Goal: Task Accomplishment & Management: Manage account settings

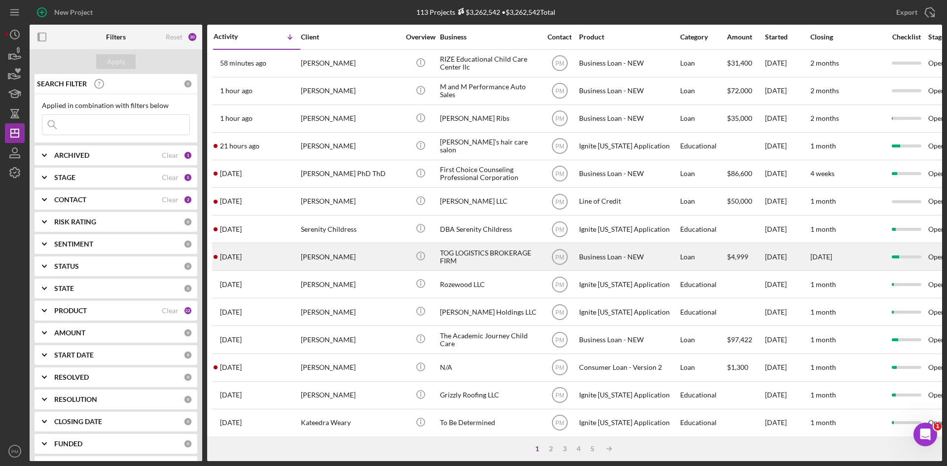
click at [320, 253] on div "[PERSON_NAME]" at bounding box center [350, 257] width 99 height 26
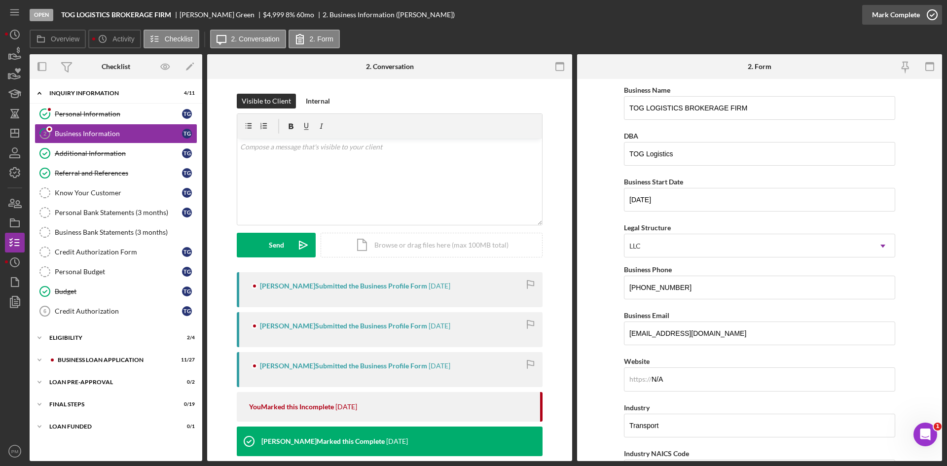
click at [749, 4] on div "Mark Complete" at bounding box center [902, 15] width 80 height 30
click at [749, 12] on div "Mark Complete" at bounding box center [896, 15] width 48 height 20
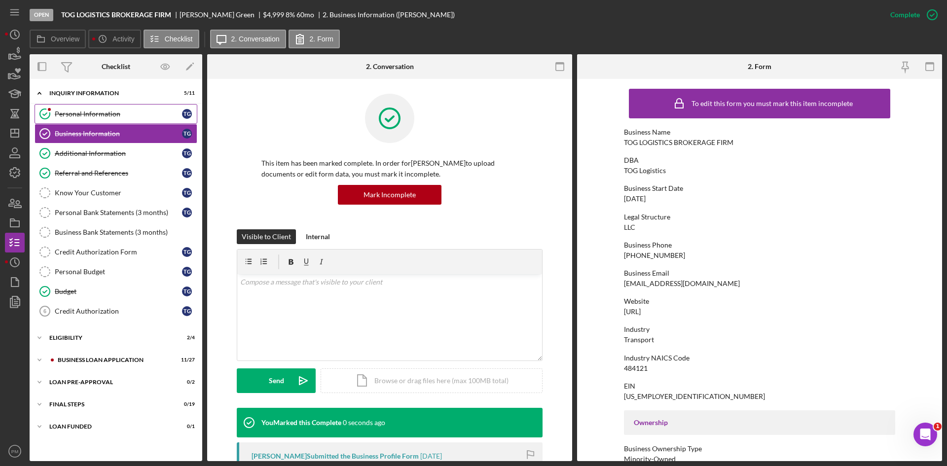
click at [108, 123] on link "Personal Information Personal Information T G" at bounding box center [116, 114] width 163 height 20
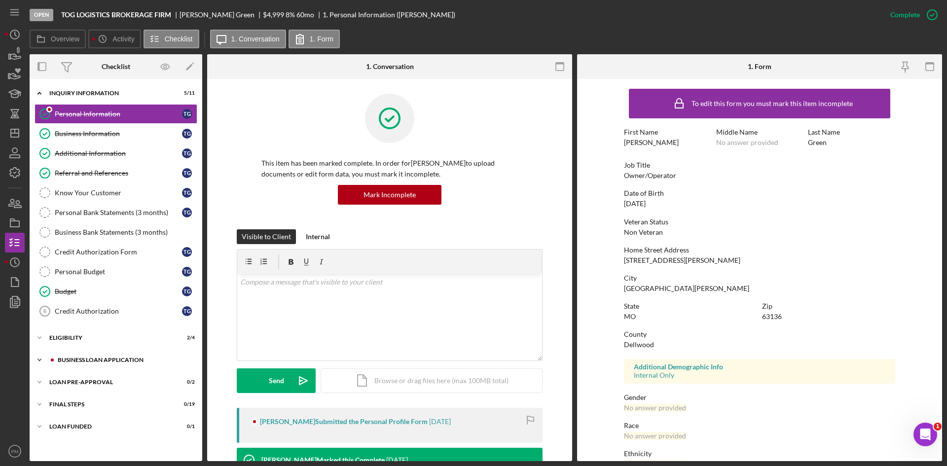
click at [92, 339] on div "Icon/Expander BUSINESS LOAN APPLICATION 11 / 27" at bounding box center [116, 360] width 173 height 20
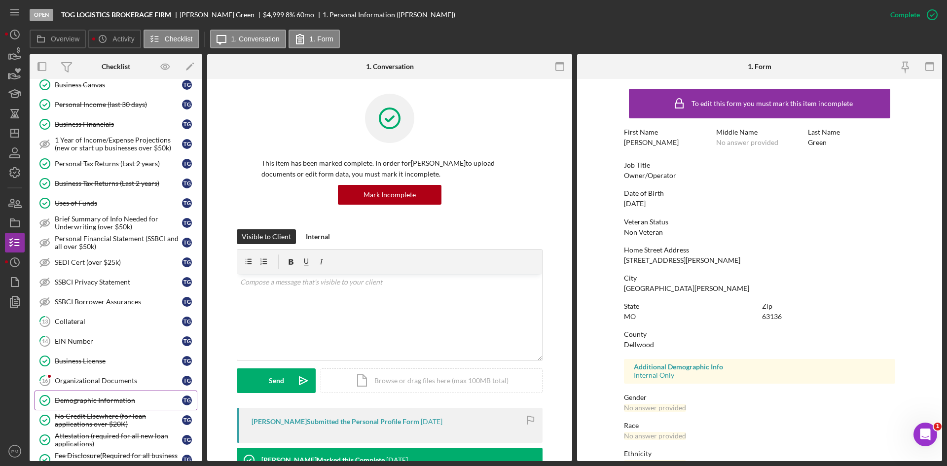
scroll to position [345, 0]
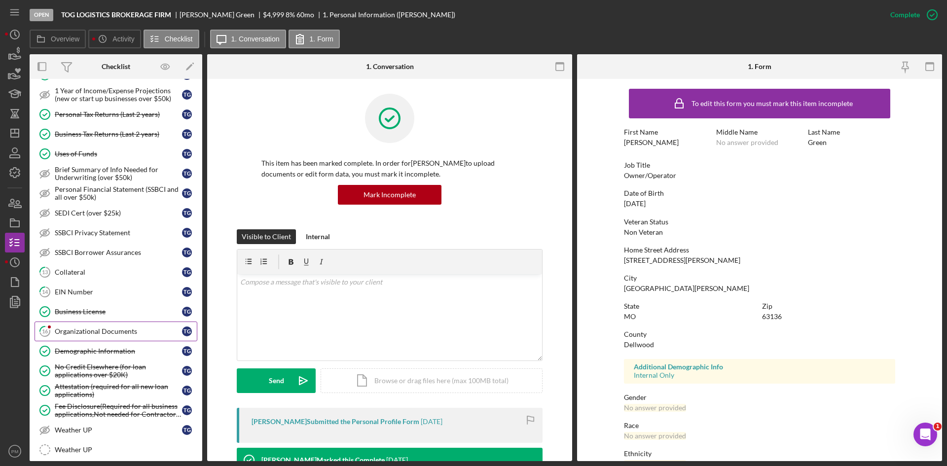
click at [87, 336] on link "16 Organizational Documents T G" at bounding box center [116, 331] width 163 height 20
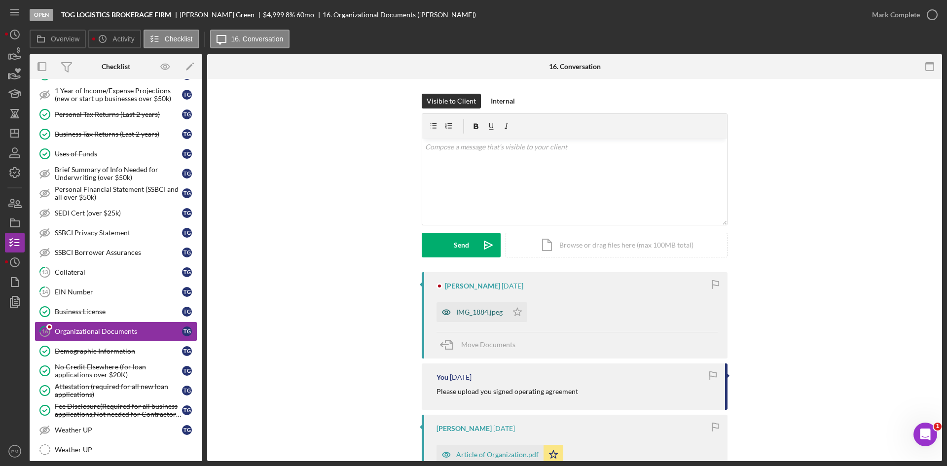
click at [478, 310] on div "IMG_1884.jpeg" at bounding box center [479, 312] width 46 height 8
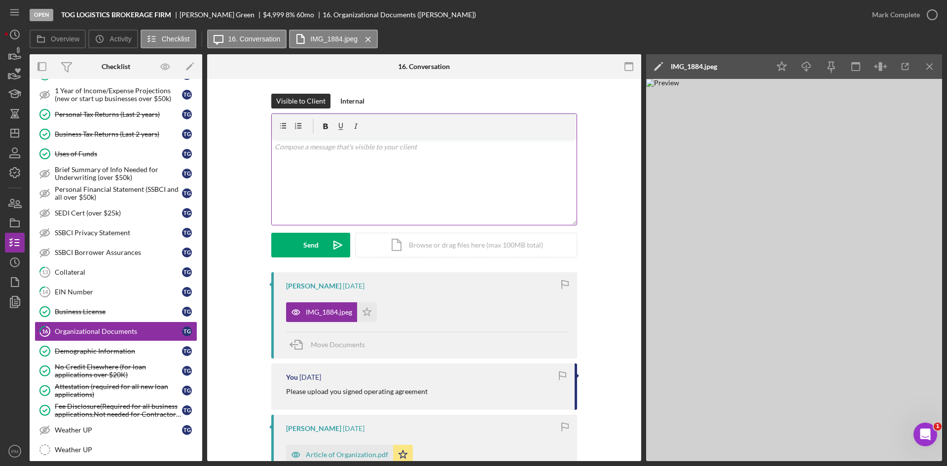
click at [376, 155] on div "v Color teal Color pink Remove color Add row above Add row below Add column bef…" at bounding box center [424, 182] width 305 height 86
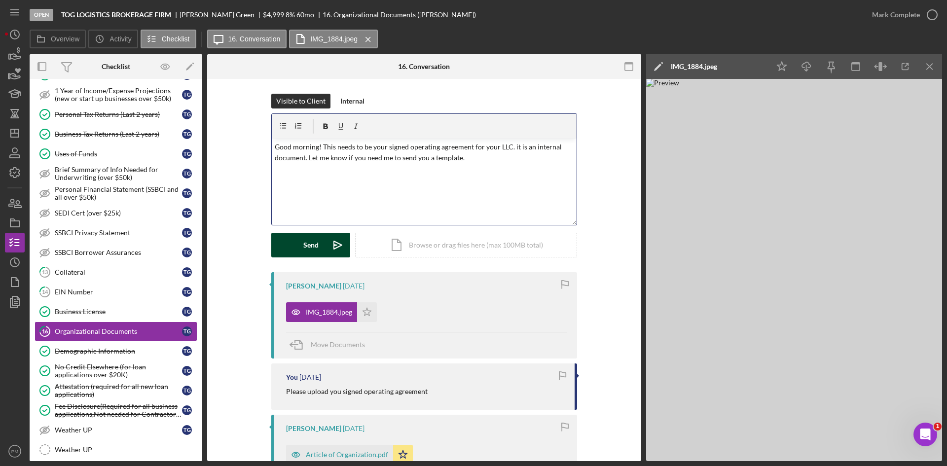
drag, startPoint x: 318, startPoint y: 250, endPoint x: 308, endPoint y: 256, distance: 11.7
click at [317, 251] on button "Send Icon/icon-invite-send" at bounding box center [310, 245] width 79 height 25
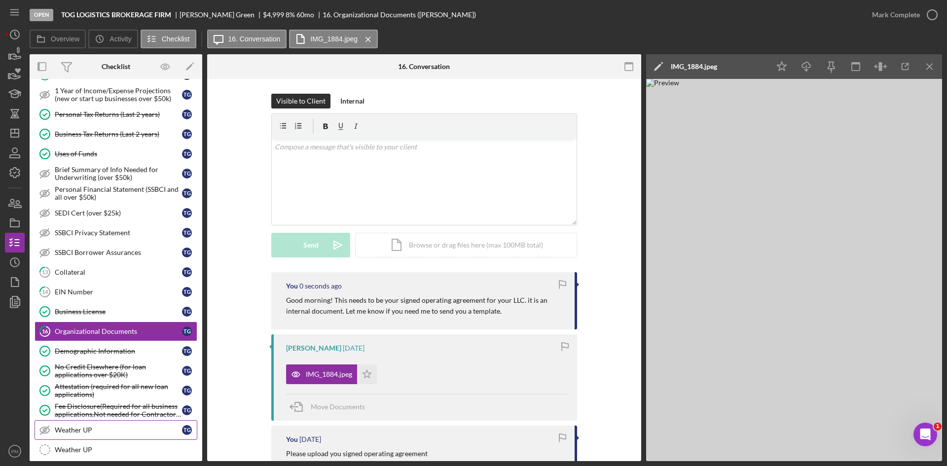
scroll to position [444, 0]
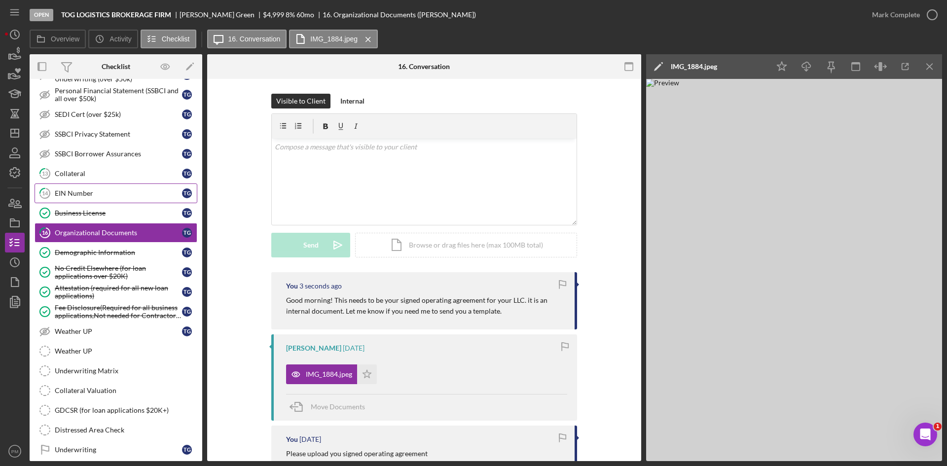
click at [61, 197] on div "EIN Number" at bounding box center [118, 193] width 127 height 8
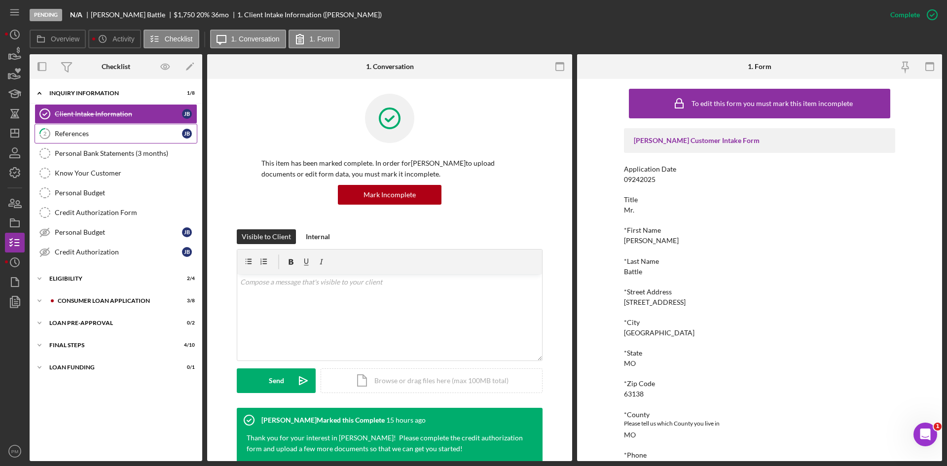
drag, startPoint x: 126, startPoint y: 133, endPoint x: 132, endPoint y: 134, distance: 5.5
click at [126, 133] on div "References" at bounding box center [118, 134] width 127 height 8
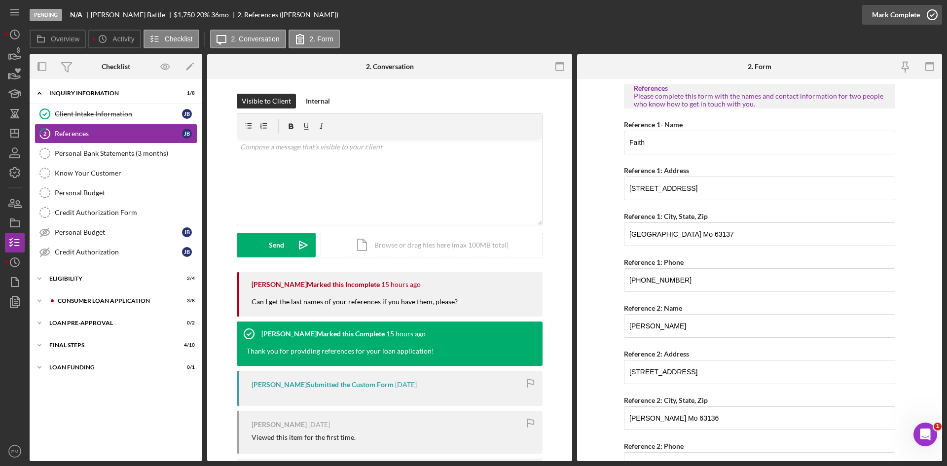
click at [886, 14] on div "Mark Complete" at bounding box center [896, 15] width 48 height 20
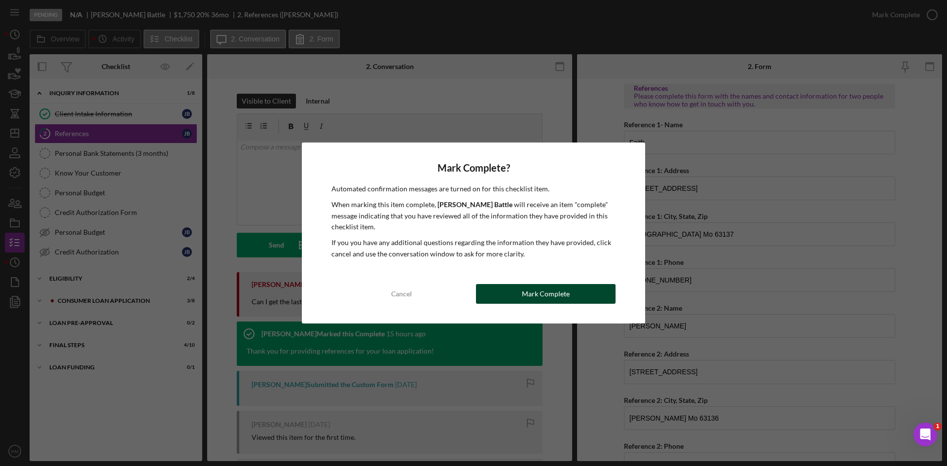
click at [594, 295] on button "Mark Complete" at bounding box center [546, 294] width 140 height 20
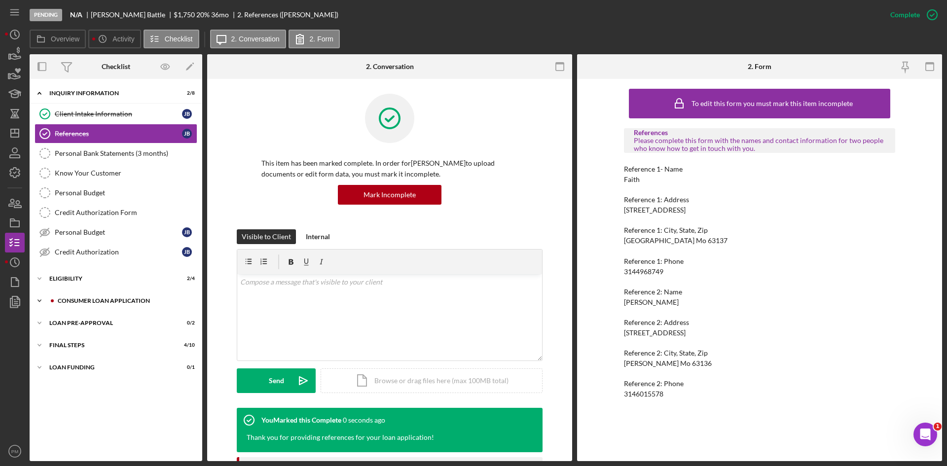
click at [137, 304] on div "Icon/Expander Consumer Loan Application 3 / 8" at bounding box center [116, 301] width 173 height 20
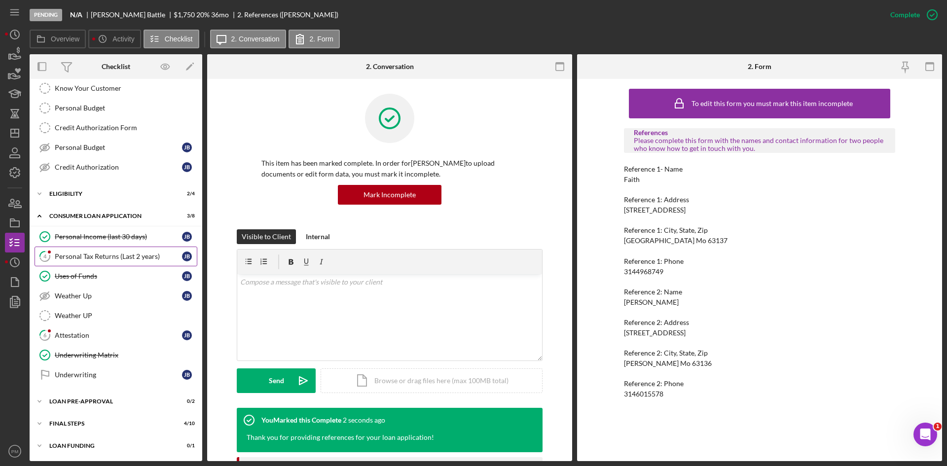
click at [87, 256] on div "Personal Tax Returns (Last 2 years)" at bounding box center [118, 256] width 127 height 8
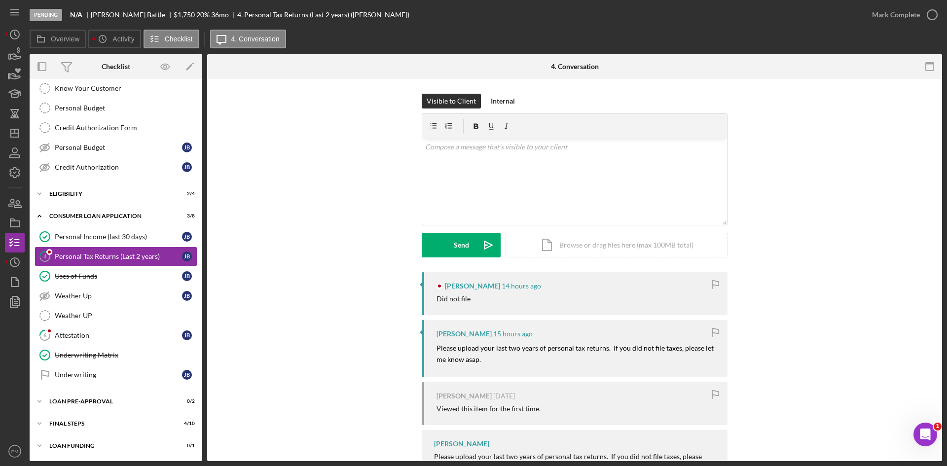
scroll to position [40, 0]
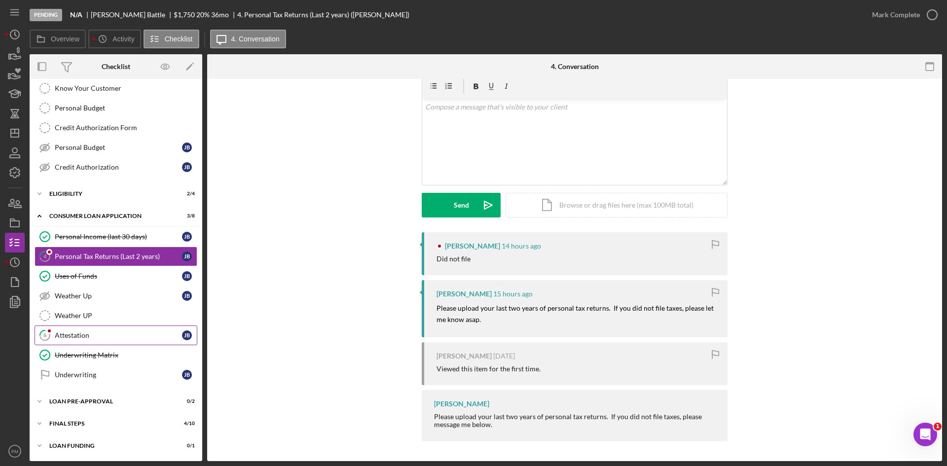
click at [96, 338] on div "Attestation" at bounding box center [118, 335] width 127 height 8
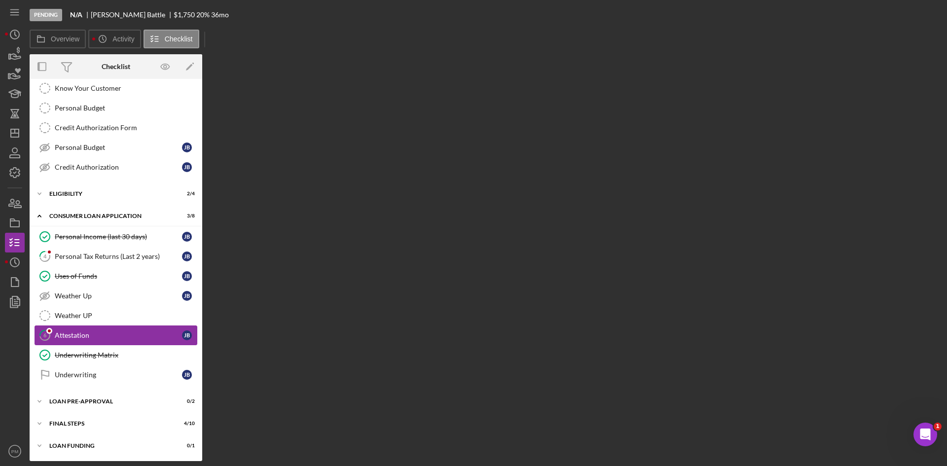
scroll to position [85, 0]
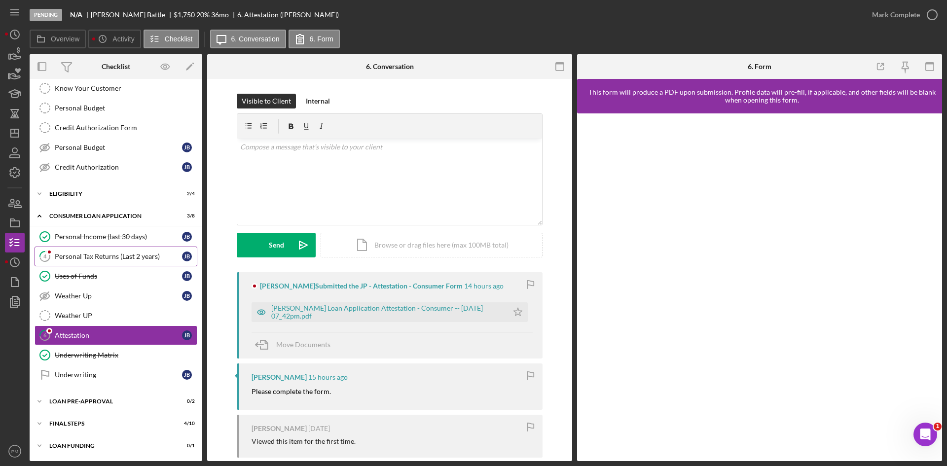
click at [111, 258] on div "Personal Tax Returns (Last 2 years)" at bounding box center [118, 256] width 127 height 8
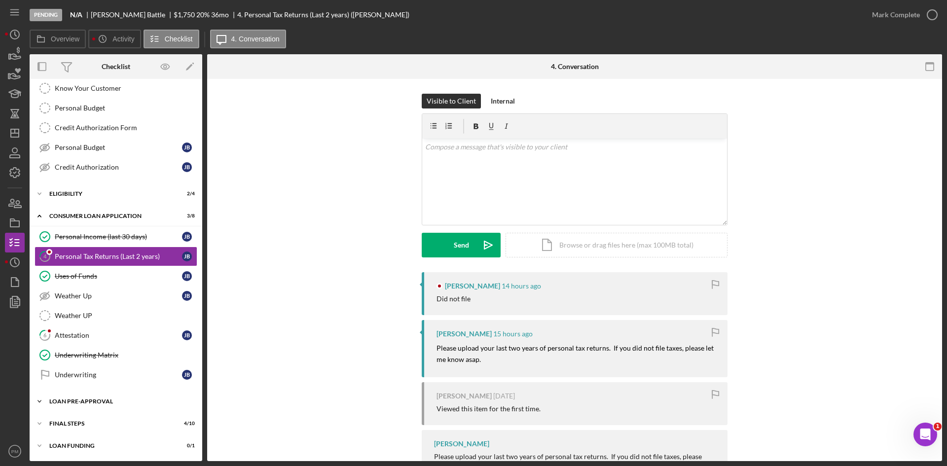
click at [85, 403] on div "Loan Pre-Approval" at bounding box center [119, 401] width 141 height 6
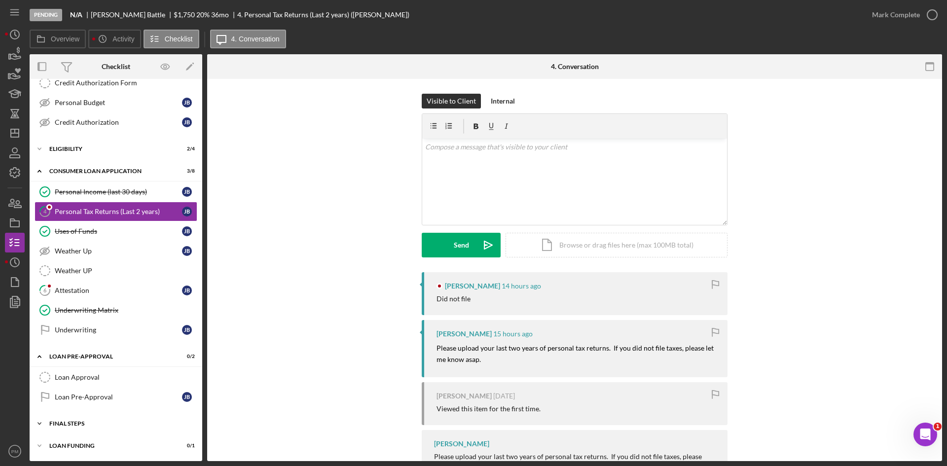
click at [93, 427] on div "Icon/Expander FINAL STEPS 4 / 10" at bounding box center [116, 424] width 173 height 20
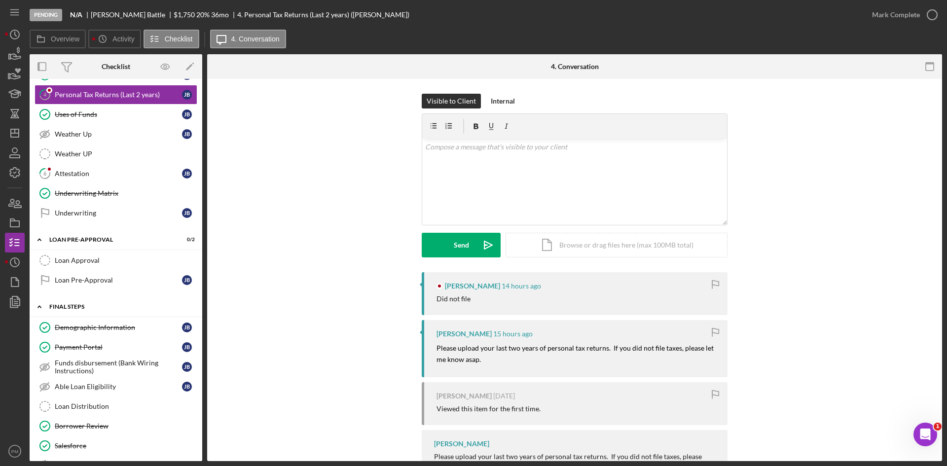
scroll to position [296, 0]
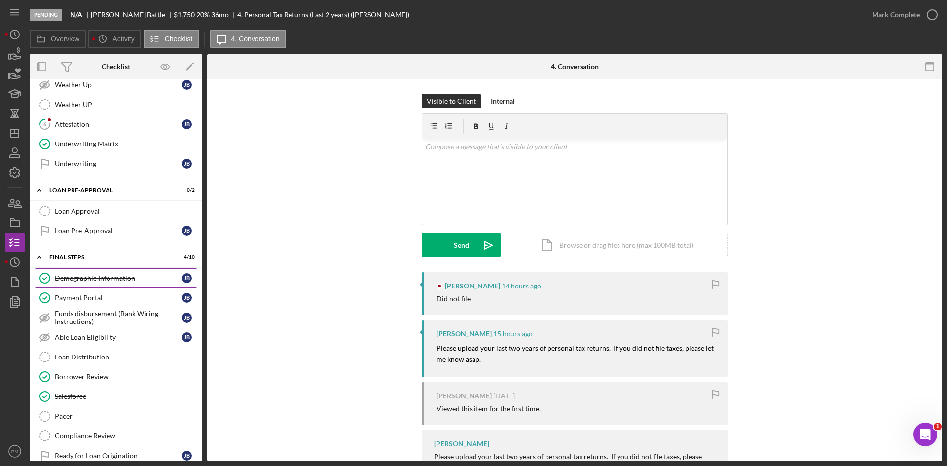
drag, startPoint x: 117, startPoint y: 276, endPoint x: 125, endPoint y: 274, distance: 7.7
click at [117, 276] on div "Demographic Information" at bounding box center [118, 278] width 127 height 8
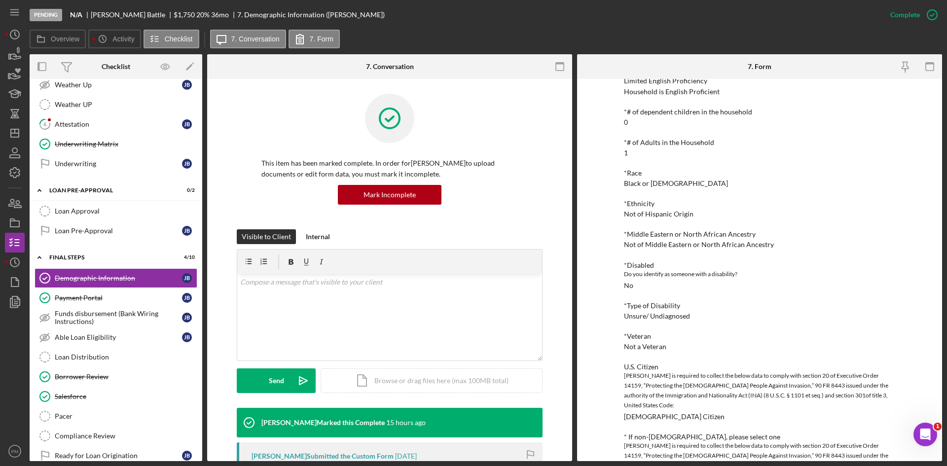
scroll to position [148, 0]
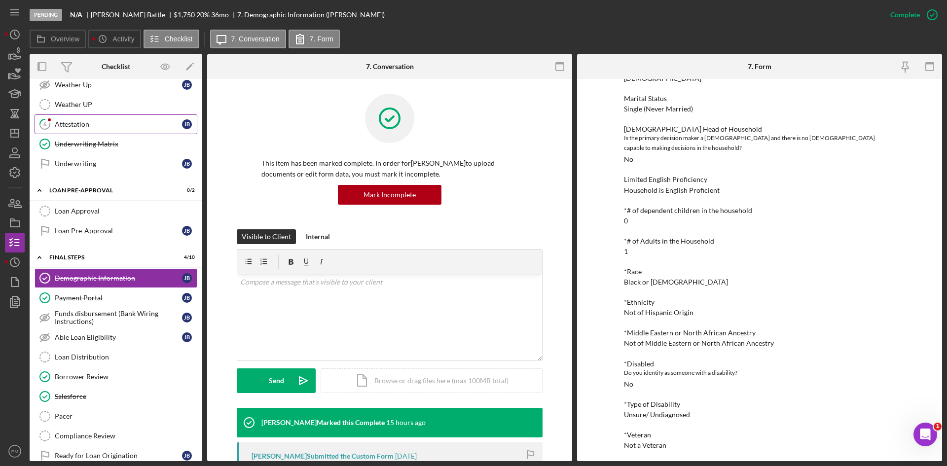
click at [113, 128] on div "Attestation" at bounding box center [118, 124] width 127 height 8
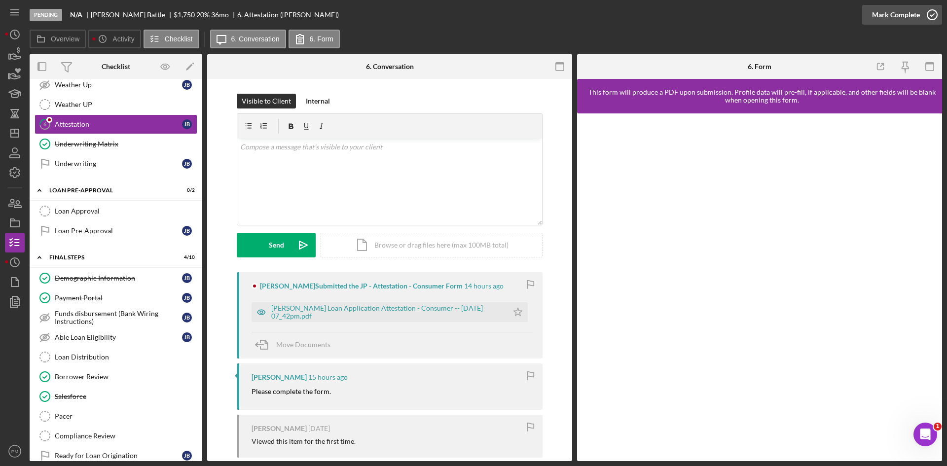
click at [895, 6] on div "Mark Complete" at bounding box center [896, 15] width 48 height 20
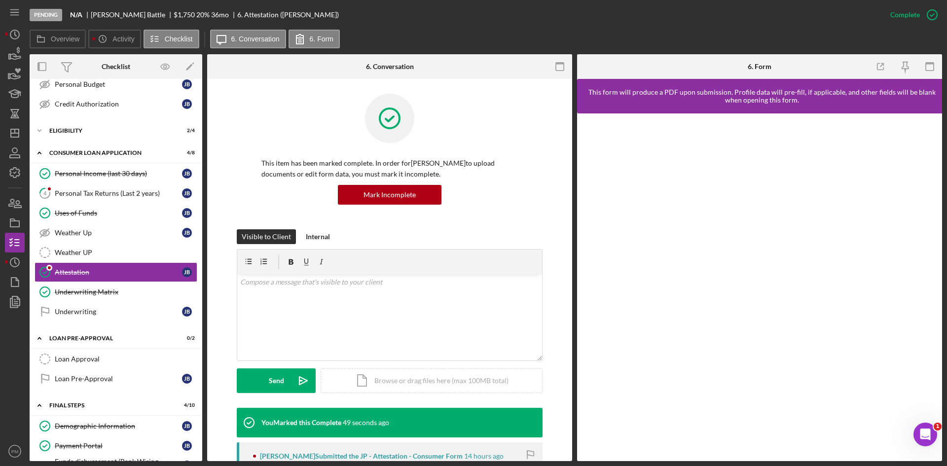
scroll to position [332, 0]
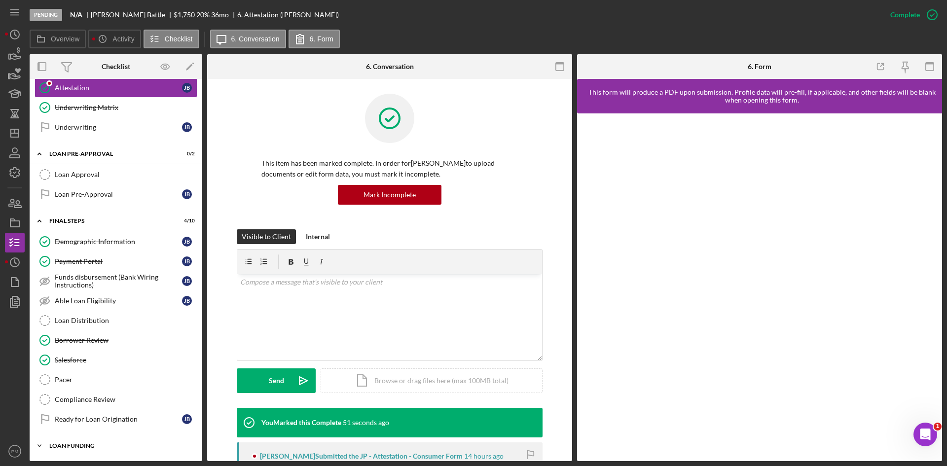
click at [130, 442] on div "Icon/Expander Loan Funding 0 / 1" at bounding box center [116, 446] width 173 height 20
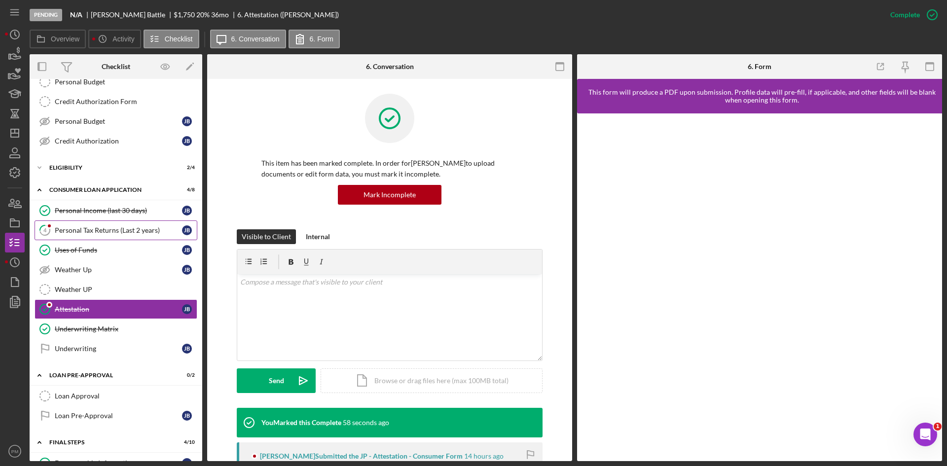
scroll to position [0, 0]
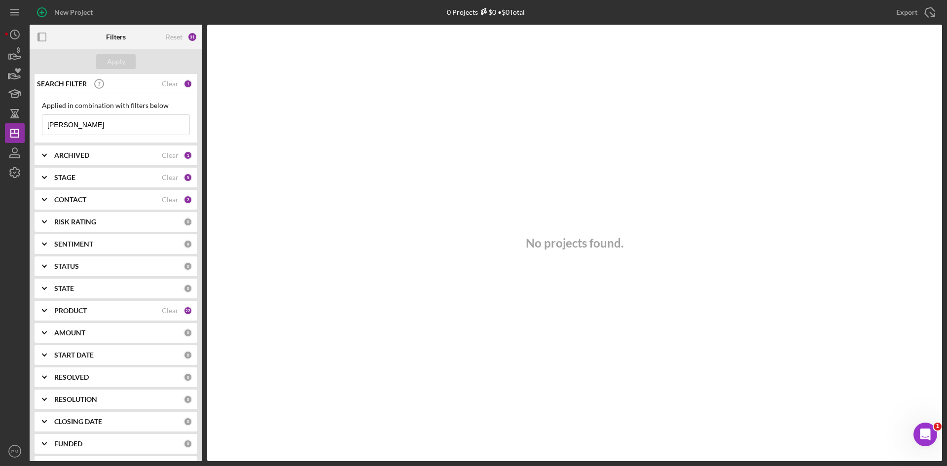
click at [83, 161] on div "ARCHIVED Clear 1" at bounding box center [123, 155] width 138 height 20
click at [48, 216] on input "Archived" at bounding box center [47, 212] width 10 height 10
checkbox input "true"
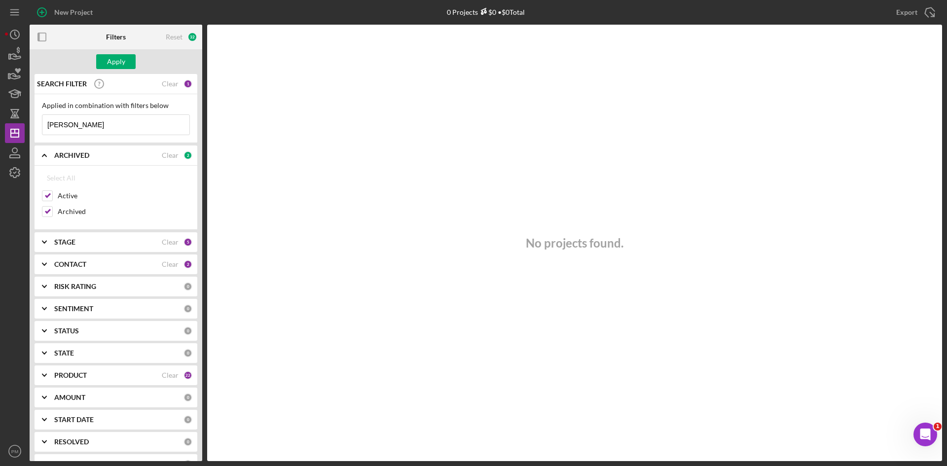
drag, startPoint x: 95, startPoint y: 125, endPoint x: 27, endPoint y: 120, distance: 68.2
click at [27, 120] on div "New Project 0 Projects $0 • $0 Total thomas Export Icon/Export Filters Reset 32…" at bounding box center [473, 230] width 937 height 461
drag, startPoint x: 80, startPoint y: 129, endPoint x: 13, endPoint y: 101, distance: 73.0
click at [10, 109] on div "New Project 0 Projects $0 • $0 Total thomas Export Icon/Export Filters Reset 32…" at bounding box center [473, 230] width 937 height 461
type input "thomas"
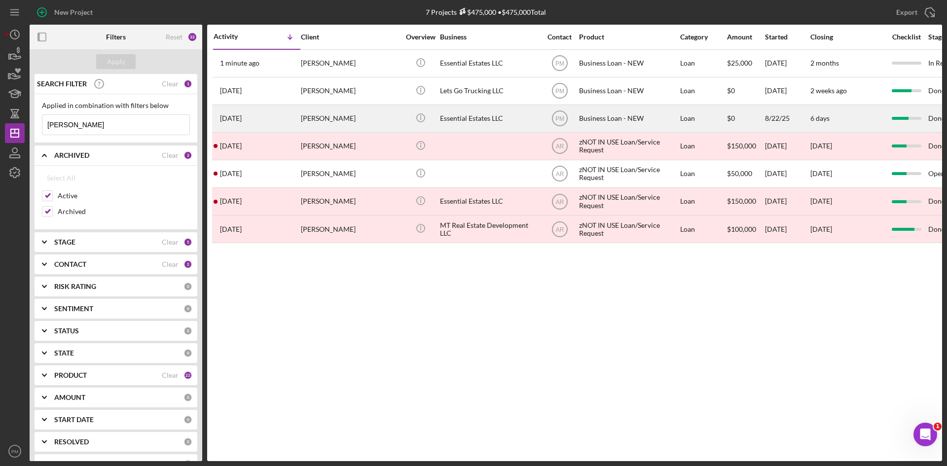
click at [283, 125] on div "1 month ago Te’Aura Thomas" at bounding box center [256, 119] width 86 height 26
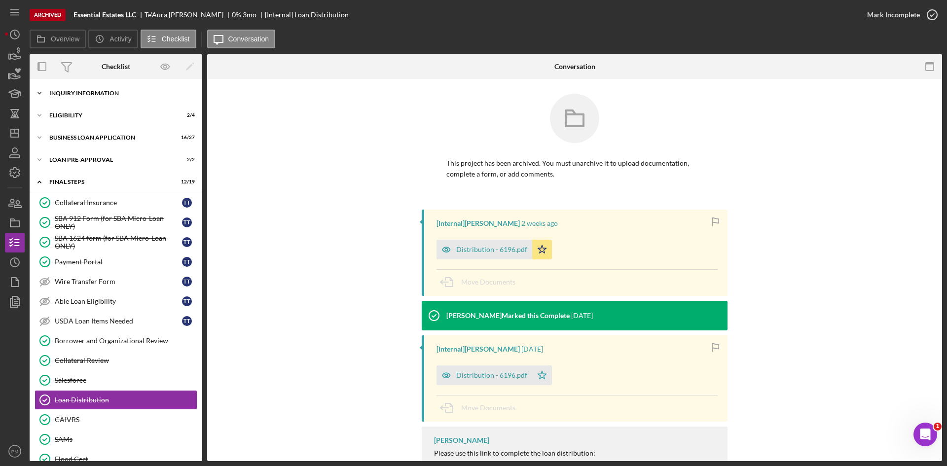
click at [110, 98] on div "Icon/Expander INQUIRY INFORMATION 5 / 11" at bounding box center [116, 93] width 173 height 20
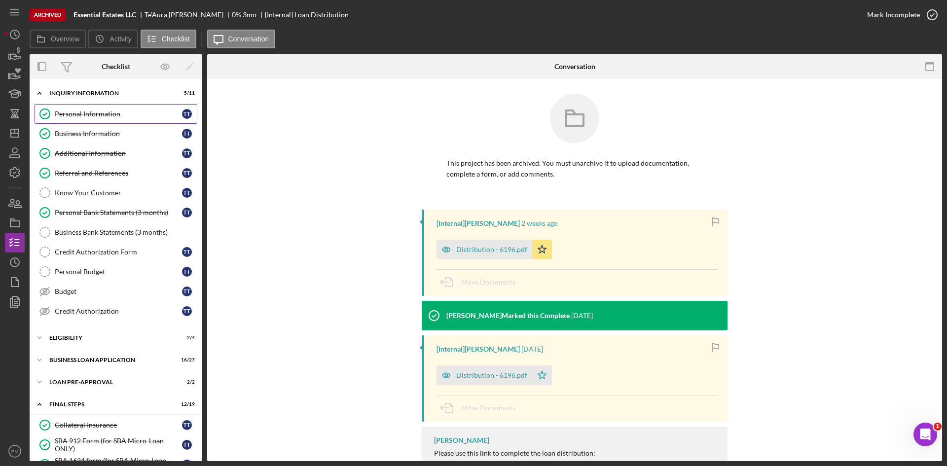
click at [105, 117] on div "Personal Information" at bounding box center [118, 114] width 127 height 8
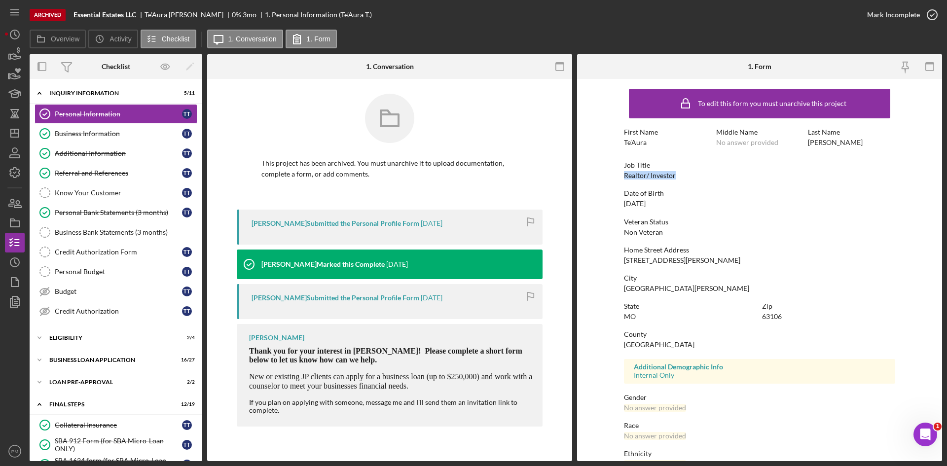
drag, startPoint x: 706, startPoint y: 178, endPoint x: 645, endPoint y: 178, distance: 60.6
click at [619, 176] on form "To edit this form you must unarchive this project First Name Te’Aura Middle Nam…" at bounding box center [759, 270] width 365 height 382
copy div "Realtor/ Investor"
drag, startPoint x: 673, startPoint y: 203, endPoint x: 604, endPoint y: 206, distance: 69.1
click at [604, 206] on form "To edit this form you must unarchive this project First Name Te’Aura Middle Nam…" at bounding box center [759, 270] width 365 height 382
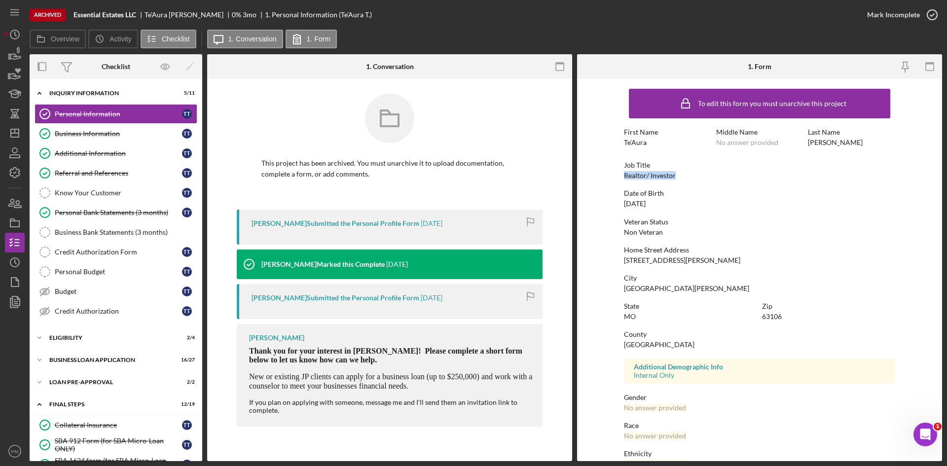
copy div "02/15/1994"
drag, startPoint x: 709, startPoint y: 257, endPoint x: 593, endPoint y: 257, distance: 116.4
click at [593, 257] on form "To edit this form you must unarchive this project First Name Te’Aura Middle Nam…" at bounding box center [759, 270] width 365 height 382
copy div "1861 Murphy Park Drive"
drag, startPoint x: 673, startPoint y: 286, endPoint x: 603, endPoint y: 288, distance: 69.5
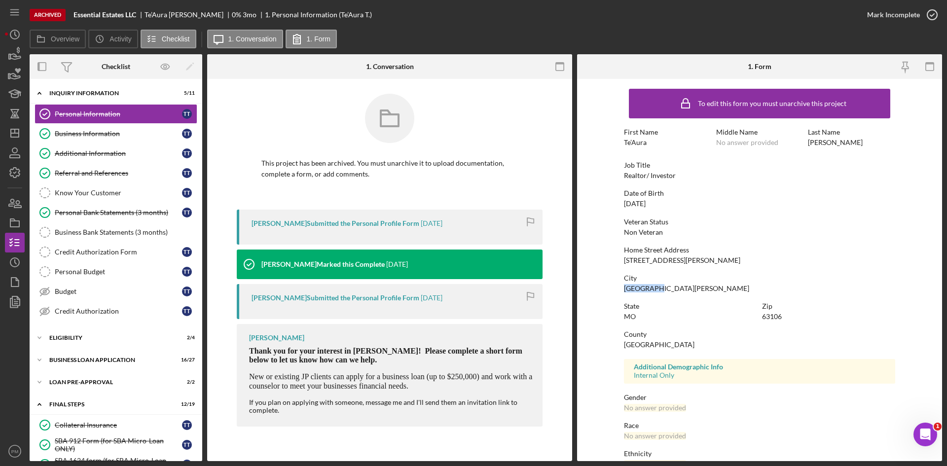
click at [595, 288] on form "To edit this form you must unarchive this project First Name Te’Aura Middle Nam…" at bounding box center [759, 270] width 365 height 382
copy div "St. Louis"
drag, startPoint x: 794, startPoint y: 311, endPoint x: 750, endPoint y: 313, distance: 43.9
click at [750, 313] on div "State MO Zip 63106" at bounding box center [759, 316] width 271 height 28
click at [127, 152] on div "Additional Information" at bounding box center [118, 153] width 127 height 8
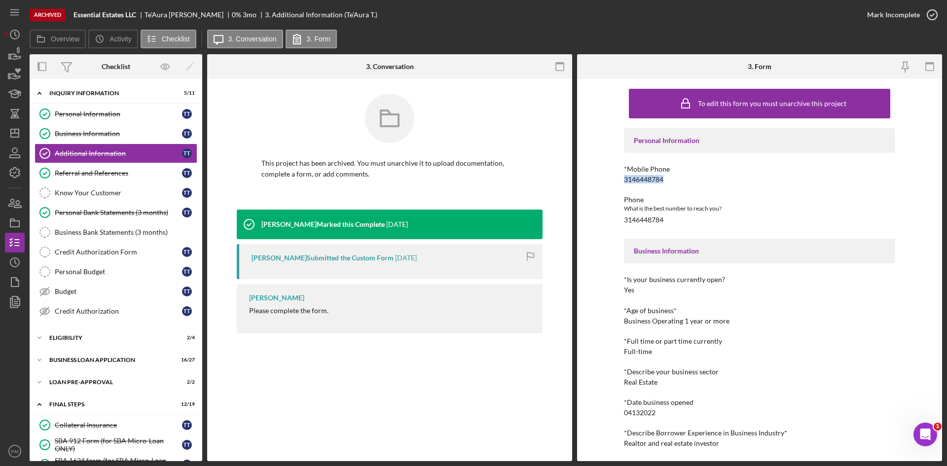
drag, startPoint x: 669, startPoint y: 179, endPoint x: 610, endPoint y: 178, distance: 58.2
click at [610, 178] on div "To edit this form you must unarchive this project Personal Information *Mobile …" at bounding box center [759, 270] width 365 height 382
copy div "3146448784"
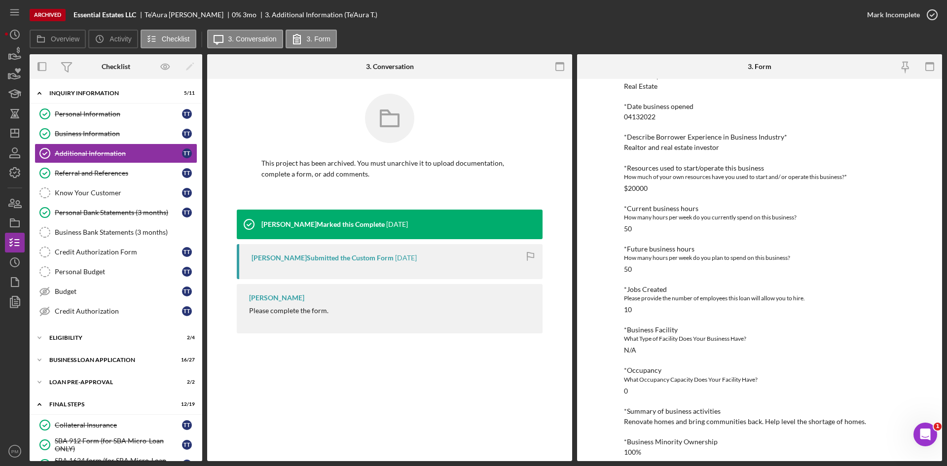
scroll to position [336, 0]
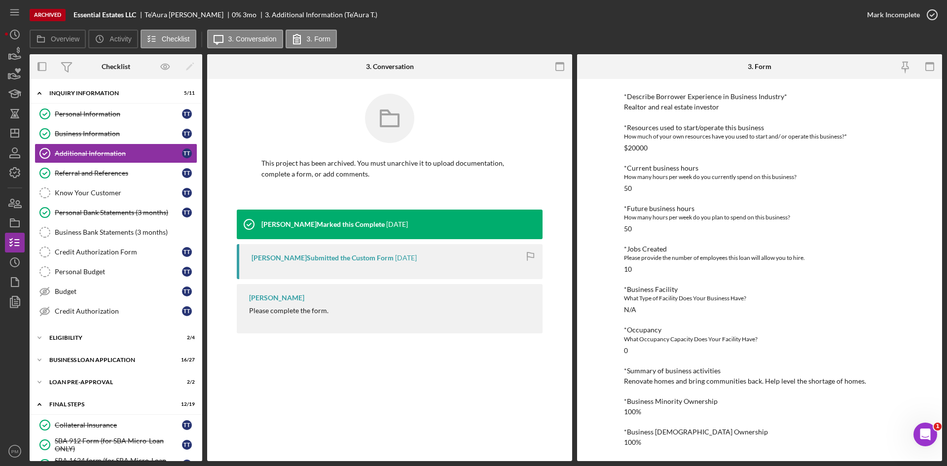
click at [90, 353] on div "Icon/Expander INQUIRY INFORMATION 5 / 11 Personal Information Personal Informat…" at bounding box center [116, 450] width 173 height 733
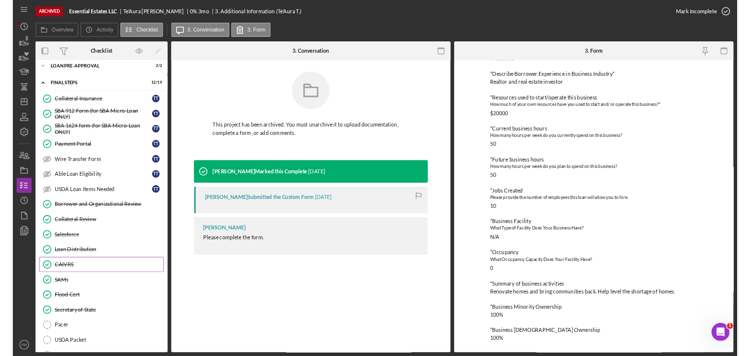
scroll to position [197, 0]
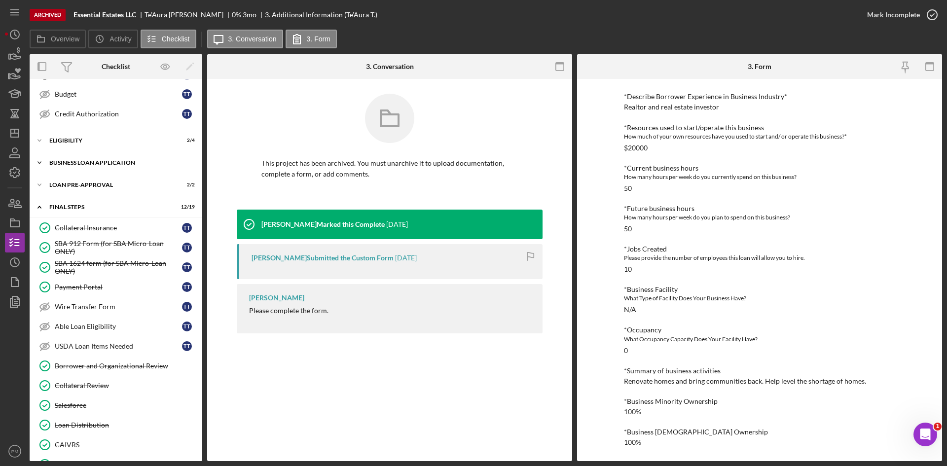
click at [81, 157] on div "Icon/Expander BUSINESS LOAN APPLICATION 16 / 27" at bounding box center [116, 163] width 173 height 20
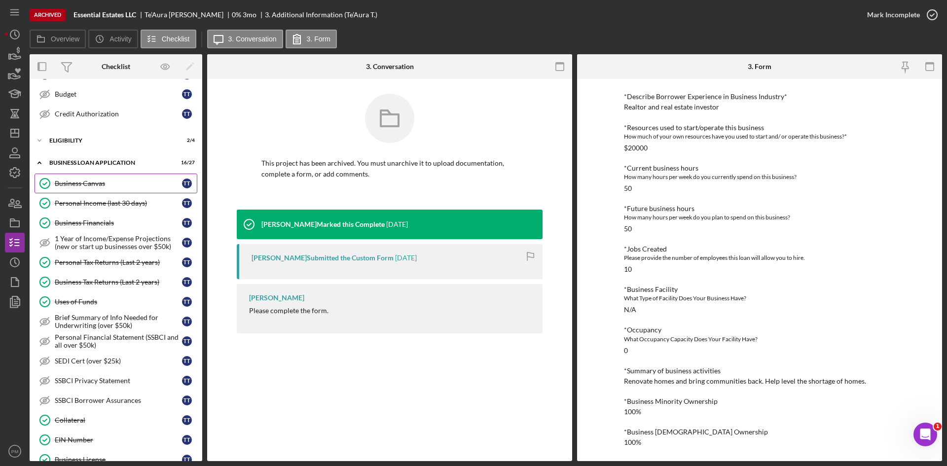
click at [95, 184] on div "Business Canvas" at bounding box center [118, 183] width 127 height 8
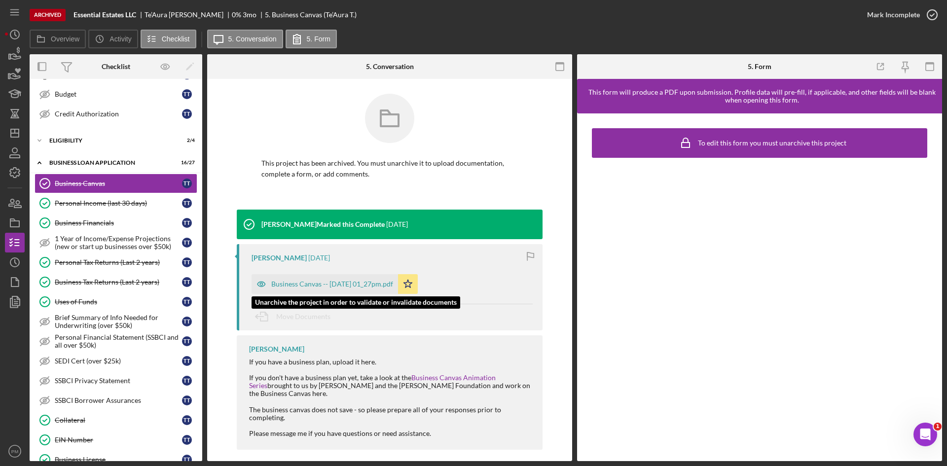
click at [332, 285] on div "Business Canvas -- 2025-07-18 01_27pm.pdf" at bounding box center [332, 284] width 122 height 8
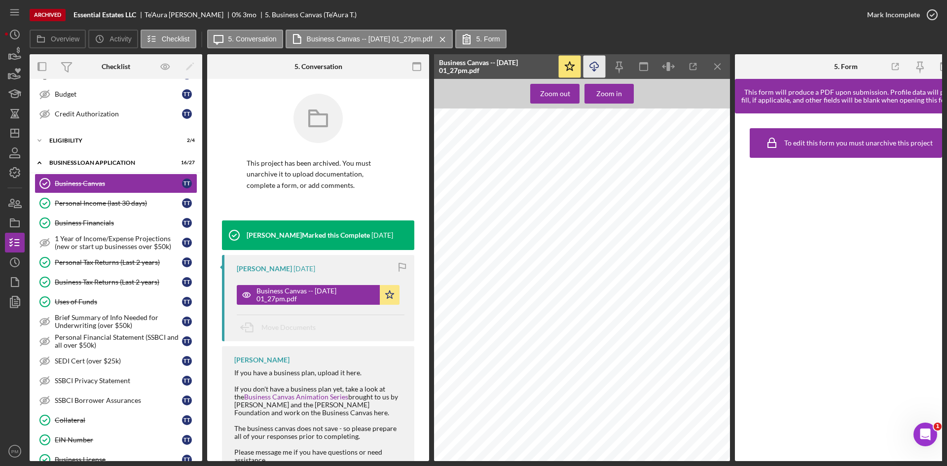
click at [598, 71] on icon "Icon/Download" at bounding box center [594, 67] width 22 height 22
click at [720, 69] on icon "Icon/Menu Close" at bounding box center [717, 67] width 22 height 22
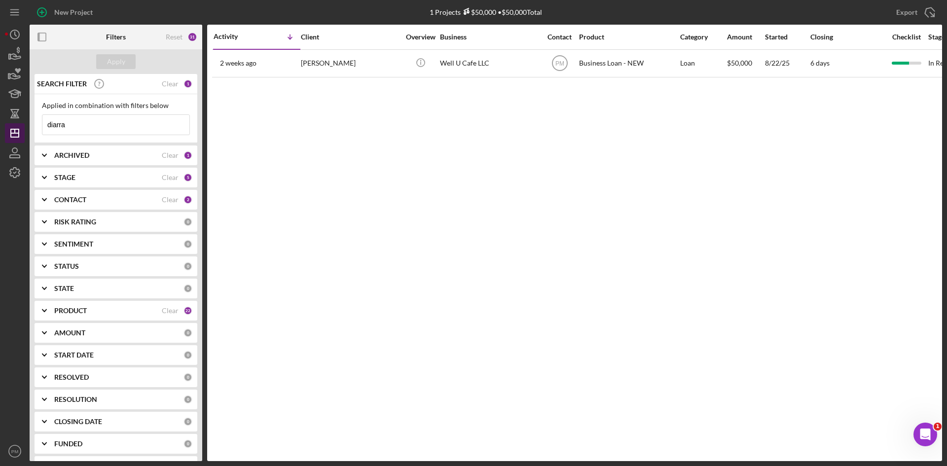
drag, startPoint x: 97, startPoint y: 124, endPoint x: 20, endPoint y: 127, distance: 76.5
click at [20, 127] on div "New Project 1 Projects $50,000 • $50,000 Total diarra Export Icon/Export Filter…" at bounding box center [473, 230] width 937 height 461
type input "[PERSON_NAME]"
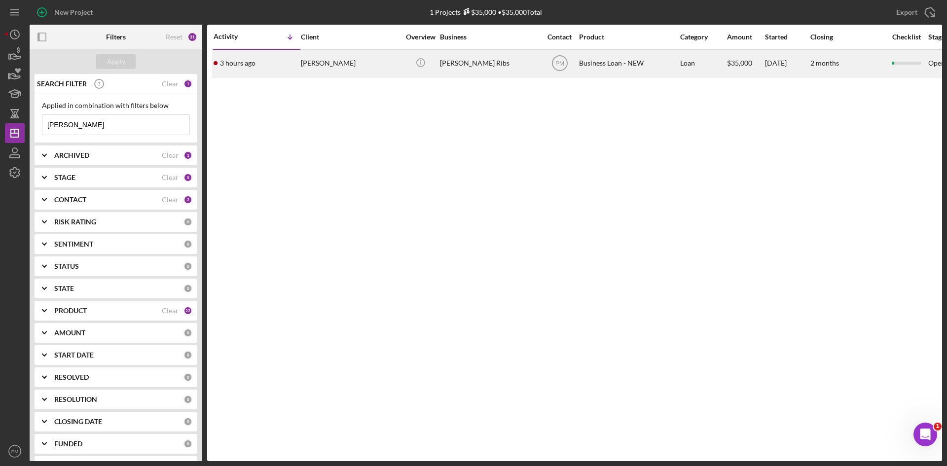
click at [324, 72] on div "[PERSON_NAME]" at bounding box center [350, 63] width 99 height 26
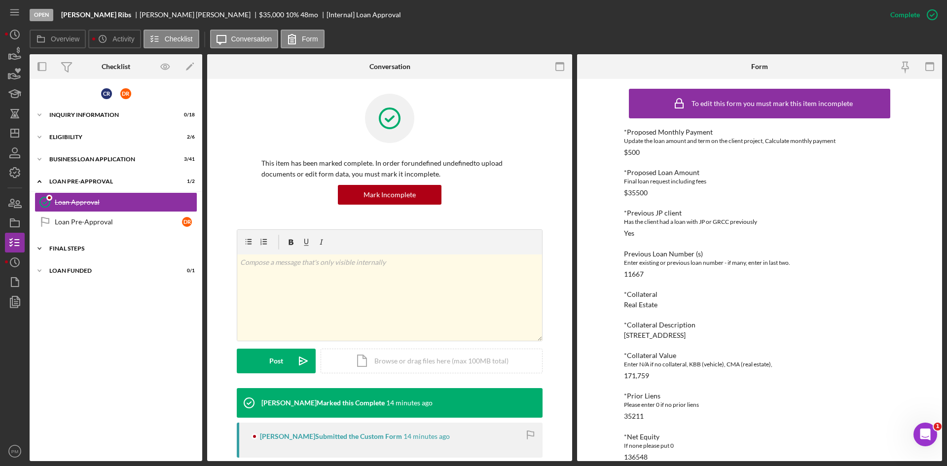
click at [109, 244] on div "Icon/Expander FINAL STEPS 0 / 19" at bounding box center [116, 249] width 173 height 20
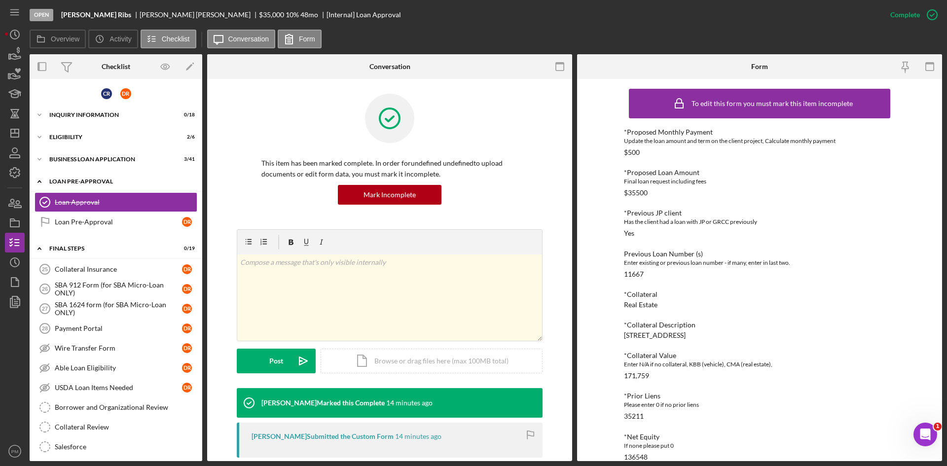
click at [106, 189] on div "Icon/Expander LOAN PRE-APPROVAL 1 / 2" at bounding box center [116, 182] width 173 height 20
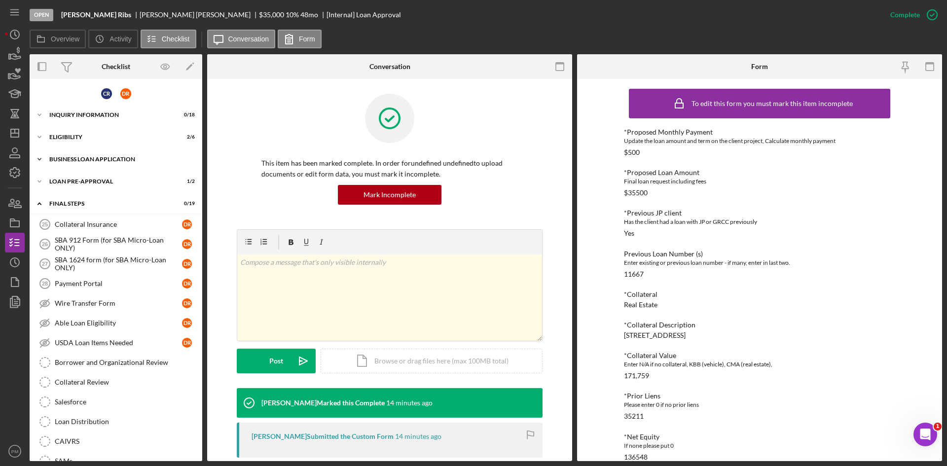
click at [111, 159] on div "BUSINESS LOAN APPLICATION" at bounding box center [119, 159] width 141 height 6
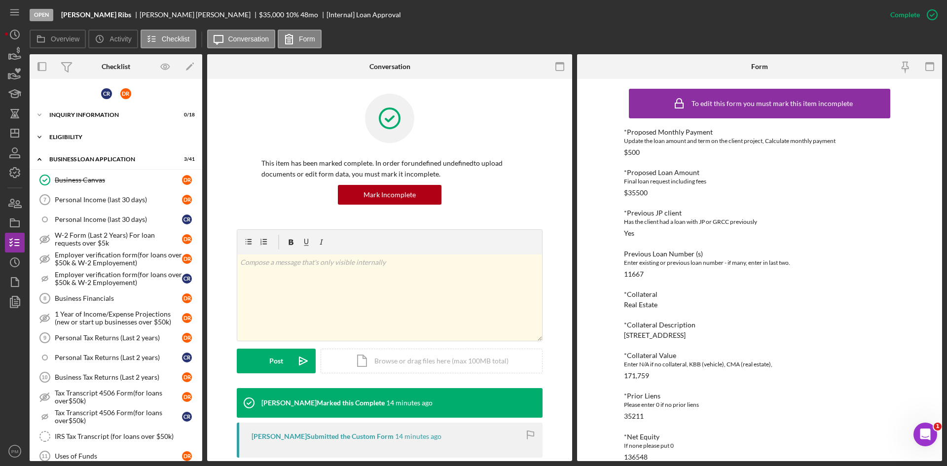
click at [95, 141] on div "Icon/Expander ELIGIBILITY 2 / 6" at bounding box center [116, 137] width 173 height 20
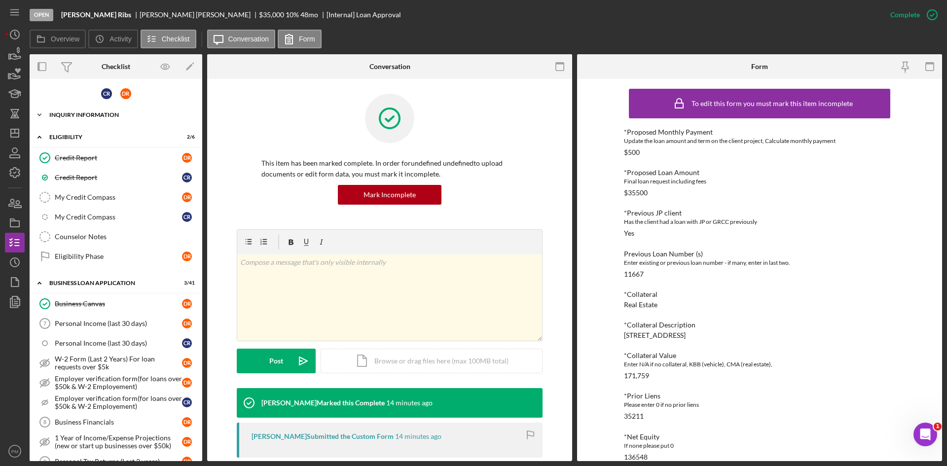
click at [87, 118] on div "Icon/Expander INQUIRY INFORMATION 0 / 18" at bounding box center [116, 115] width 173 height 20
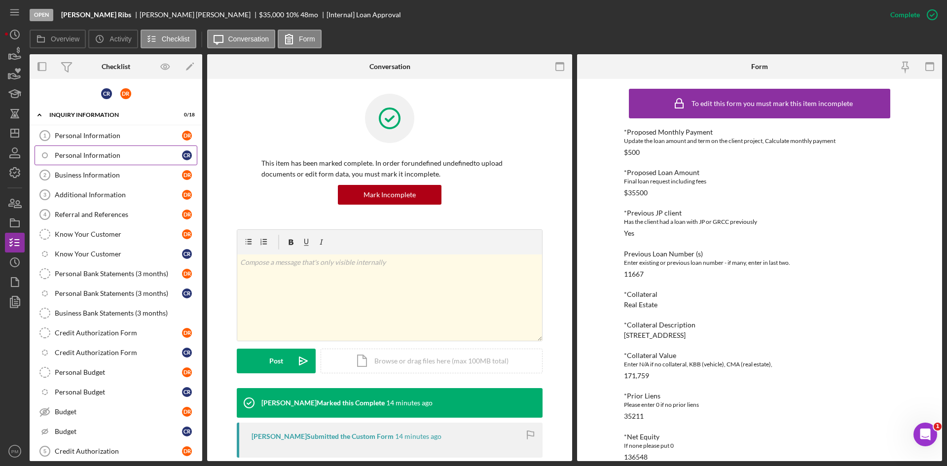
click at [83, 157] on div "Personal Information" at bounding box center [118, 155] width 127 height 8
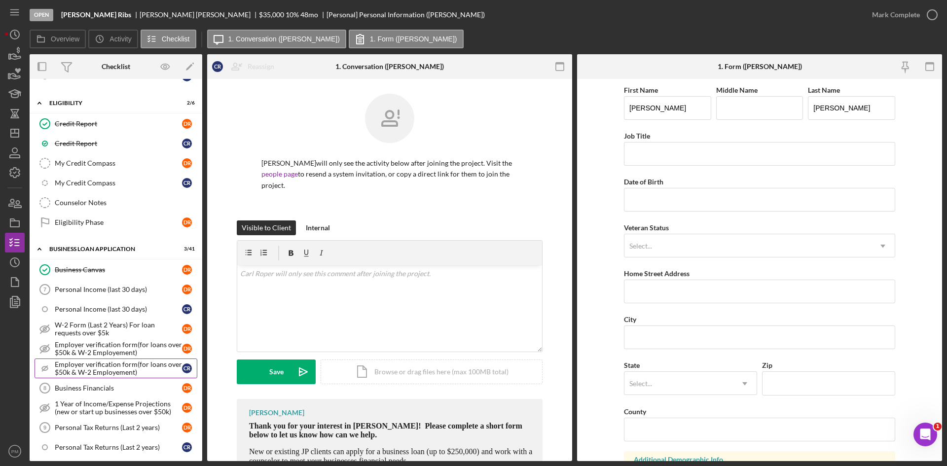
scroll to position [444, 0]
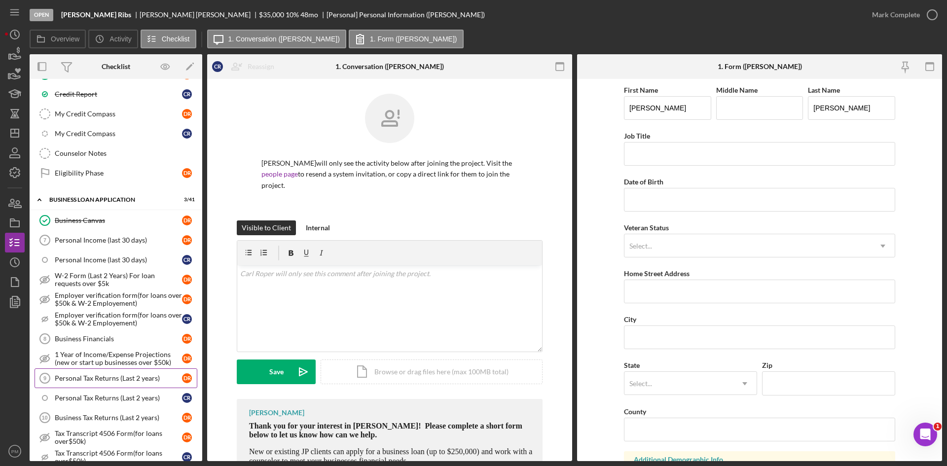
click at [109, 375] on div "Personal Tax Returns (Last 2 years)" at bounding box center [118, 378] width 127 height 8
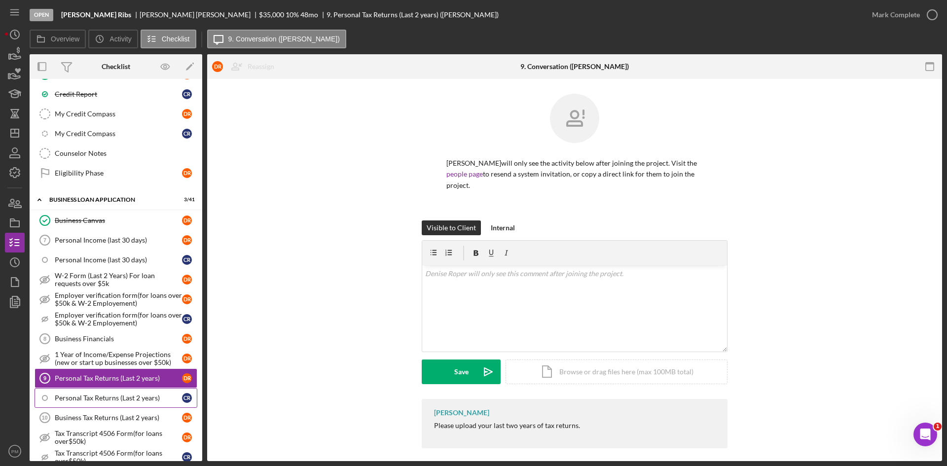
click at [149, 394] on div "Personal Tax Returns (Last 2 years)" at bounding box center [118, 398] width 127 height 8
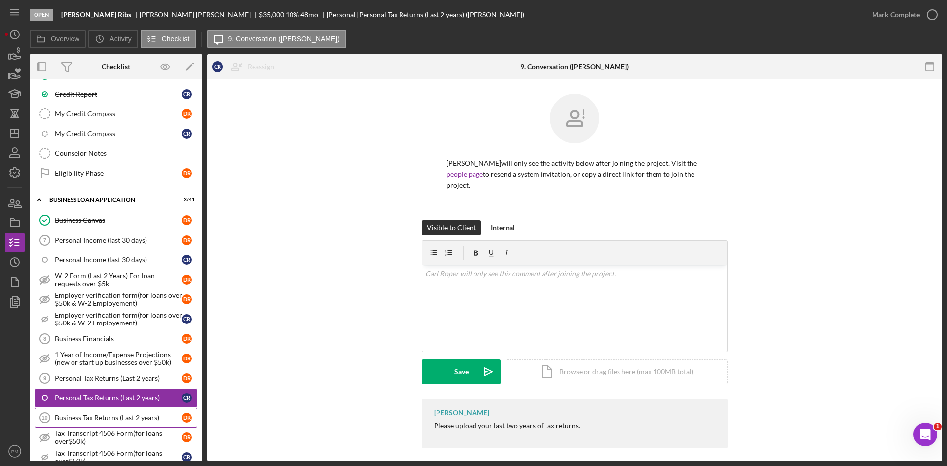
click at [142, 412] on link "Business Tax Returns (Last 2 years) 10 Business Tax Returns (Last 2 years) D R" at bounding box center [116, 418] width 163 height 20
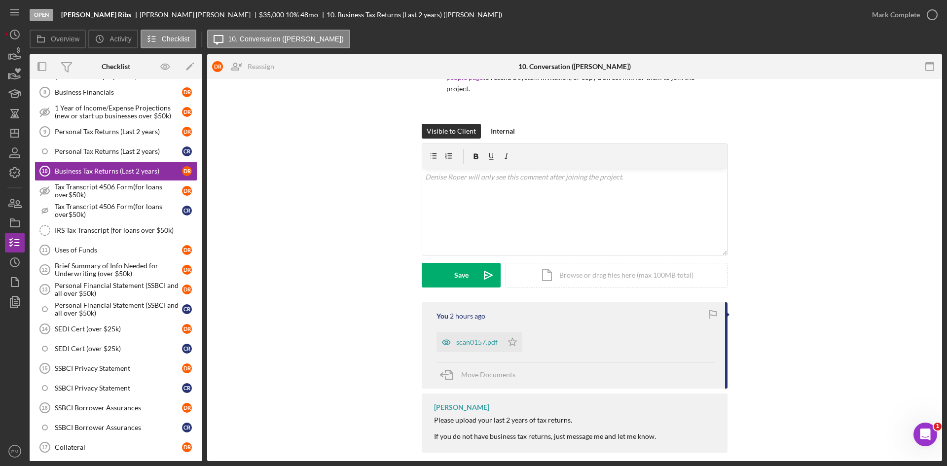
scroll to position [838, 0]
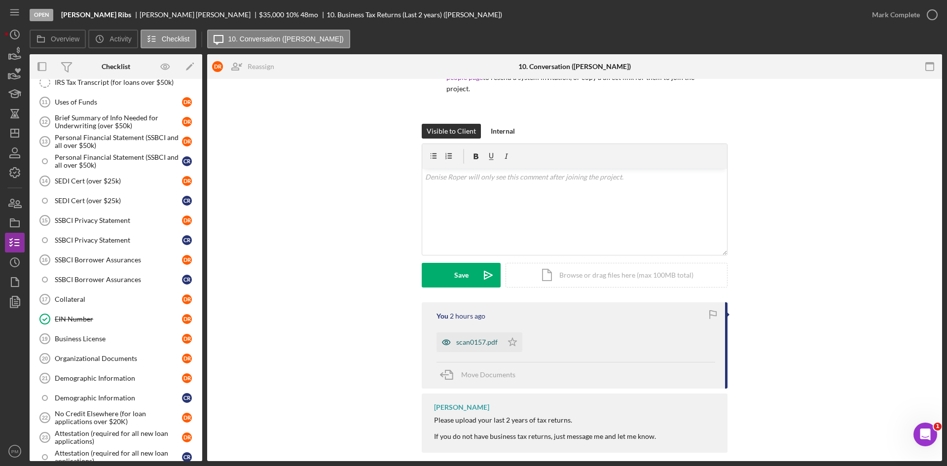
click at [456, 338] on div "scan0157.pdf" at bounding box center [476, 342] width 41 height 8
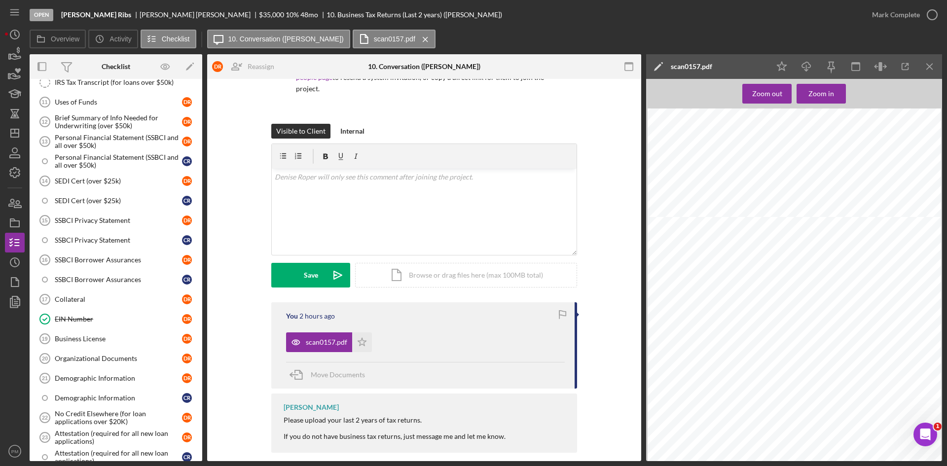
scroll to position [14167, 0]
click at [928, 72] on icon "Icon/Menu Close" at bounding box center [929, 67] width 22 height 22
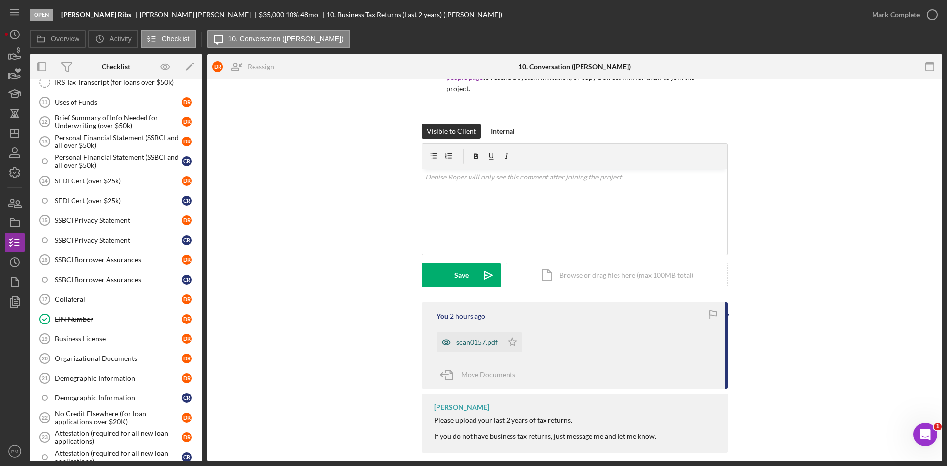
click at [468, 338] on div "scan0157.pdf" at bounding box center [476, 342] width 41 height 8
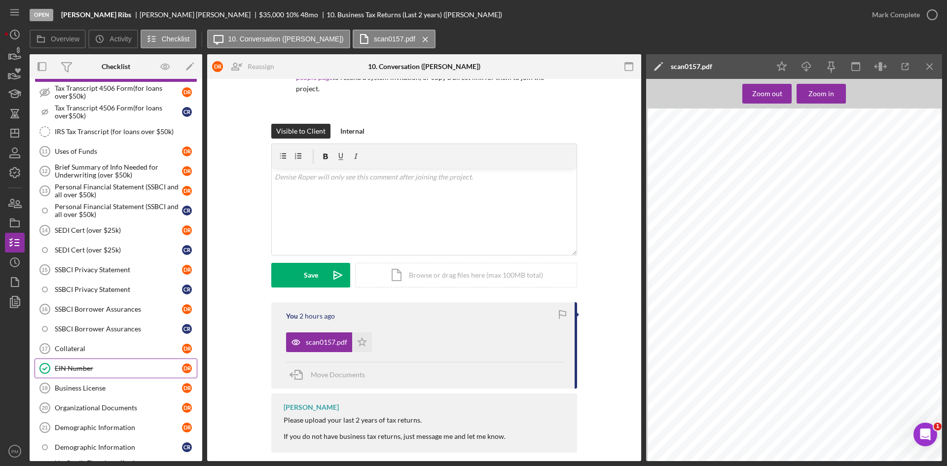
scroll to position [986, 0]
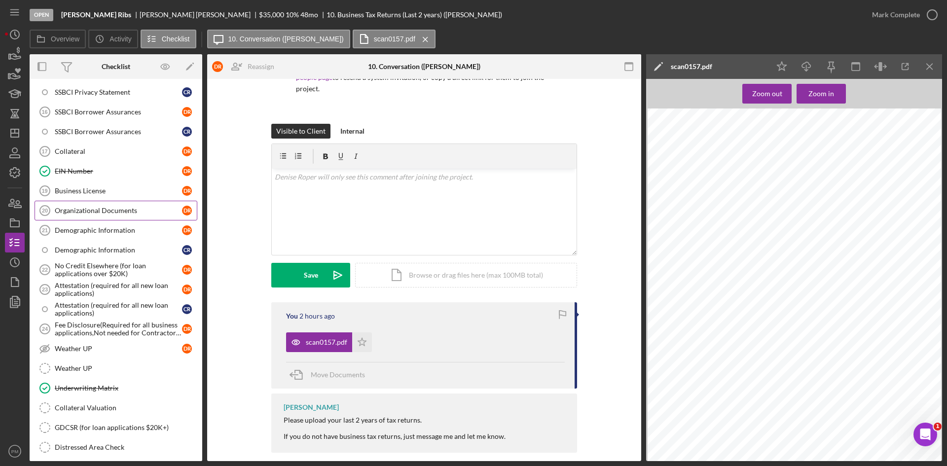
click at [86, 219] on link "Organizational Documents 20 Organizational Documents D R" at bounding box center [116, 211] width 163 height 20
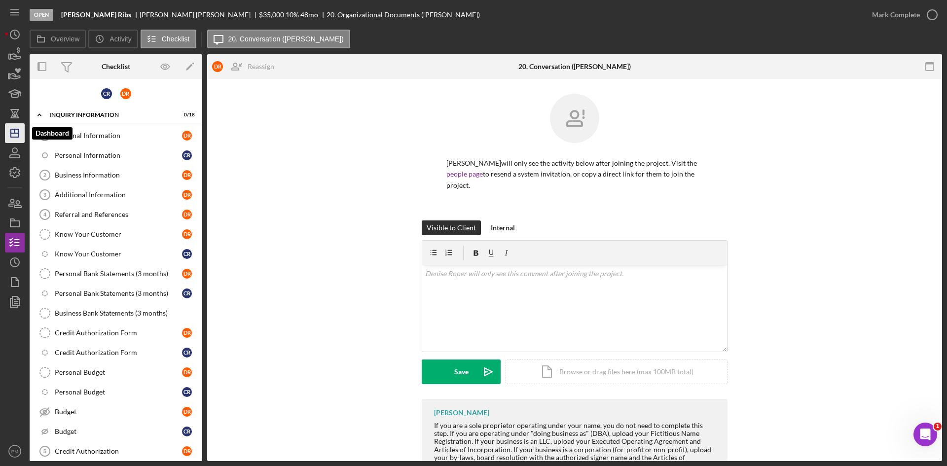
click at [12, 133] on line "button" at bounding box center [15, 133] width 8 height 0
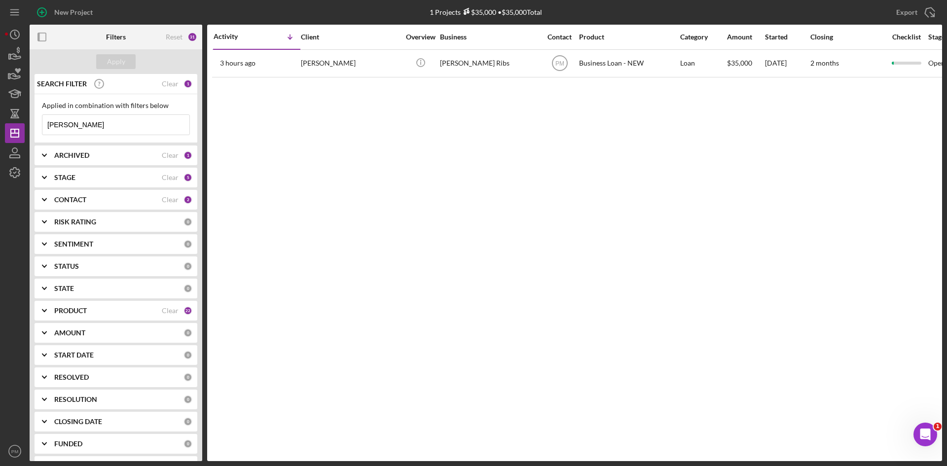
drag, startPoint x: 70, startPoint y: 127, endPoint x: 39, endPoint y: 127, distance: 30.1
click at [39, 127] on div "Applied in combination with filters below roper Icon/Menu Close" at bounding box center [116, 118] width 163 height 49
click at [15, 130] on line "button" at bounding box center [15, 131] width 0 height 4
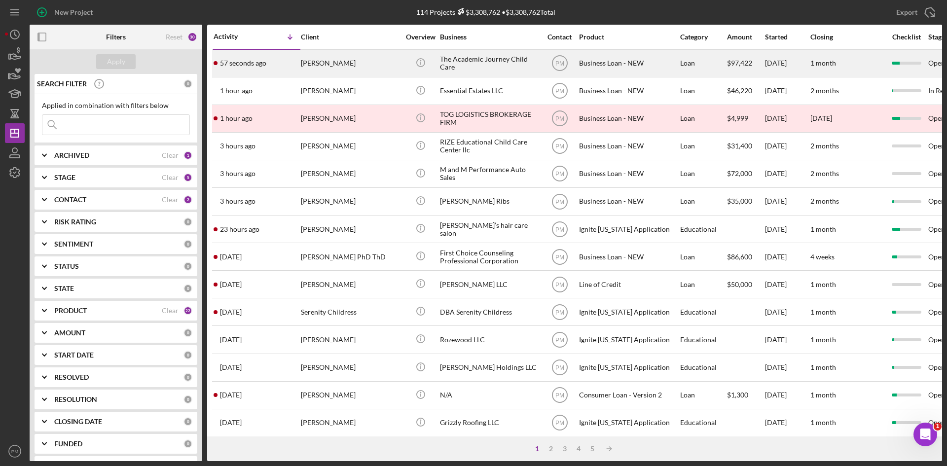
click at [325, 67] on div "[PERSON_NAME]" at bounding box center [350, 63] width 99 height 26
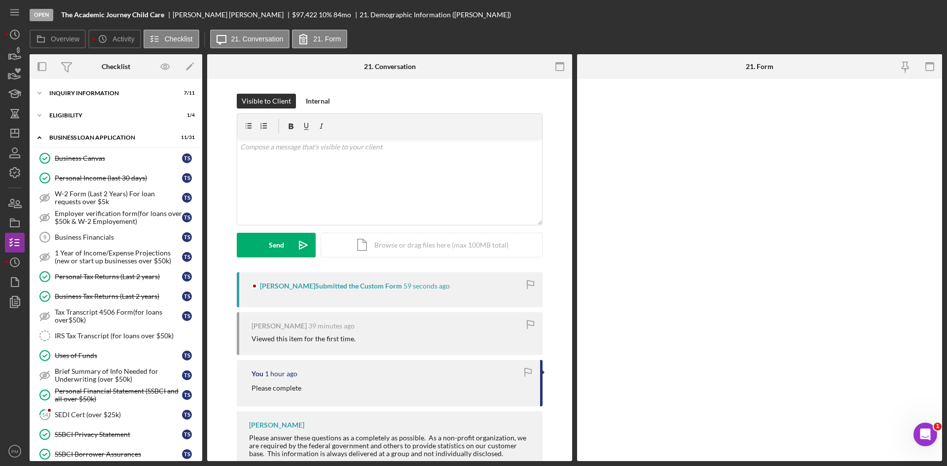
scroll to position [282, 0]
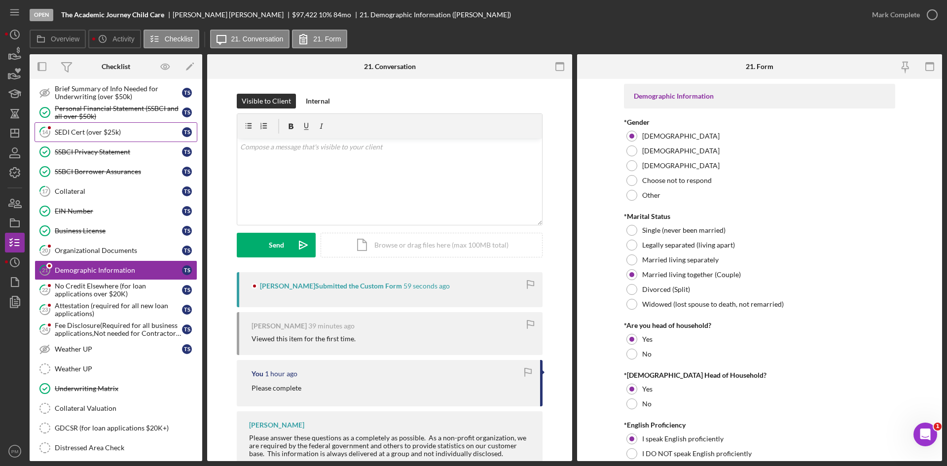
click at [91, 134] on div "SEDI Cert (over $25k)" at bounding box center [118, 132] width 127 height 8
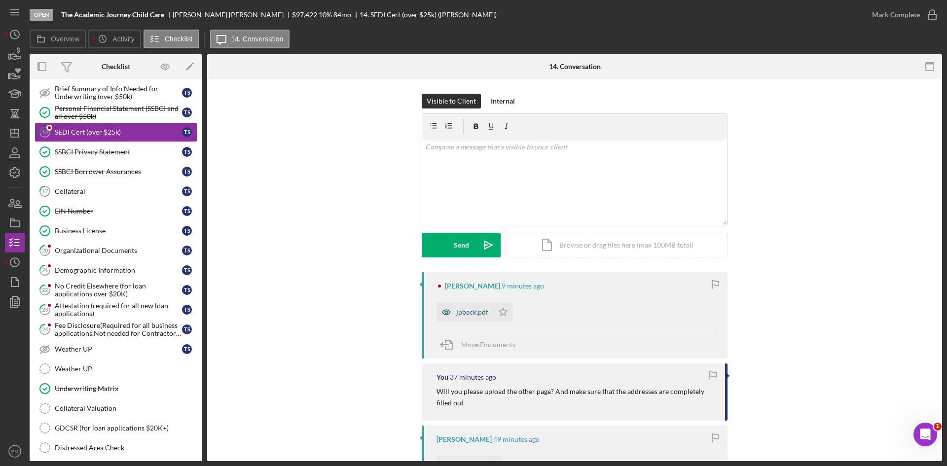
click at [465, 308] on div "jpback.pdf" at bounding box center [472, 312] width 32 height 8
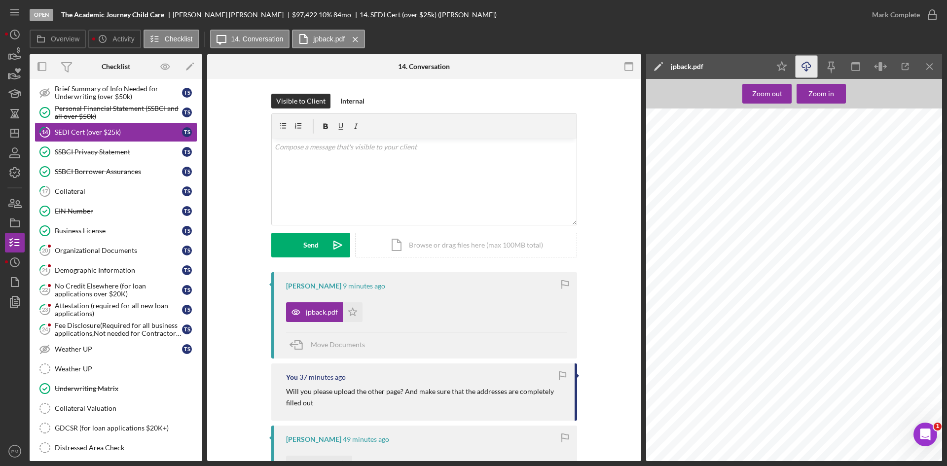
click at [806, 67] on line "button" at bounding box center [806, 67] width 0 height 5
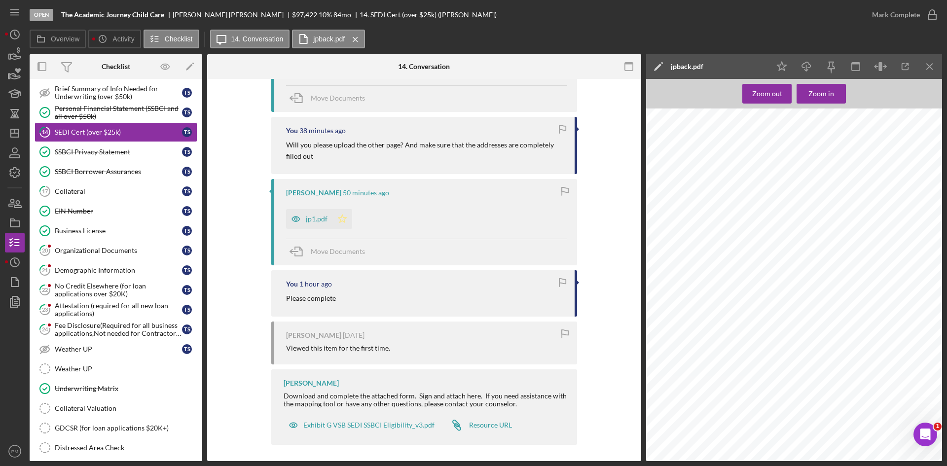
click at [340, 220] on icon "Icon/Star" at bounding box center [342, 219] width 20 height 20
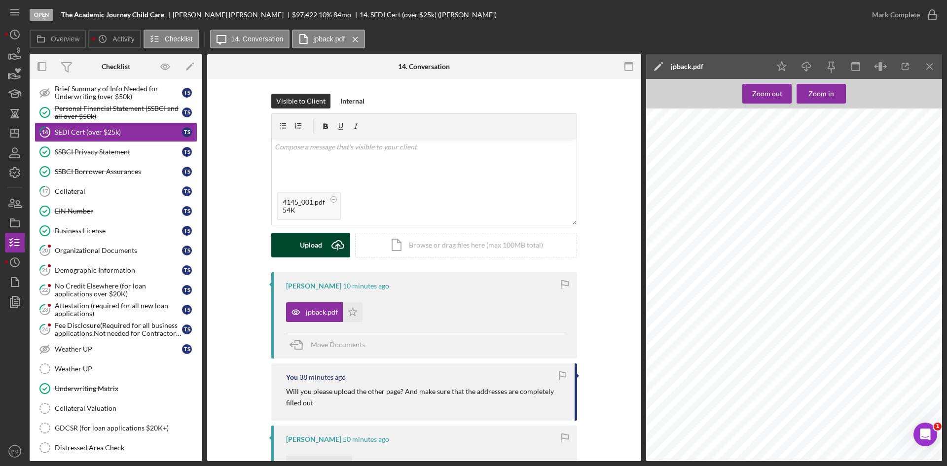
click at [325, 250] on icon "Icon/Upload" at bounding box center [337, 245] width 25 height 25
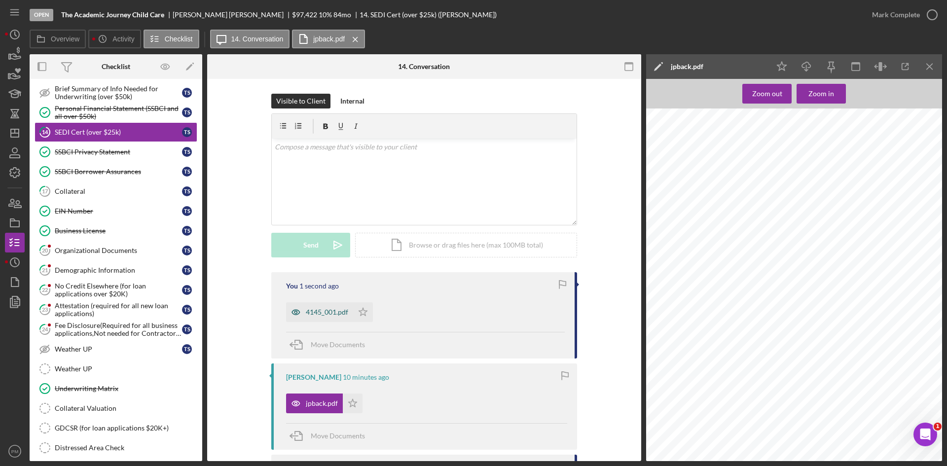
click at [318, 308] on div "4145_001.pdf" at bounding box center [327, 312] width 42 height 8
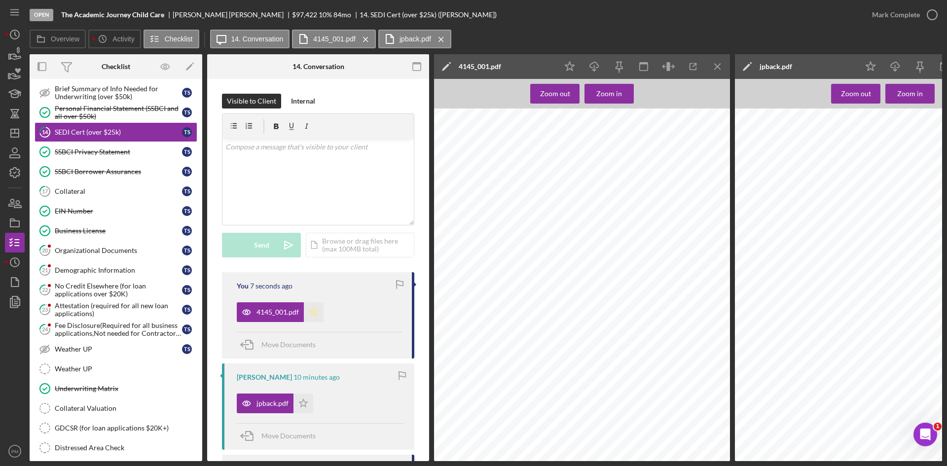
click at [317, 307] on icon "Icon/Star" at bounding box center [314, 312] width 20 height 20
click at [893, 19] on div "Mark Complete" at bounding box center [896, 15] width 48 height 20
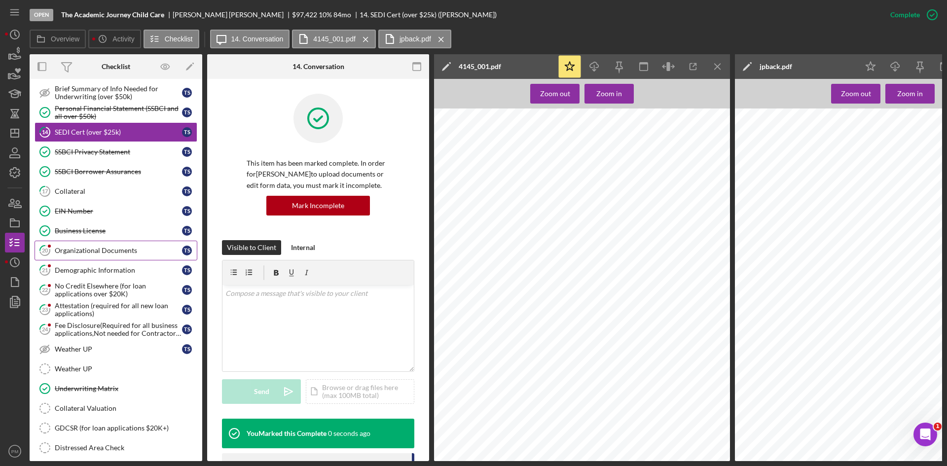
click at [141, 257] on link "20 Organizational Documents T S" at bounding box center [116, 251] width 163 height 20
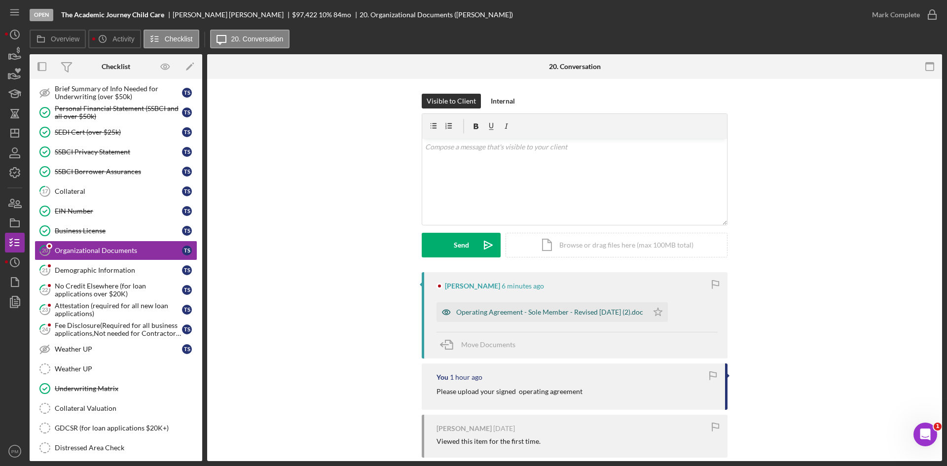
click at [505, 307] on div "Operating Agreement - Sole Member - Revised April 2019 (2).doc" at bounding box center [542, 312] width 212 height 20
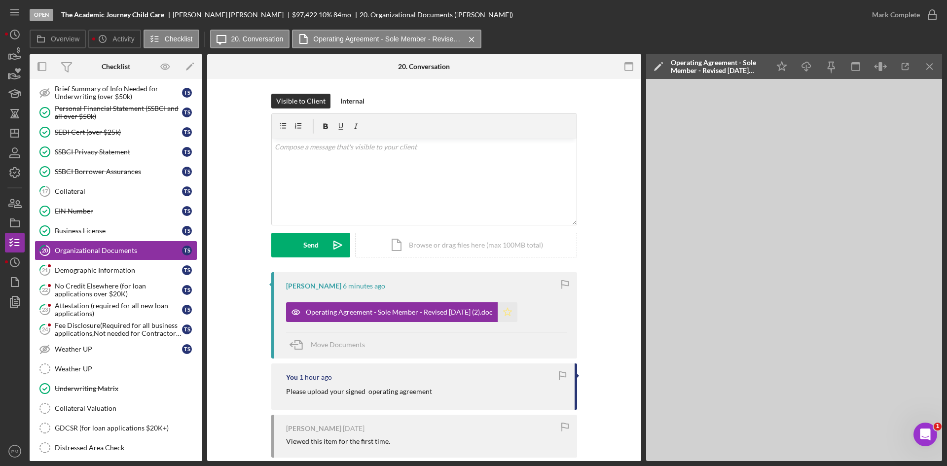
click at [516, 312] on icon "Icon/Star" at bounding box center [507, 312] width 20 height 20
click at [897, 17] on div "Mark Complete" at bounding box center [896, 15] width 48 height 20
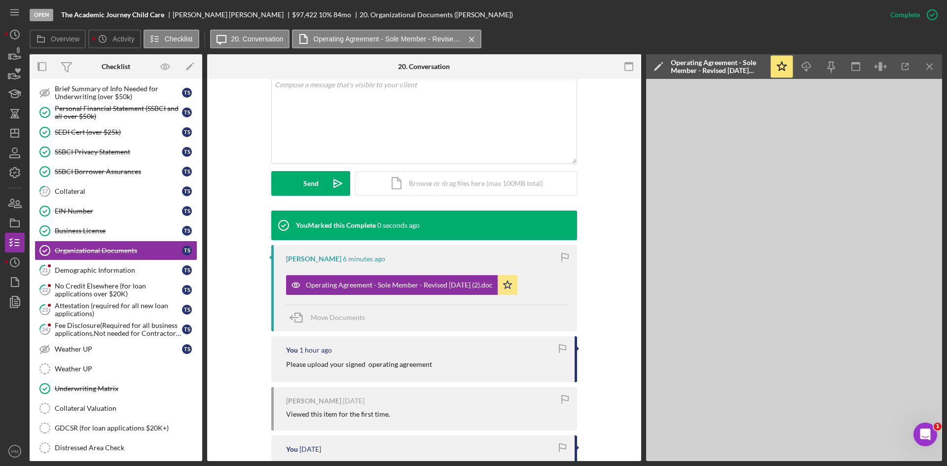
scroll to position [416, 0]
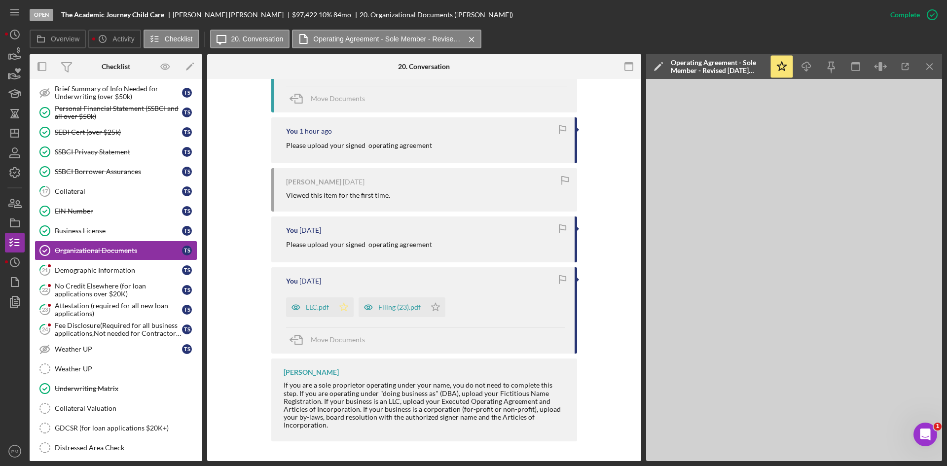
click at [342, 311] on icon "Icon/Star" at bounding box center [344, 307] width 20 height 20
click at [440, 303] on icon "Icon/Star" at bounding box center [435, 307] width 20 height 20
click at [133, 273] on div "Demographic Information" at bounding box center [118, 270] width 127 height 8
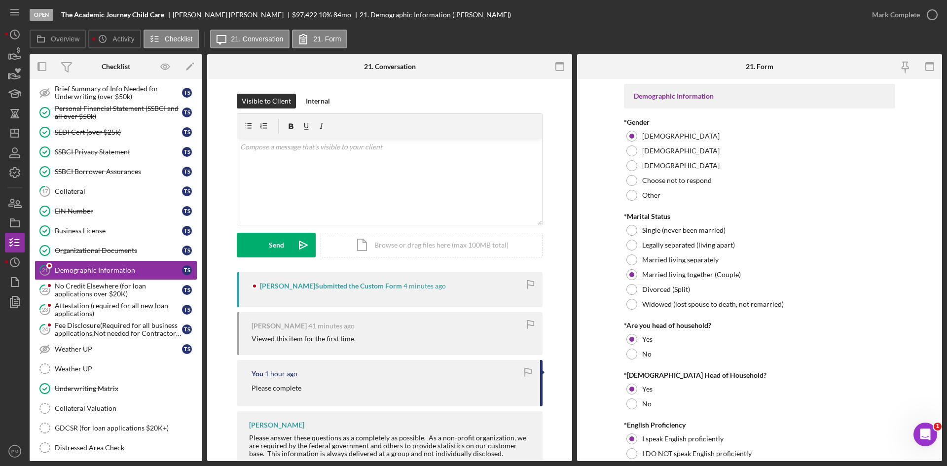
click at [899, 20] on div "Mark Complete" at bounding box center [896, 15] width 48 height 20
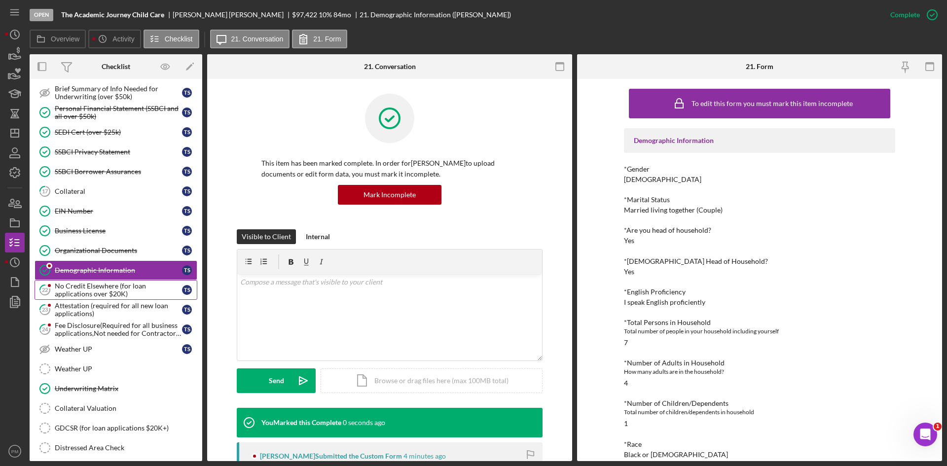
click at [83, 286] on div "No Credit Elsewhere (for loan applications over $20K)" at bounding box center [118, 290] width 127 height 16
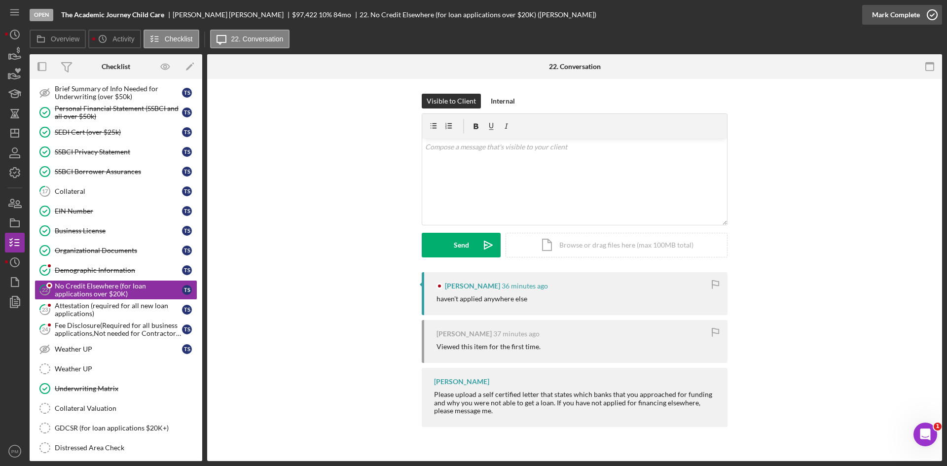
click at [873, 12] on div "Mark Complete" at bounding box center [896, 15] width 48 height 20
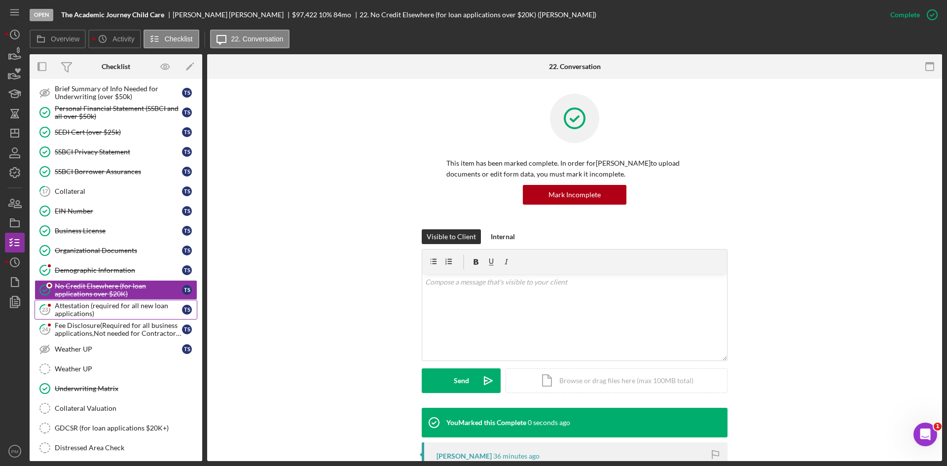
click at [87, 316] on div "Attestation (required for all new loan applications)" at bounding box center [118, 310] width 127 height 16
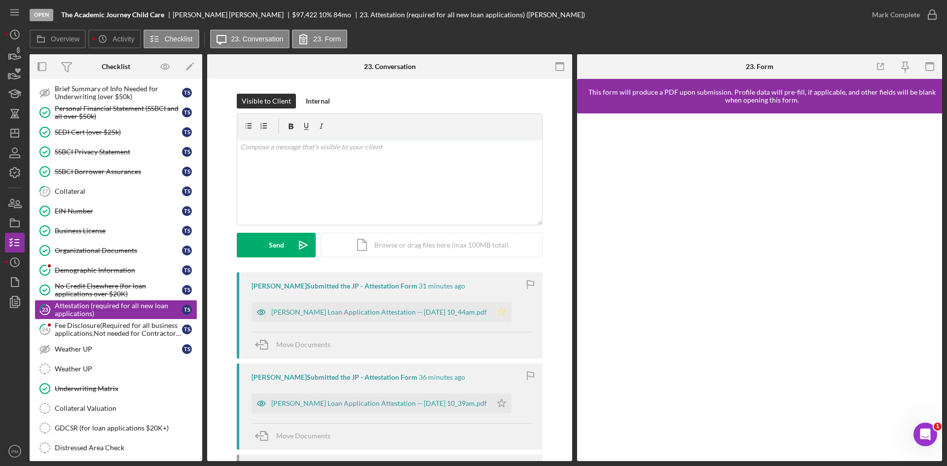
click at [505, 310] on icon "Icon/Star" at bounding box center [502, 312] width 20 height 20
click at [895, 19] on div "Mark Complete" at bounding box center [896, 15] width 48 height 20
click at [144, 331] on div "Fee Disclosure(Required for all business applications,Not needed for Contractor…" at bounding box center [118, 329] width 127 height 16
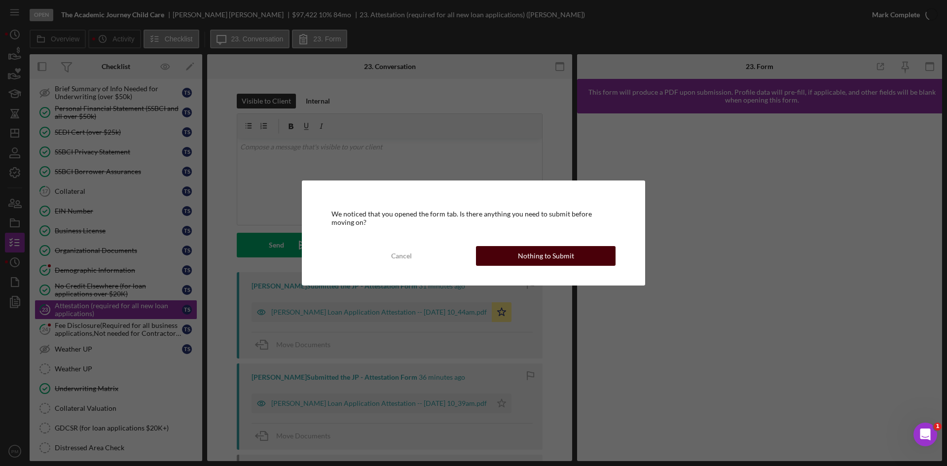
click at [535, 248] on div "Nothing to Submit" at bounding box center [546, 256] width 56 height 20
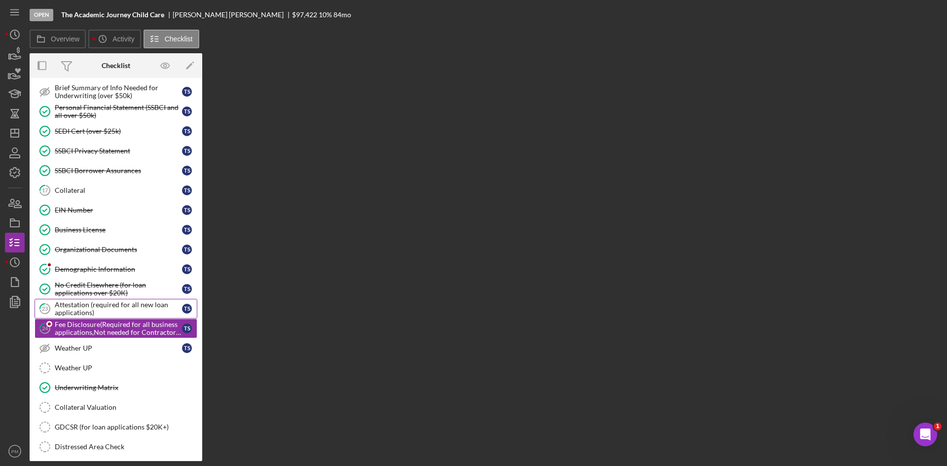
click at [115, 314] on div "Attestation (required for all new loan applications)" at bounding box center [118, 309] width 127 height 16
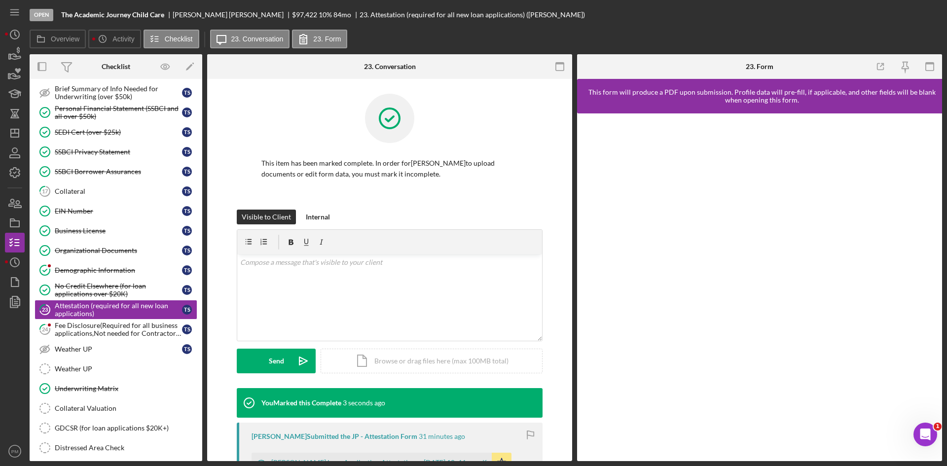
click at [886, 7] on div "Open The Academic Journey Child Care Teresa Seals-Taylor $97,422 $97,422 10 % 8…" at bounding box center [486, 230] width 912 height 461
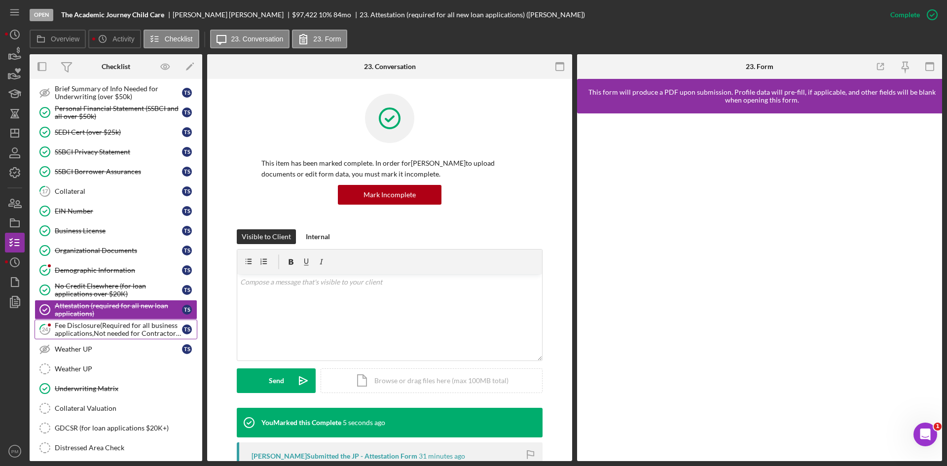
click at [122, 332] on div "Fee Disclosure(Required for all business applications,Not needed for Contractor…" at bounding box center [118, 329] width 127 height 16
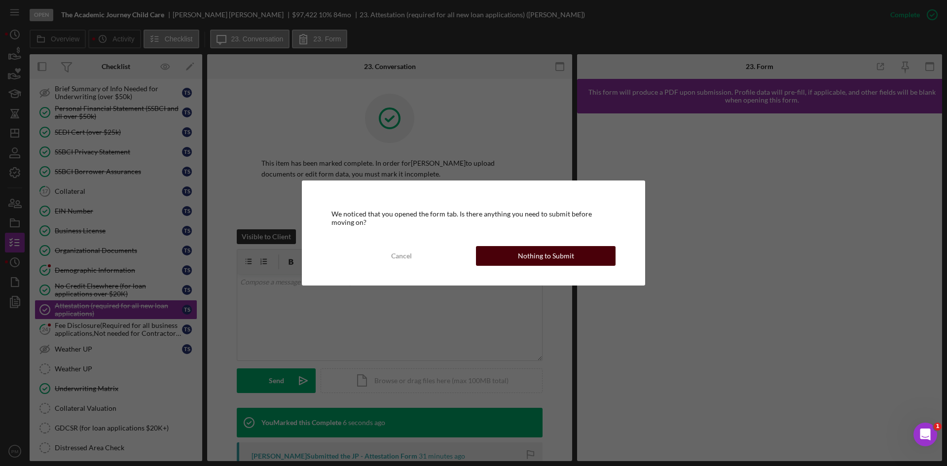
click at [530, 254] on div "Nothing to Submit" at bounding box center [546, 256] width 56 height 20
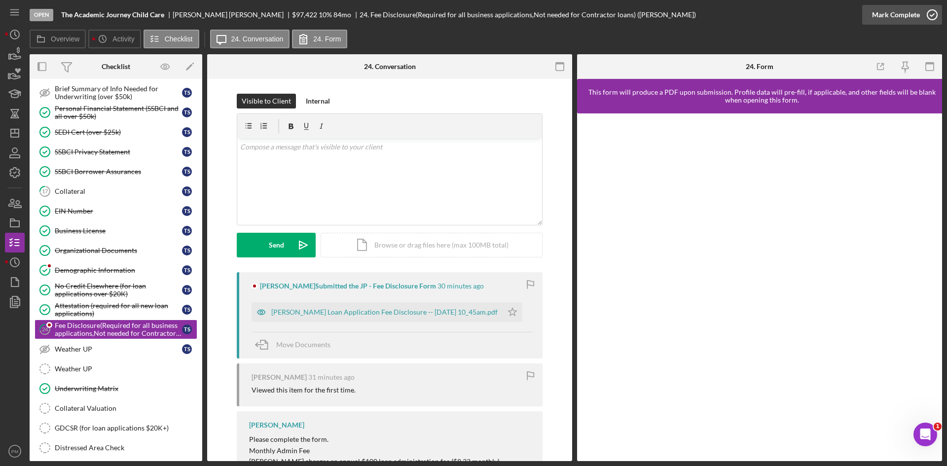
click at [887, 13] on div "Mark Complete" at bounding box center [896, 15] width 48 height 20
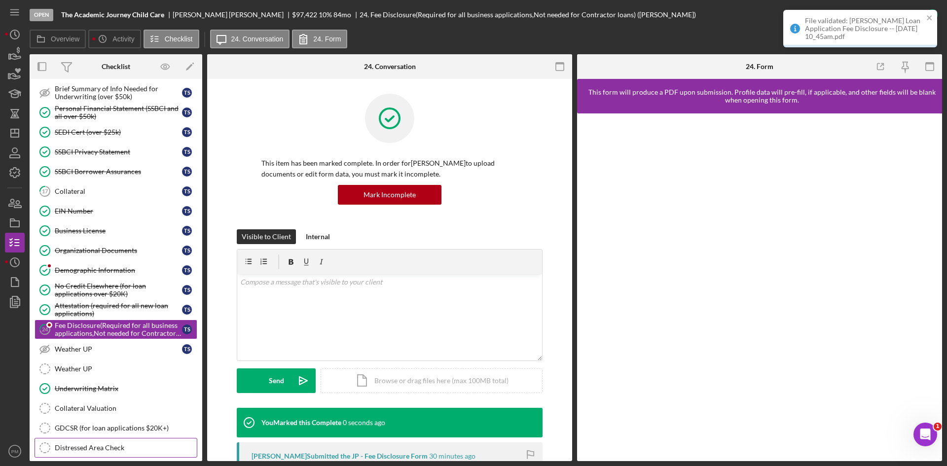
scroll to position [375, 0]
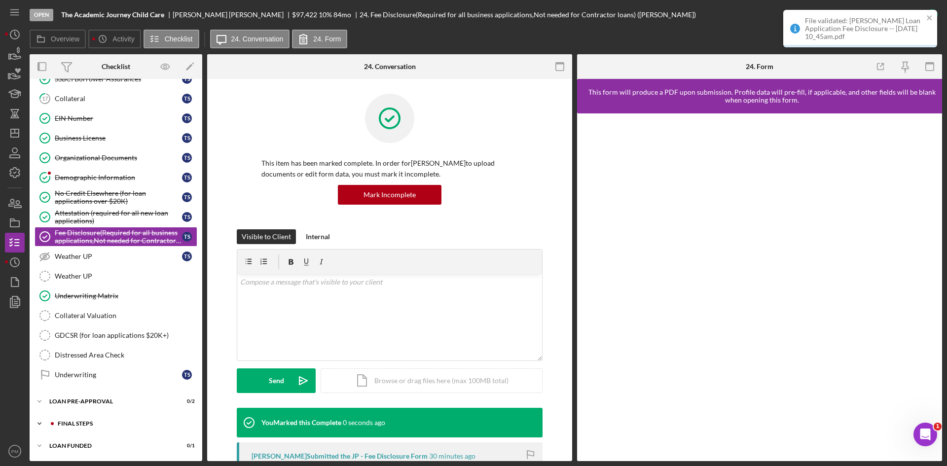
click at [76, 420] on div "Icon/Expander FINAL STEPS 0 / 19" at bounding box center [116, 424] width 173 height 20
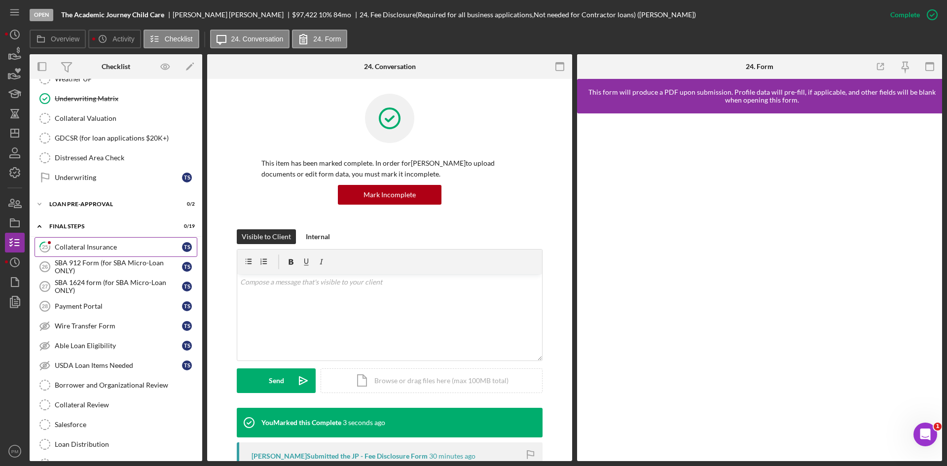
click at [86, 251] on link "25 Collateral Insurance T S" at bounding box center [116, 247] width 163 height 20
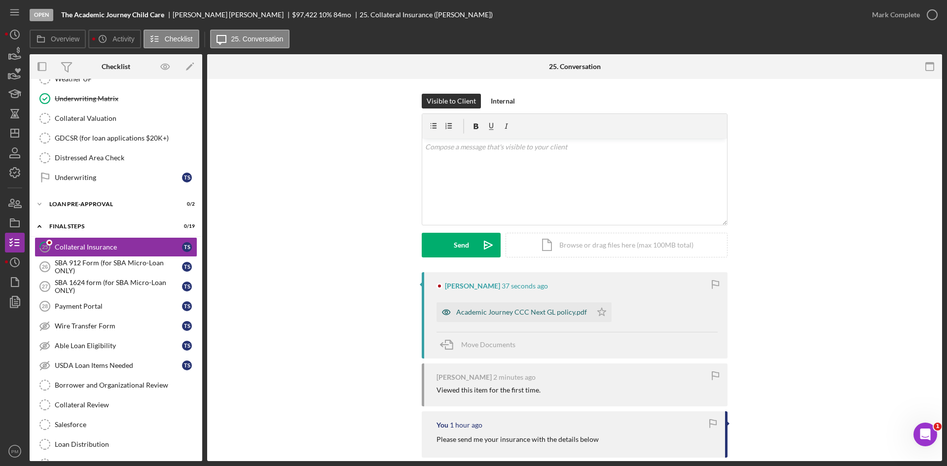
click at [483, 312] on div "Academic Journey CCC Next GL policy.pdf" at bounding box center [521, 312] width 131 height 8
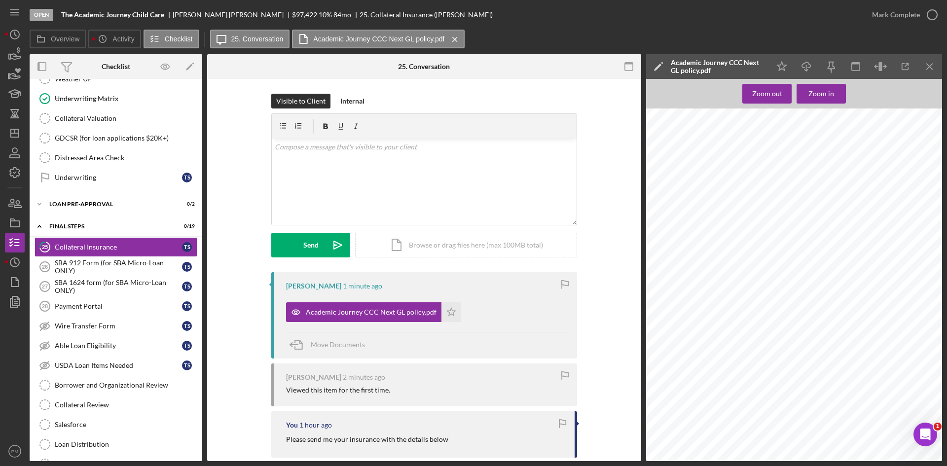
scroll to position [2662, 13]
click at [395, 197] on div "v Color teal Color pink Remove color Add row above Add row below Add column bef…" at bounding box center [424, 182] width 305 height 86
click at [312, 247] on div "Send" at bounding box center [310, 245] width 15 height 25
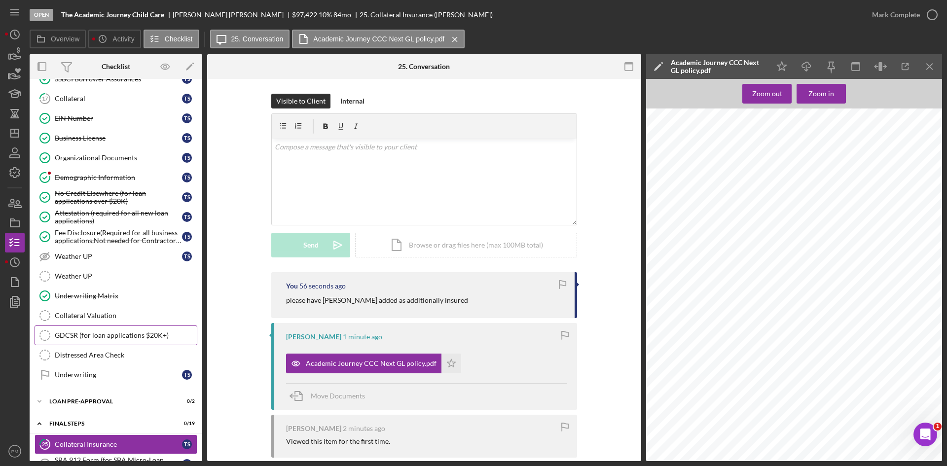
scroll to position [178, 0]
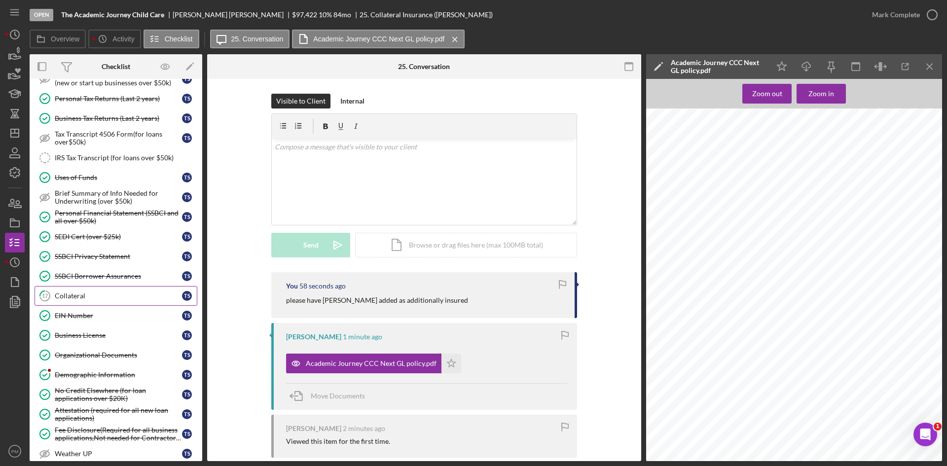
click at [82, 300] on div "Collateral" at bounding box center [118, 296] width 127 height 8
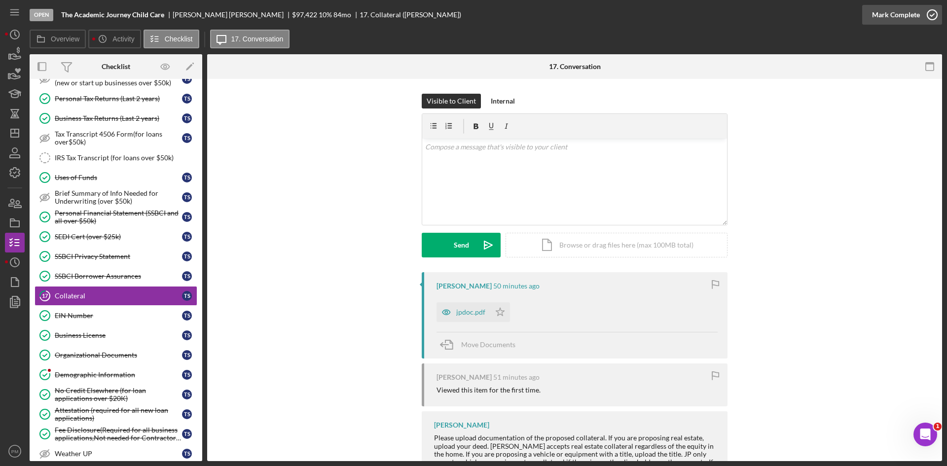
click at [899, 13] on div "Mark Complete" at bounding box center [896, 15] width 48 height 20
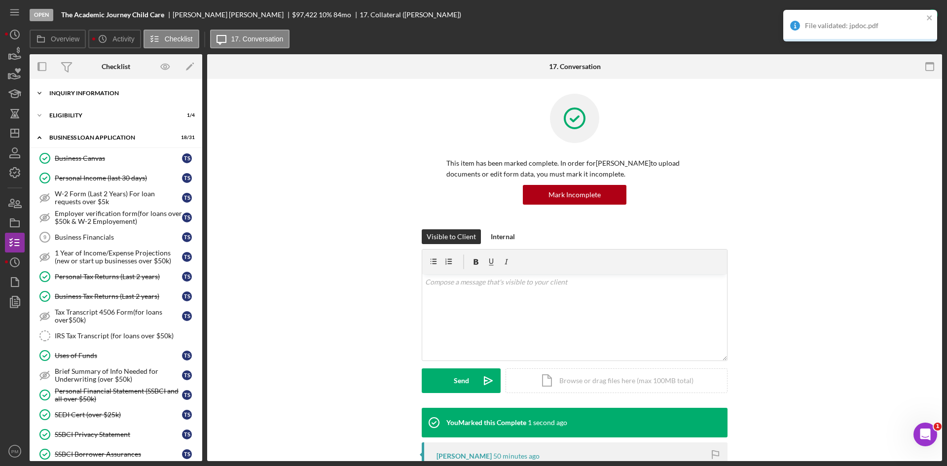
click at [68, 92] on div "INQUIRY INFORMATION" at bounding box center [119, 93] width 141 height 6
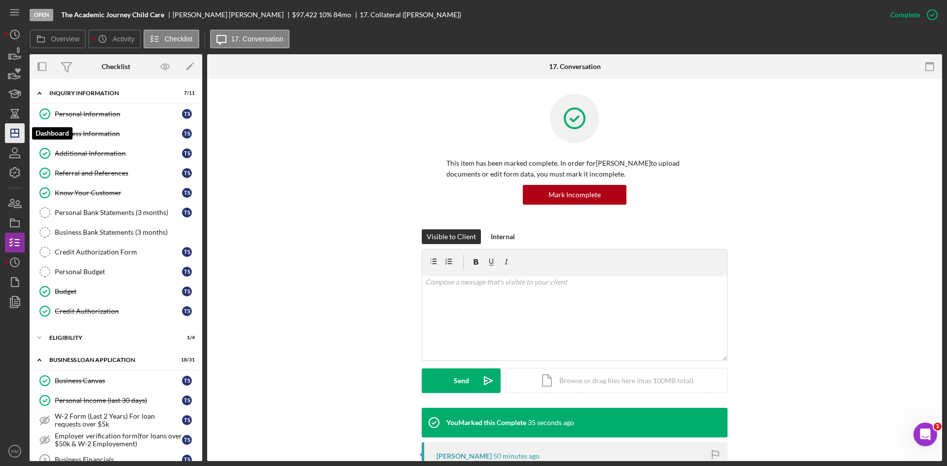
click at [13, 133] on line "button" at bounding box center [15, 133] width 8 height 0
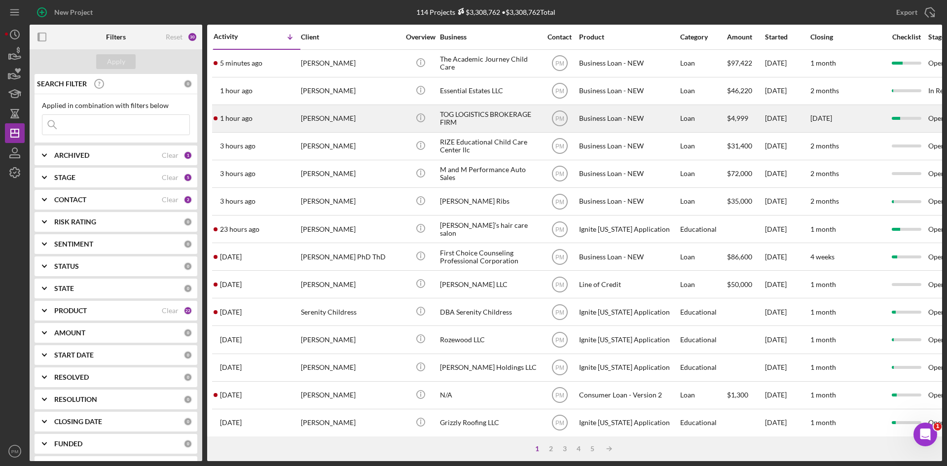
click at [377, 130] on div "[PERSON_NAME]" at bounding box center [350, 119] width 99 height 26
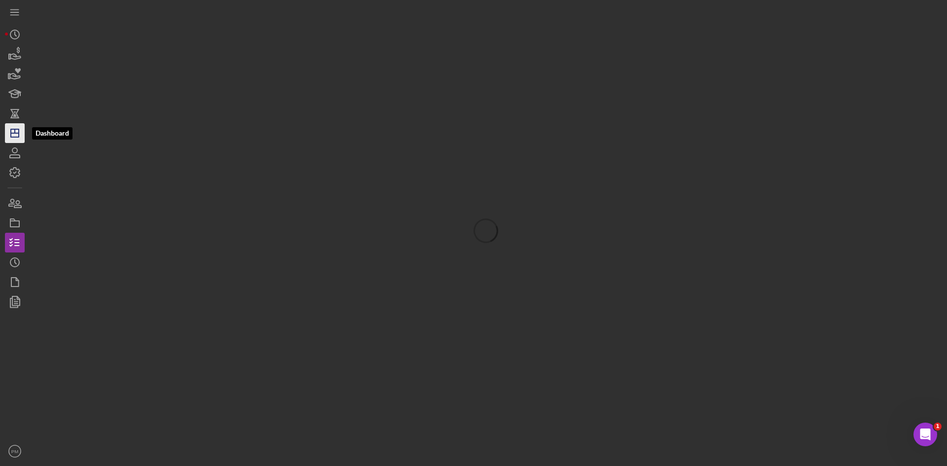
click at [16, 137] on icon "Icon/Dashboard" at bounding box center [14, 133] width 25 height 25
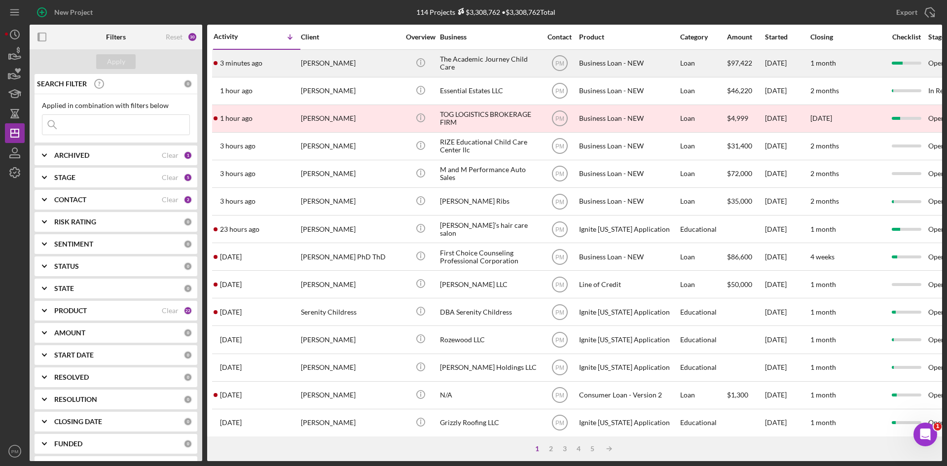
click at [289, 66] on div "3 minutes ago Teresa Seals-Taylor" at bounding box center [256, 63] width 86 height 26
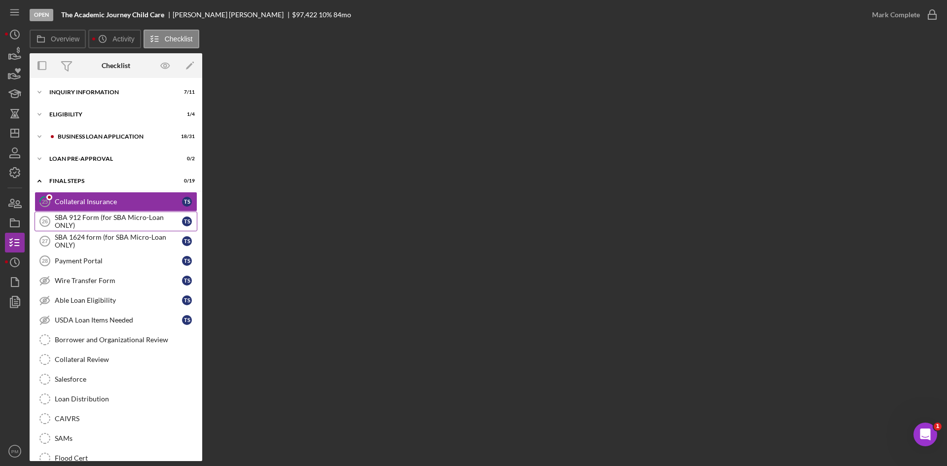
click at [100, 226] on div "SBA 912 Form (for SBA Micro-Loan ONLY)" at bounding box center [118, 221] width 127 height 16
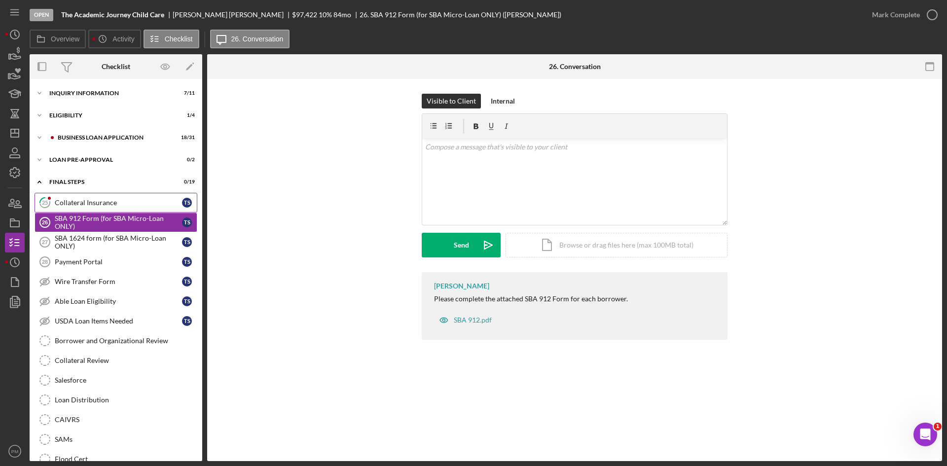
click at [99, 207] on link "25 Collateral Insurance T S" at bounding box center [116, 203] width 163 height 20
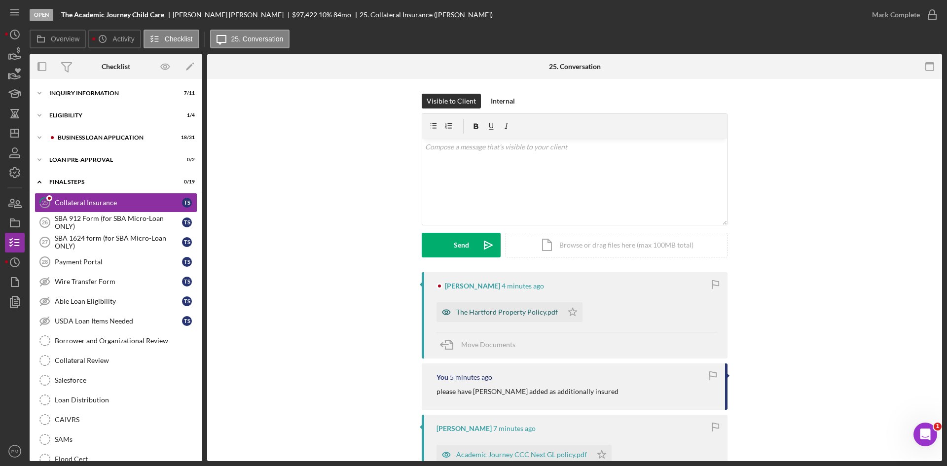
click at [503, 311] on div "The Hartford Property Policy.pdf" at bounding box center [507, 312] width 102 height 8
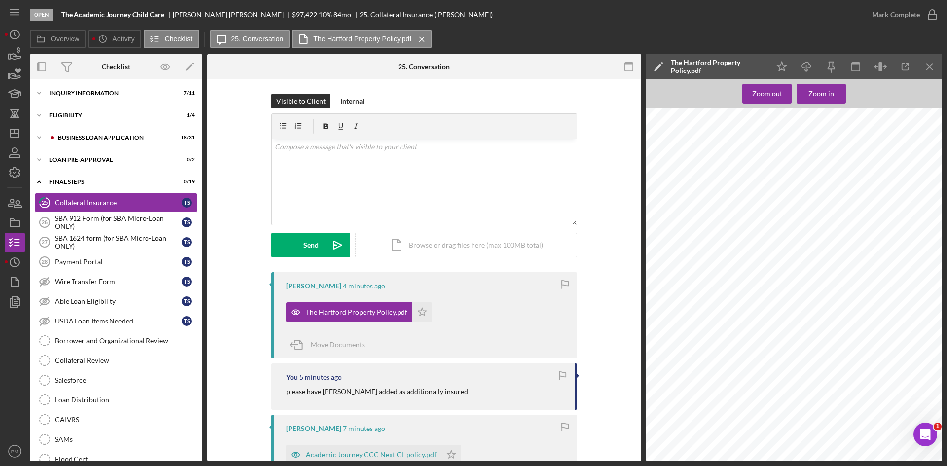
scroll to position [493, 0]
click at [737, 294] on div "SC 50 59 10 18 APRIL 25, 2025 Welcome to The Hartford Policy Number: 84 SBA BS2…" at bounding box center [797, 201] width 302 height 390
click at [85, 144] on div "Icon/Expander BUSINESS LOAN APPLICATION 18 / 31" at bounding box center [116, 138] width 173 height 20
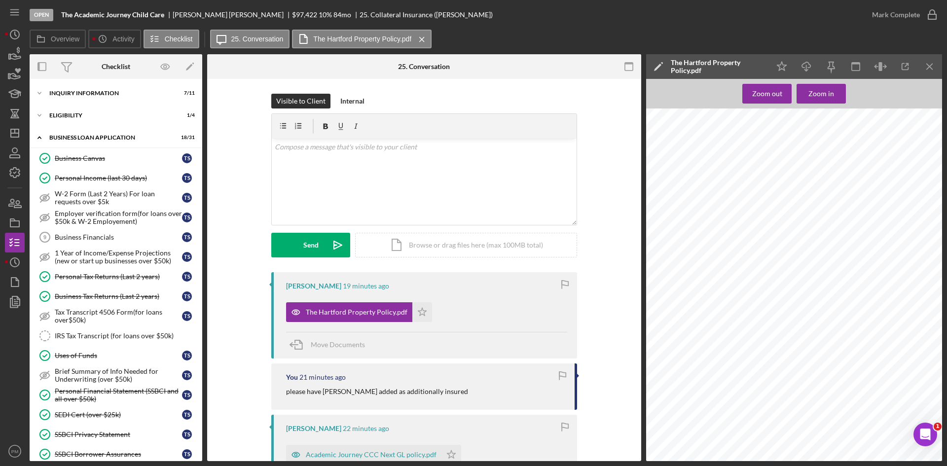
scroll to position [296, 0]
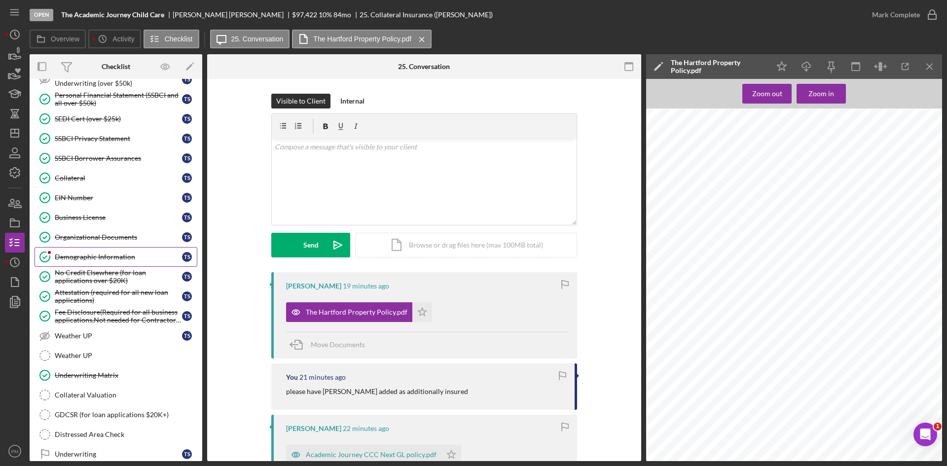
click at [76, 261] on div "Demographic Information" at bounding box center [118, 257] width 127 height 8
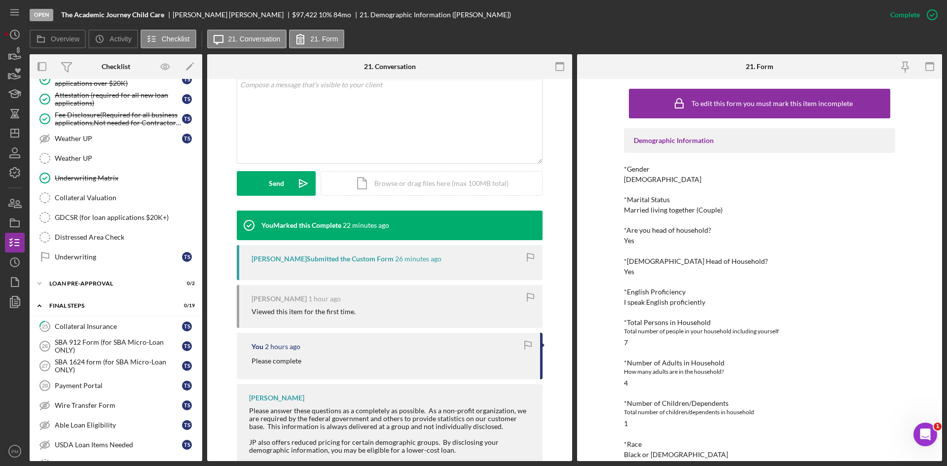
scroll to position [690, 0]
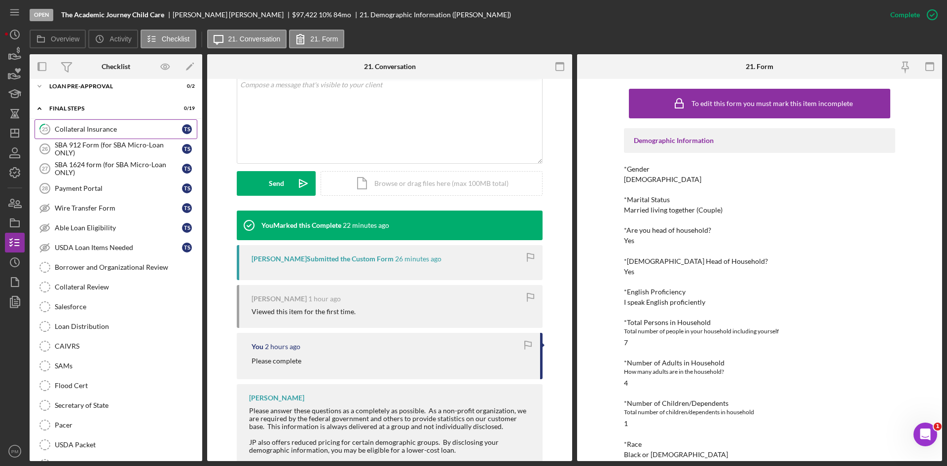
click at [68, 131] on div "Collateral Insurance" at bounding box center [118, 129] width 127 height 8
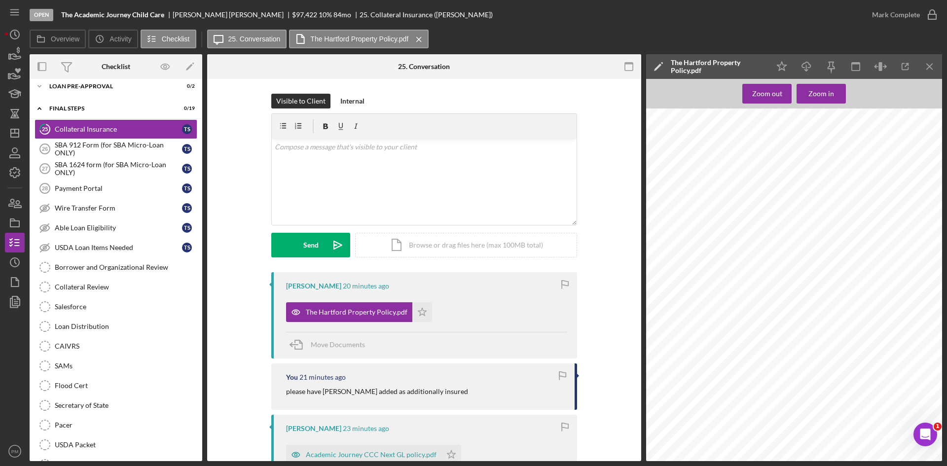
scroll to position [2909, 0]
click at [381, 185] on div "v Color teal Color pink Remove color Add row above Add row below Add column bef…" at bounding box center [424, 182] width 305 height 86
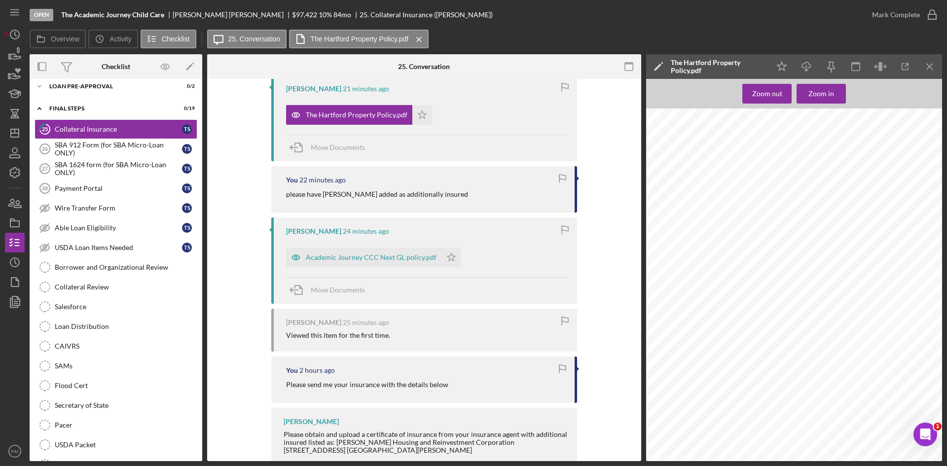
scroll to position [336, 0]
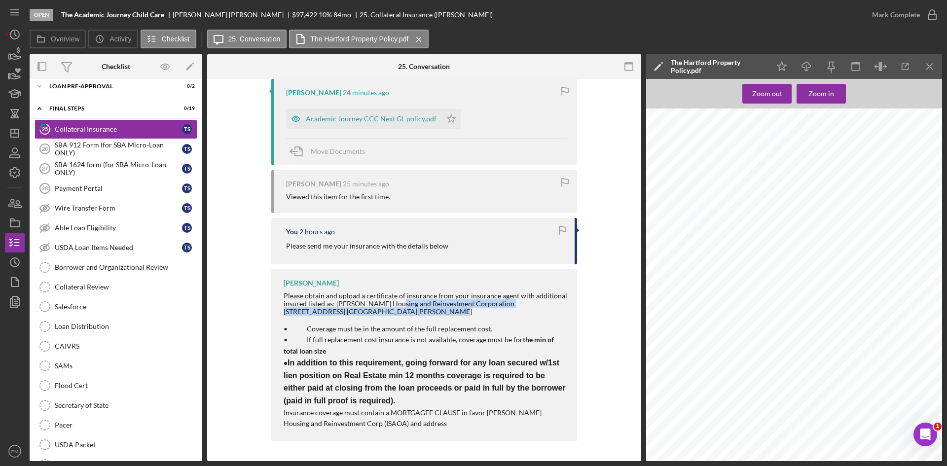
drag, startPoint x: 363, startPoint y: 311, endPoint x: 386, endPoint y: 305, distance: 23.4
click at [386, 305] on div "Please obtain and upload a certificate of insurance from your insurance agent w…" at bounding box center [424, 304] width 283 height 24
copy div "Housing and Reinvestment Corporation [STREET_ADDRESS] [GEOGRAPHIC_DATA][PERSON_…"
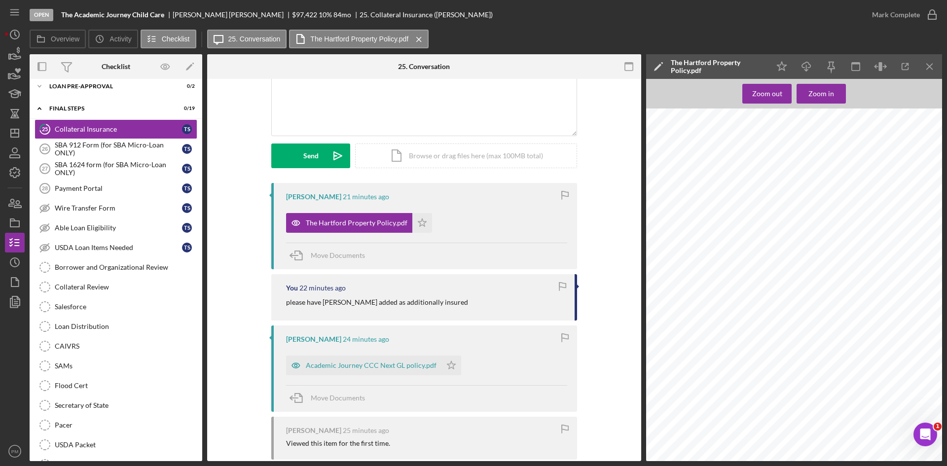
scroll to position [0, 0]
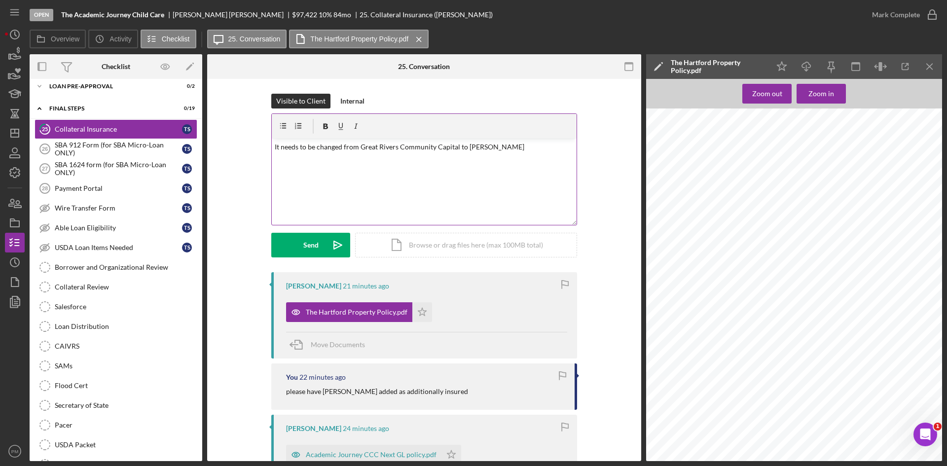
click at [524, 147] on p "It needs to be changed from Great Rivers Community Capital to [PERSON_NAME]" at bounding box center [424, 146] width 299 height 11
click at [505, 164] on div "v Color teal Color pink Remove color Add row above Add row below Add column bef…" at bounding box center [424, 182] width 305 height 86
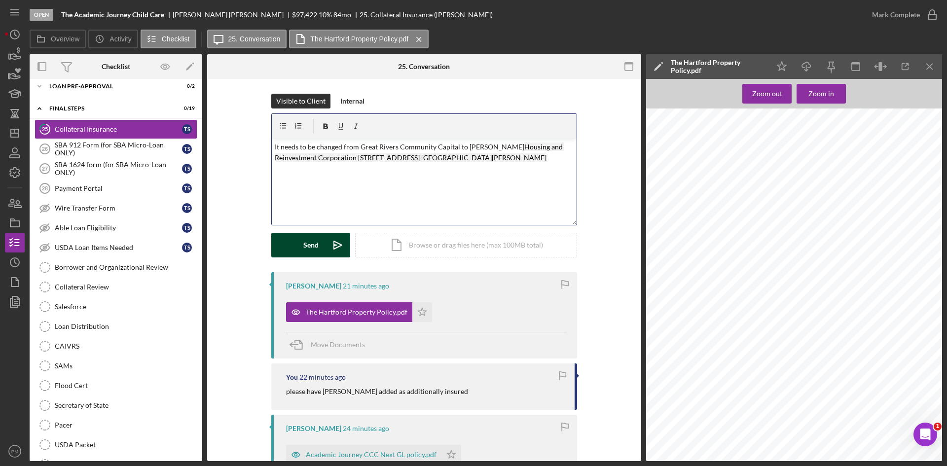
click at [306, 245] on div "Send" at bounding box center [310, 245] width 15 height 25
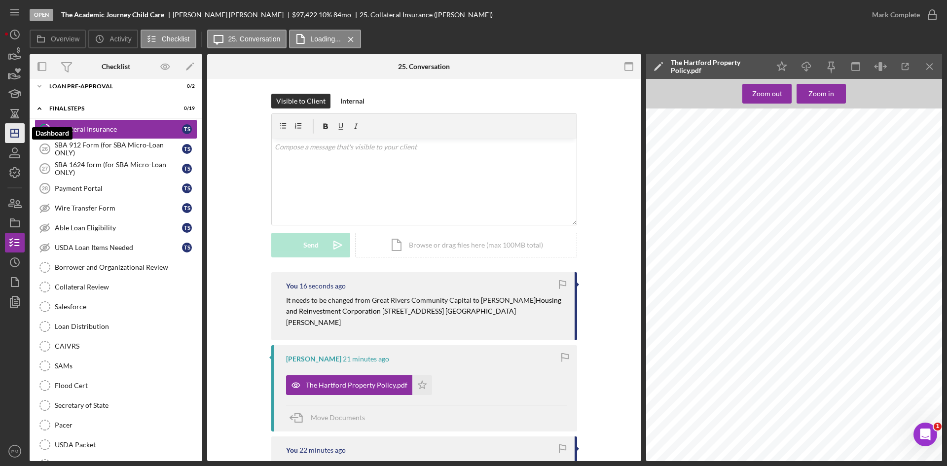
click at [5, 133] on icon "Icon/Dashboard" at bounding box center [14, 133] width 25 height 25
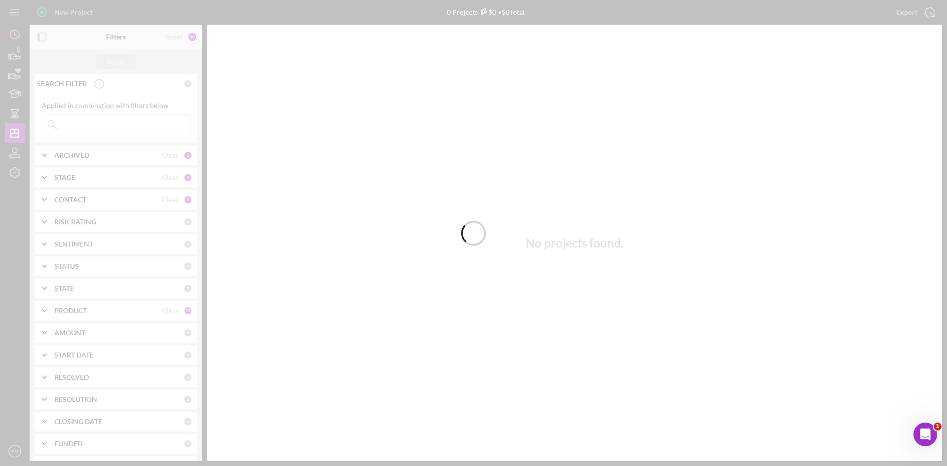
click at [5, 123] on button "Icon/Dashboard Dashboard" at bounding box center [15, 133] width 20 height 20
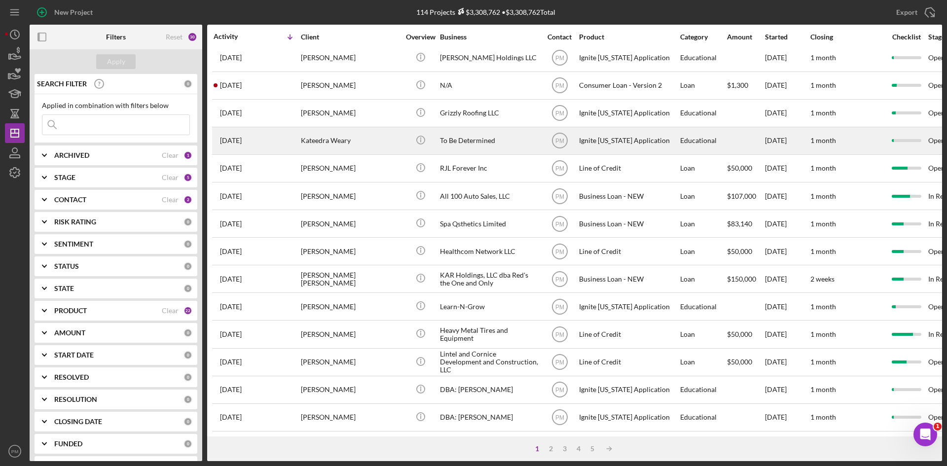
scroll to position [169, 0]
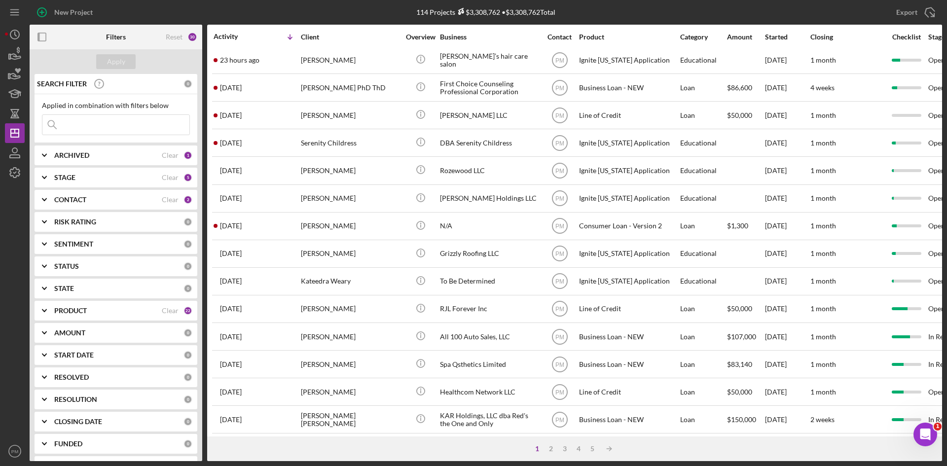
click at [103, 125] on input at bounding box center [115, 125] width 147 height 20
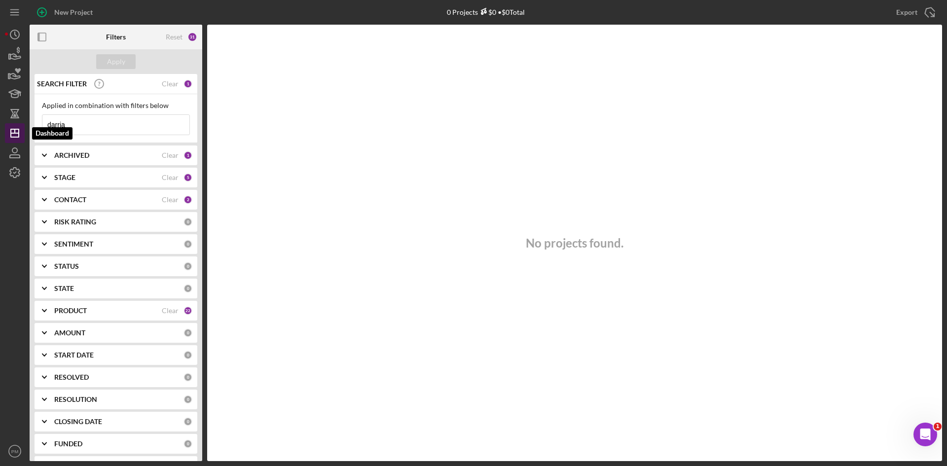
drag, startPoint x: 76, startPoint y: 131, endPoint x: 22, endPoint y: 130, distance: 53.7
click at [22, 130] on div "New Project 0 Projects $0 • $0 Total Export Icon/Export Filters Reset 31 Apply …" at bounding box center [473, 230] width 937 height 461
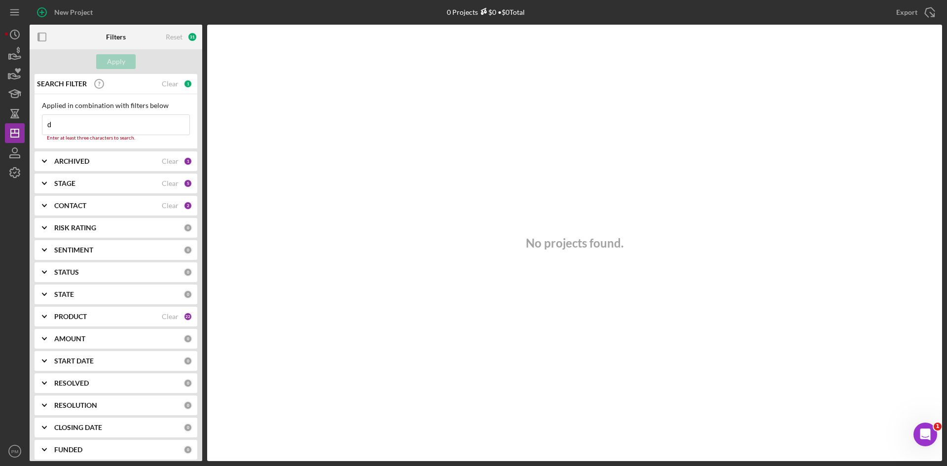
type input "diarra"
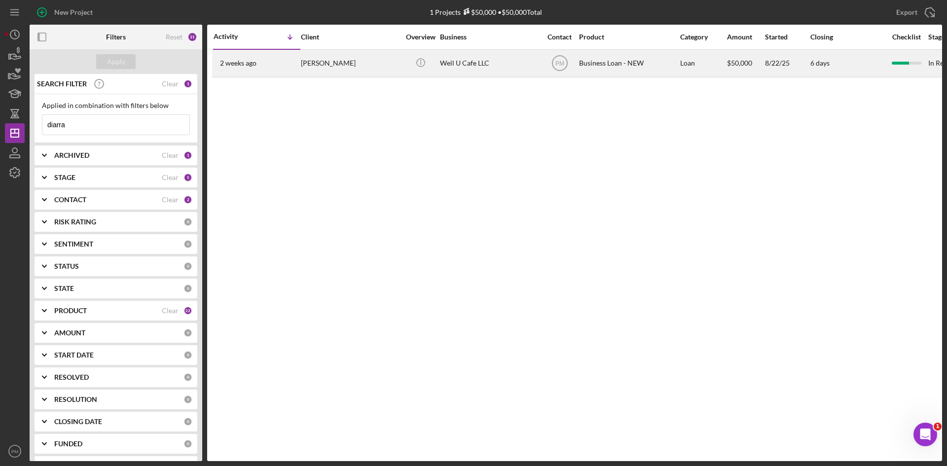
click at [313, 55] on div "[PERSON_NAME]" at bounding box center [350, 63] width 99 height 26
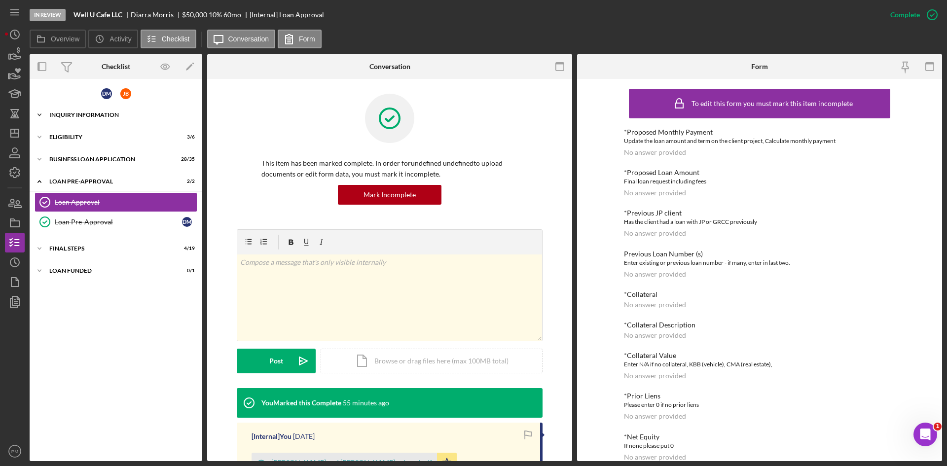
click at [100, 120] on div "Icon/Expander INQUIRY INFORMATION 11 / 18" at bounding box center [116, 115] width 173 height 20
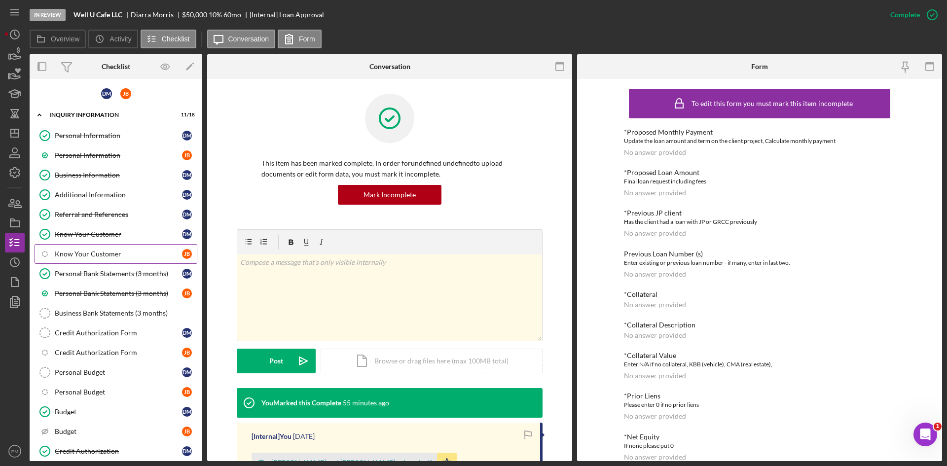
scroll to position [185, 0]
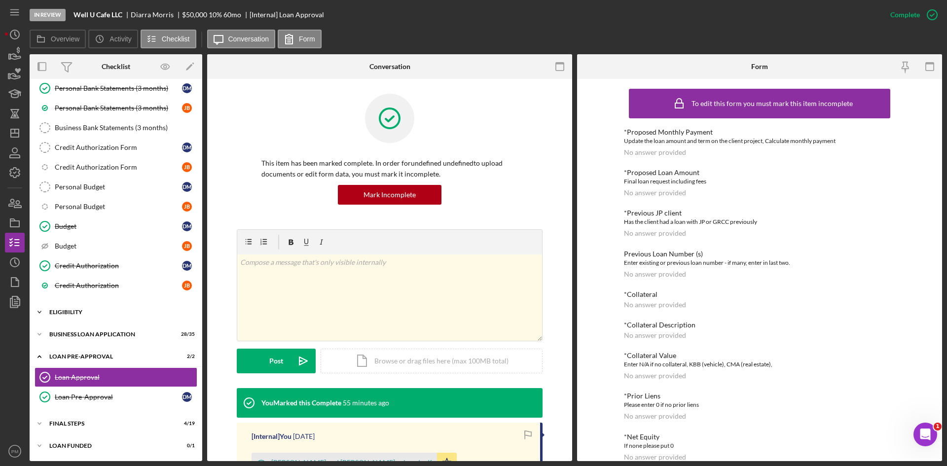
click at [83, 305] on div "Icon/Expander ELIGIBILITY 3 / 6" at bounding box center [116, 312] width 173 height 20
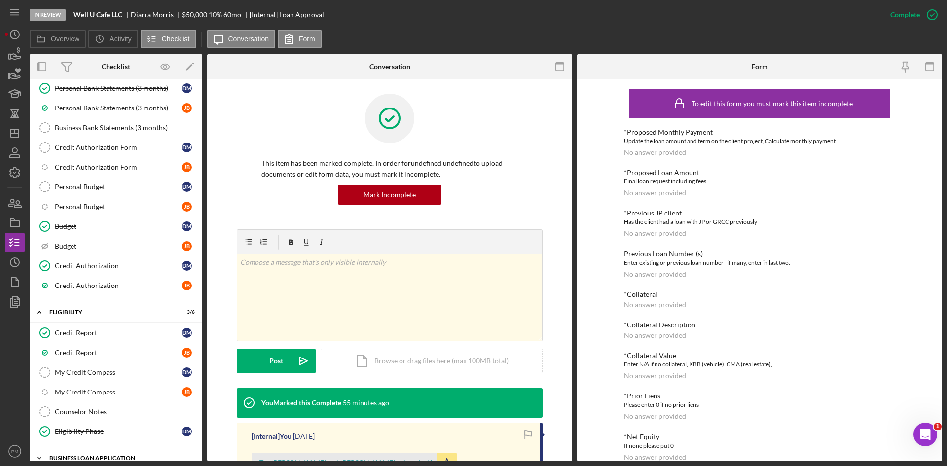
scroll to position [309, 0]
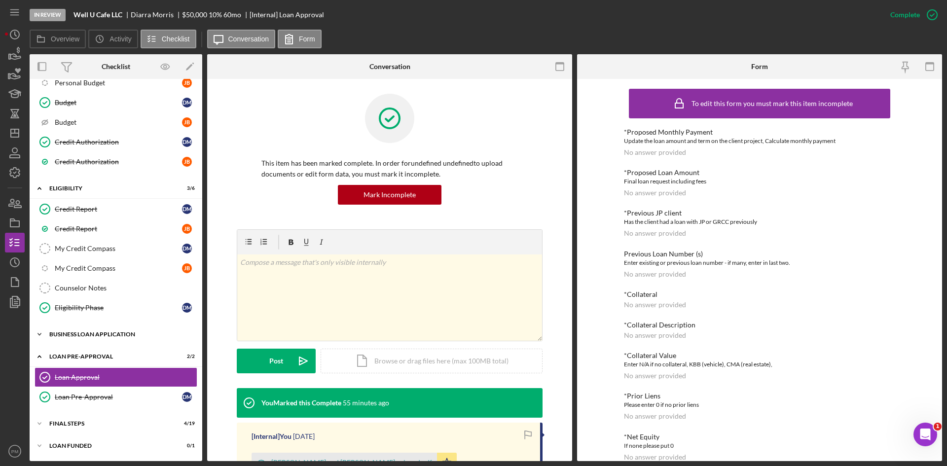
click at [96, 340] on div "Icon/Expander BUSINESS LOAN APPLICATION 28 / 35" at bounding box center [116, 334] width 173 height 20
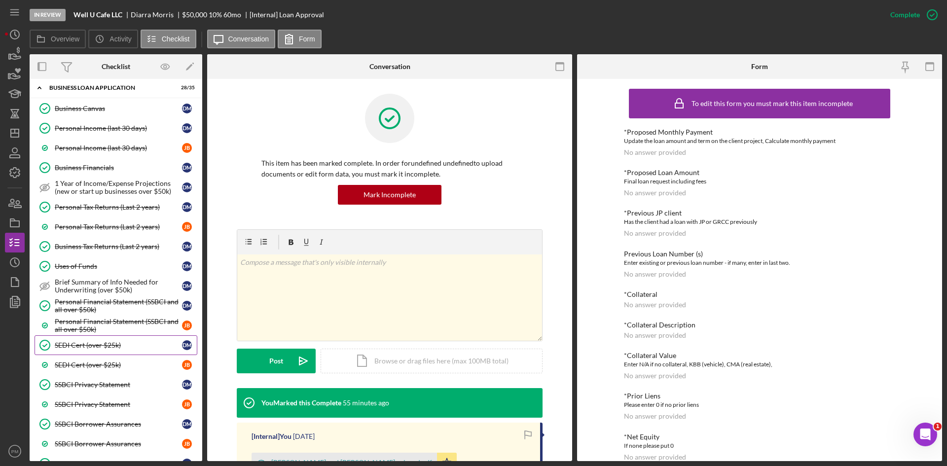
scroll to position [605, 0]
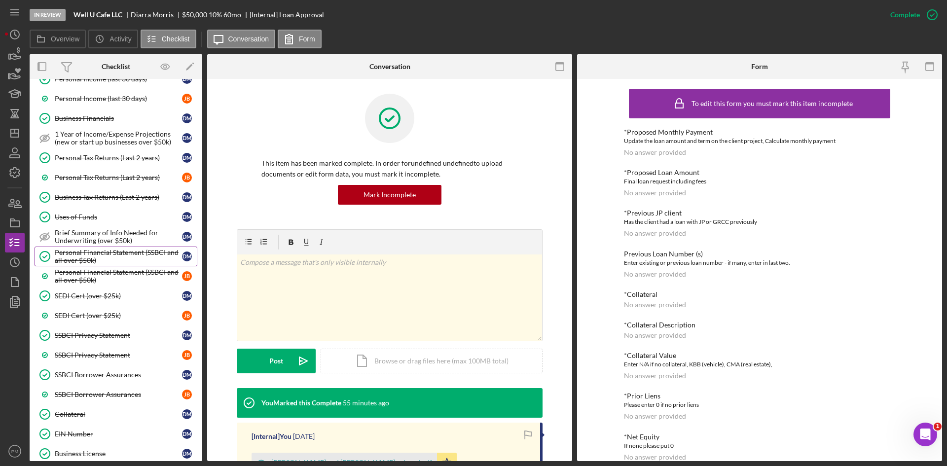
click at [98, 257] on div "Personal Financial Statement (SSBCI and all over $50k)" at bounding box center [118, 256] width 127 height 16
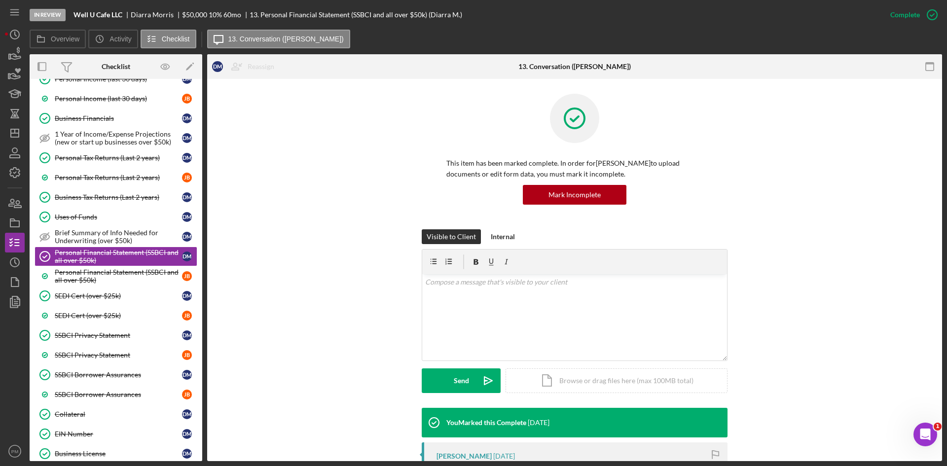
scroll to position [148, 0]
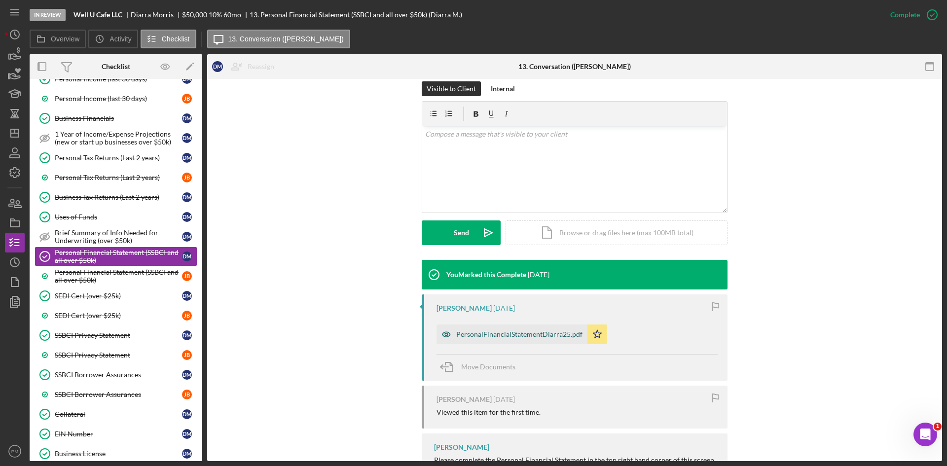
click at [482, 328] on div "PersonalFinancialStatementDiarra25.pdf" at bounding box center [511, 334] width 151 height 20
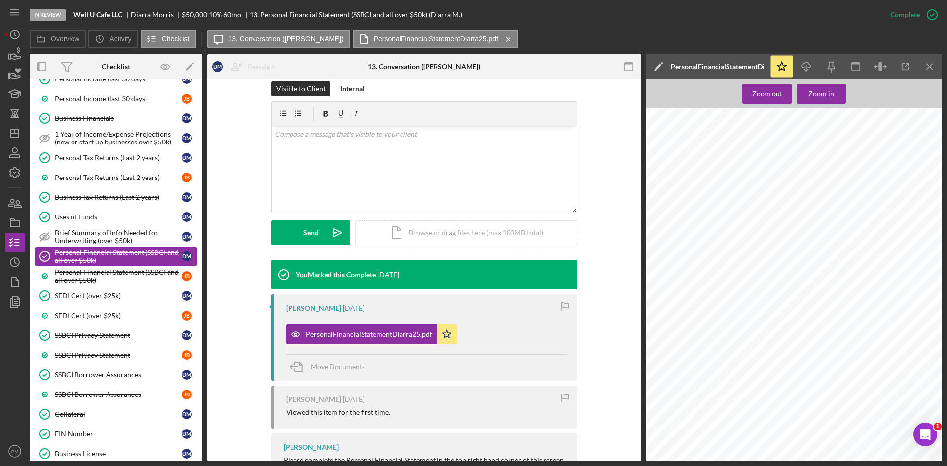
scroll to position [345, 0]
click at [132, 274] on div "Personal Financial Statement (SSBCI and all over $50k)" at bounding box center [118, 276] width 127 height 16
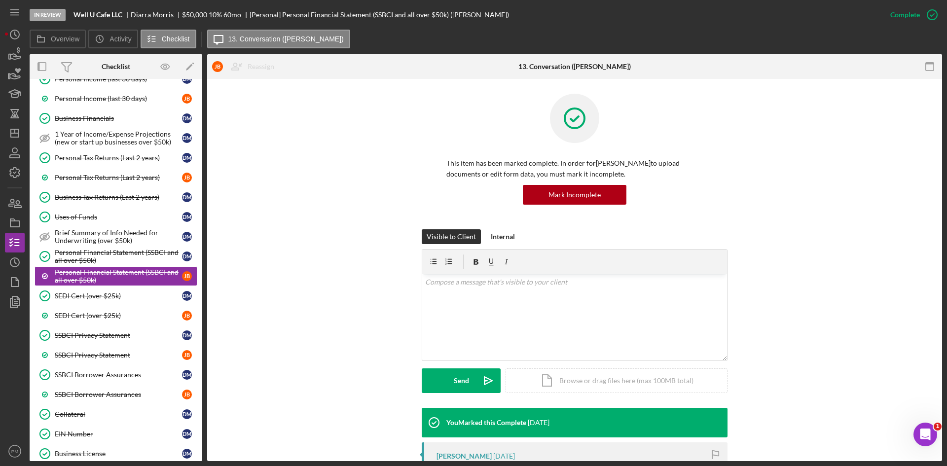
scroll to position [197, 0]
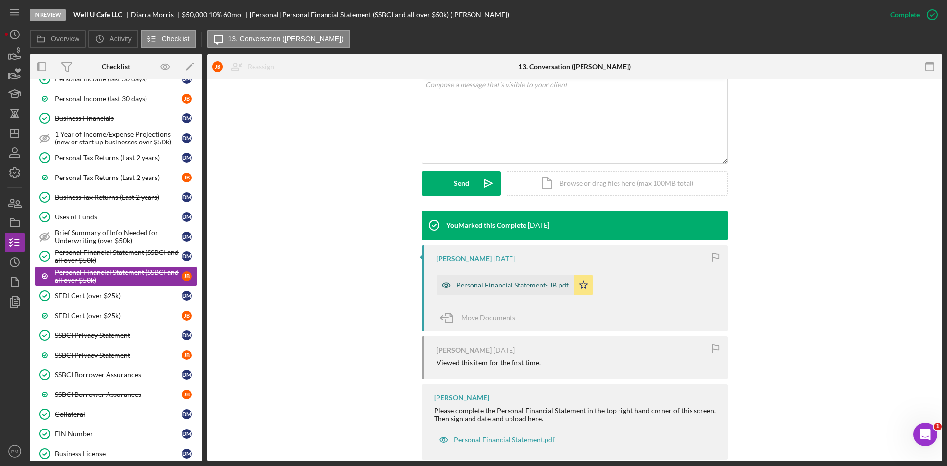
click at [486, 288] on div "Personal Financial Statement- JB.pdf" at bounding box center [512, 285] width 112 height 8
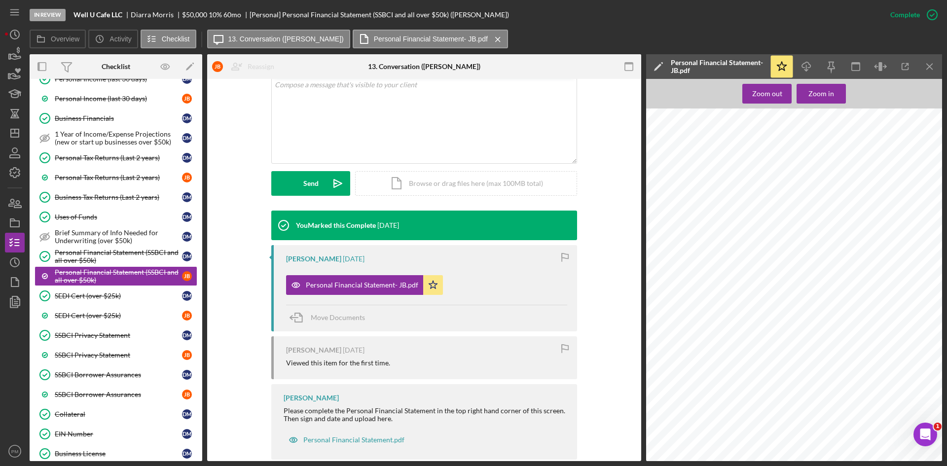
scroll to position [394, 0]
click at [86, 265] on link "Personal Financial Statement (SSBCI and all over $50k) Personal Financial State…" at bounding box center [116, 257] width 163 height 20
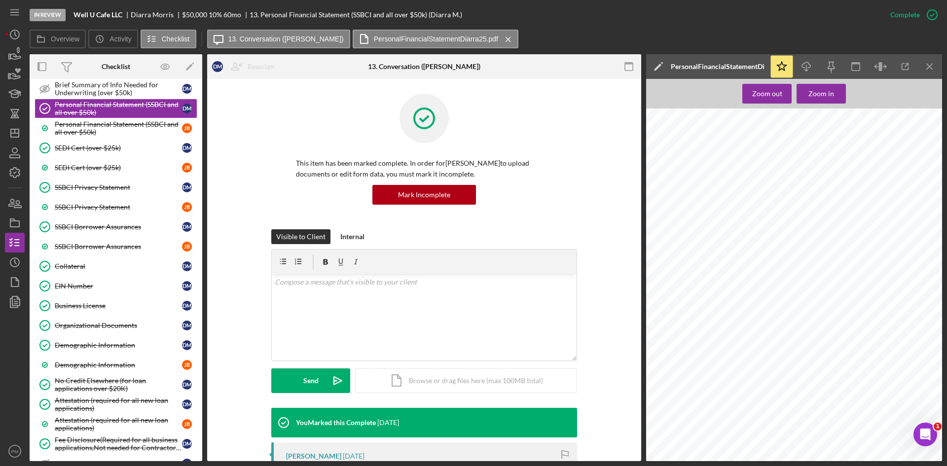
scroll to position [773, 0]
click at [814, 69] on icon "Icon/Download" at bounding box center [806, 67] width 22 height 22
drag, startPoint x: 88, startPoint y: 133, endPoint x: 132, endPoint y: 134, distance: 44.4
click at [88, 133] on div "Personal Financial Statement (SSBCI and all over $50k)" at bounding box center [118, 128] width 127 height 16
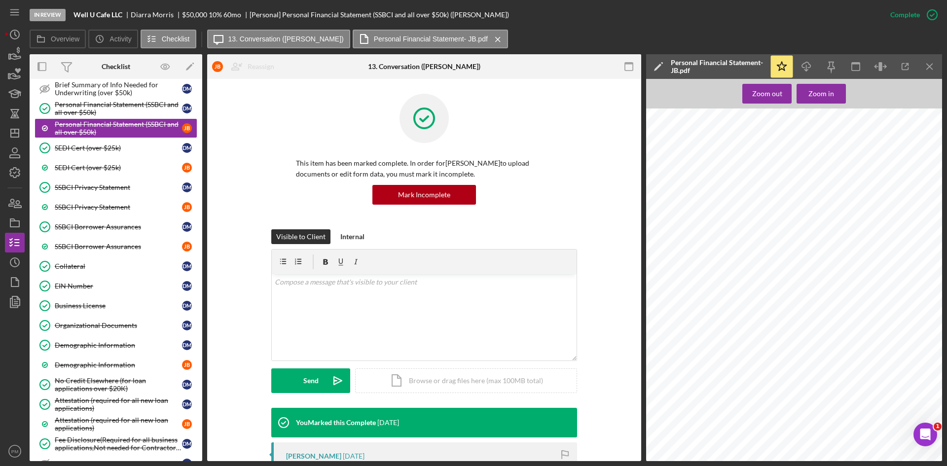
scroll to position [296, 0]
click at [801, 65] on icon "Icon/Download" at bounding box center [806, 67] width 22 height 22
click at [108, 223] on div "SSBCI Borrower Assurances" at bounding box center [118, 227] width 127 height 8
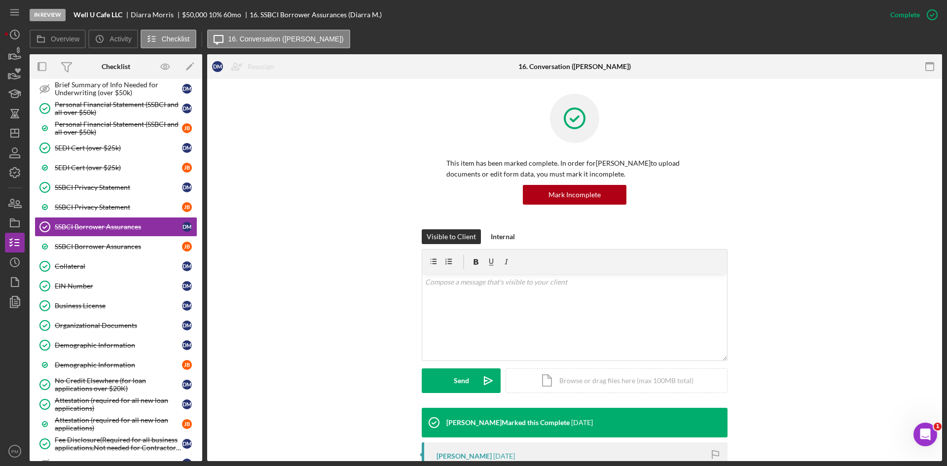
scroll to position [247, 0]
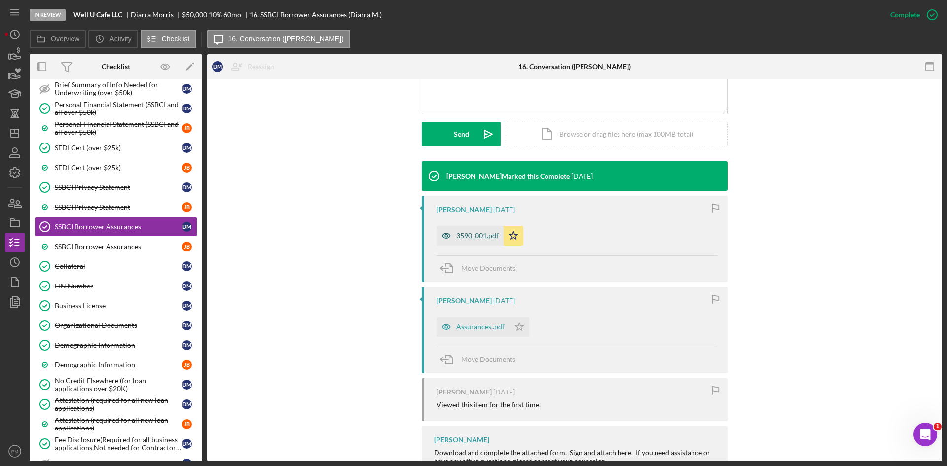
click at [462, 233] on div "3590_001.pdf" at bounding box center [477, 236] width 42 height 8
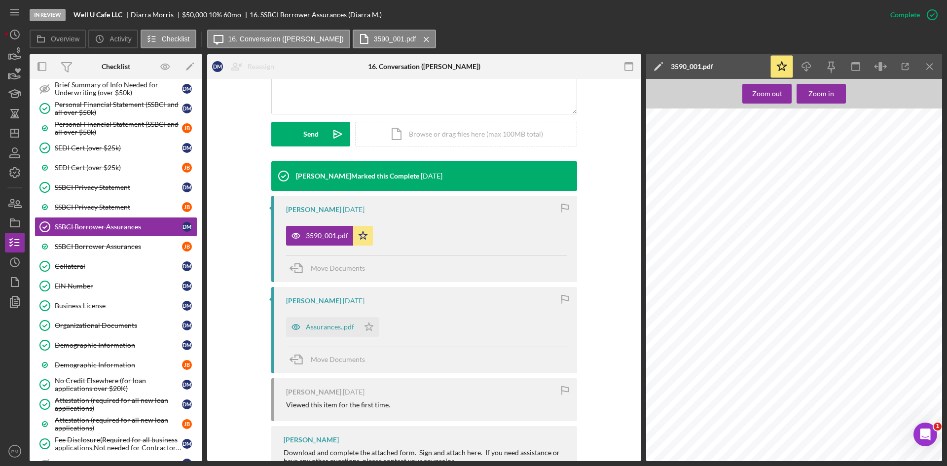
scroll to position [45, 0]
click at [803, 66] on icon "Icon/Download" at bounding box center [806, 67] width 22 height 22
click at [93, 247] on div "SSBCI Borrower Assurances" at bounding box center [118, 247] width 127 height 8
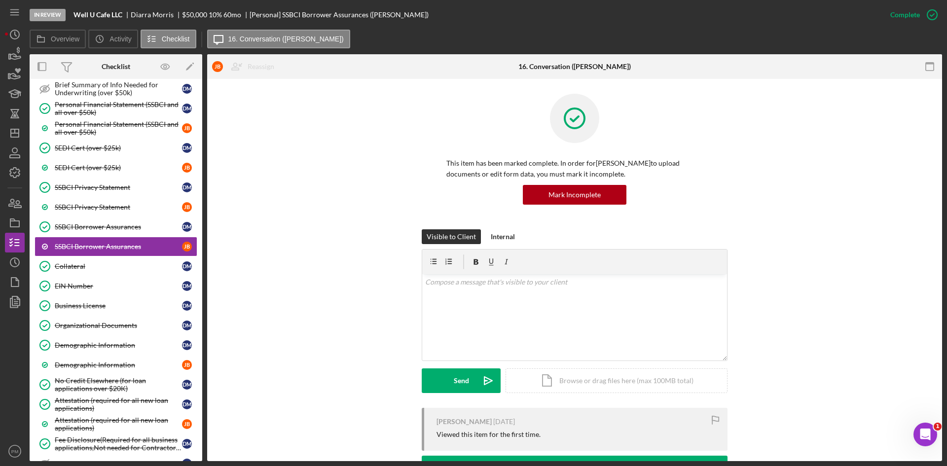
scroll to position [197, 0]
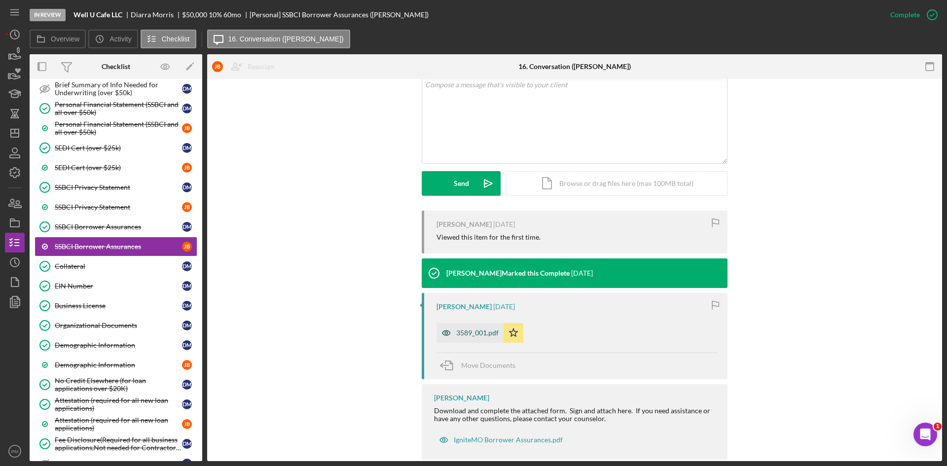
click at [472, 333] on div "3589_001.pdf" at bounding box center [477, 333] width 42 height 8
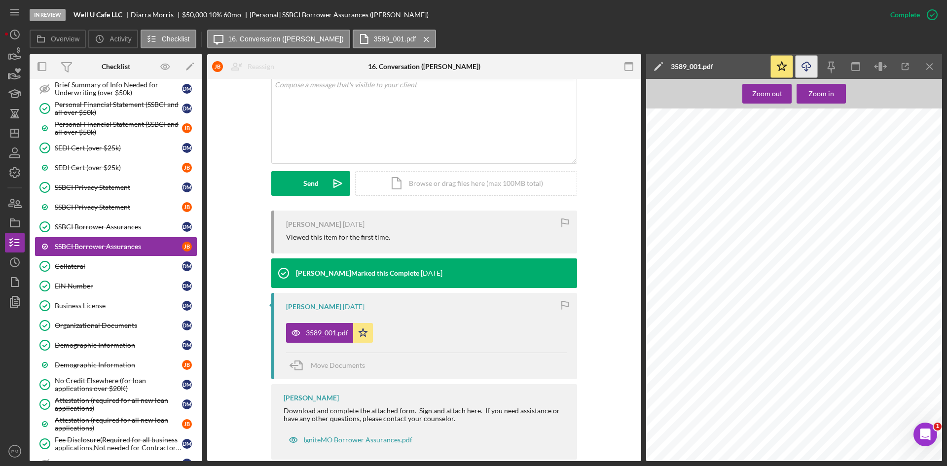
click at [803, 67] on icon "button" at bounding box center [806, 64] width 8 height 5
click at [79, 155] on link "SEDI Cert (over $25k) SEDI Cert (over $25k) D M" at bounding box center [116, 148] width 163 height 20
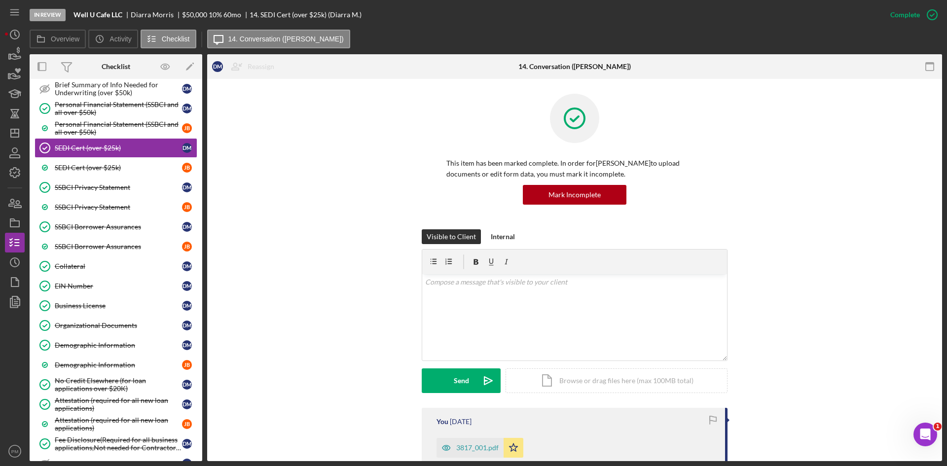
scroll to position [148, 0]
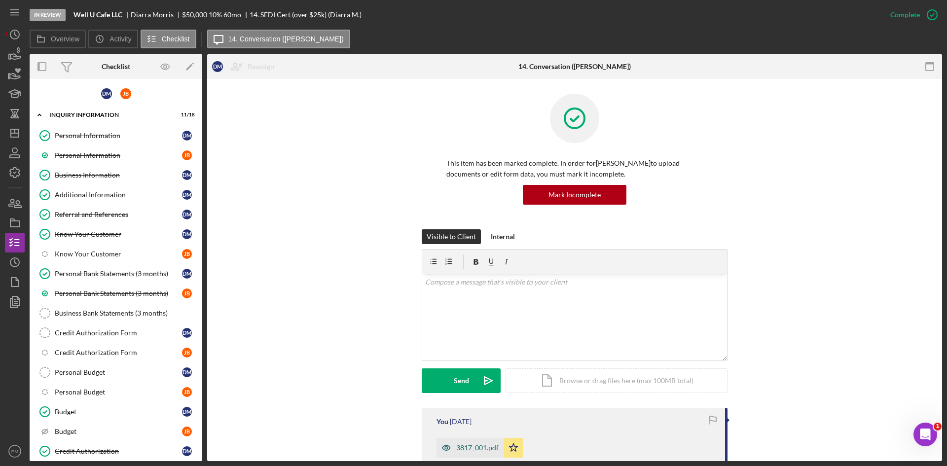
scroll to position [148, 0]
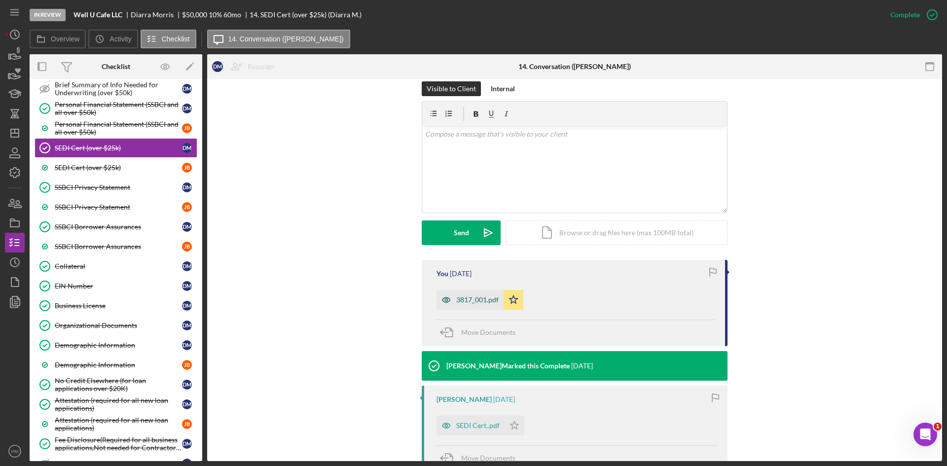
click at [471, 307] on div "3817_001.pdf" at bounding box center [469, 300] width 67 height 20
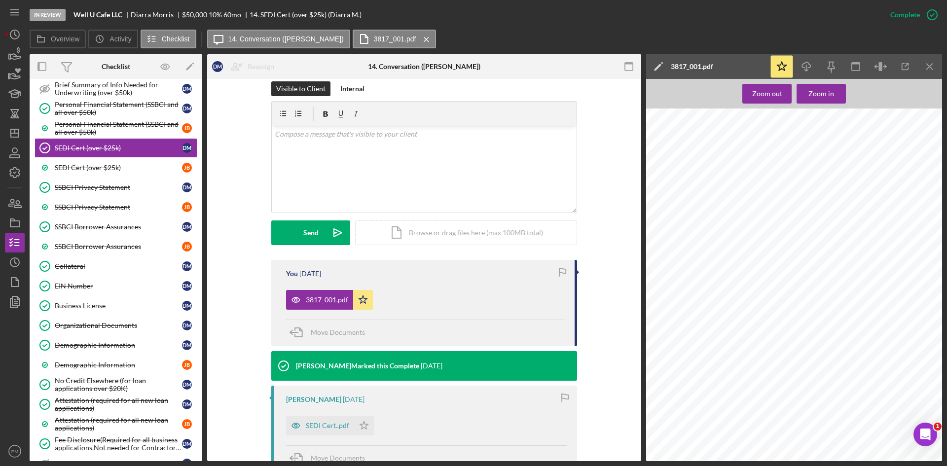
scroll to position [436, 0]
click at [804, 62] on icon "Icon/Download" at bounding box center [806, 67] width 22 height 22
click at [85, 174] on link "SEDI Cert (over $25k) [PERSON_NAME]" at bounding box center [116, 168] width 163 height 20
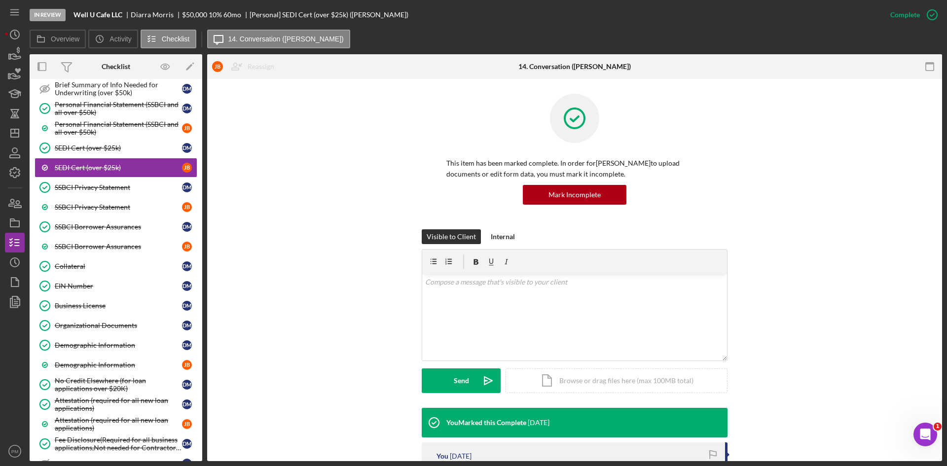
scroll to position [148, 0]
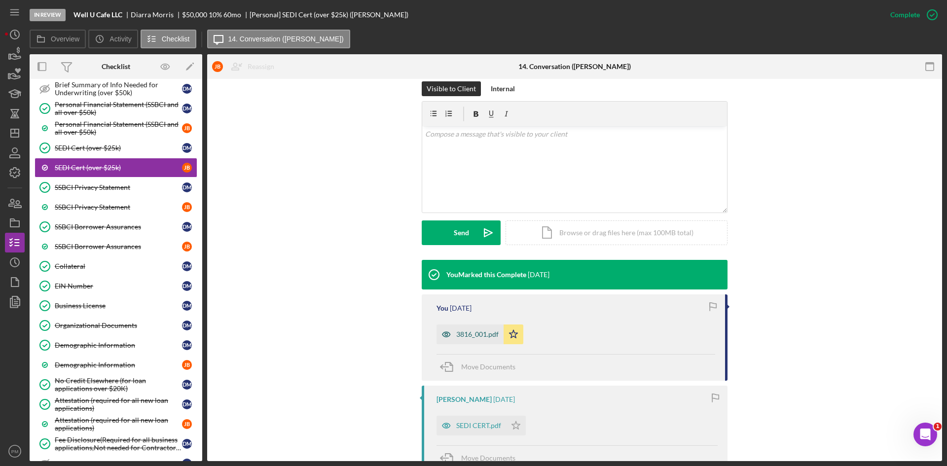
click at [463, 337] on div "3816_001.pdf" at bounding box center [477, 334] width 42 height 8
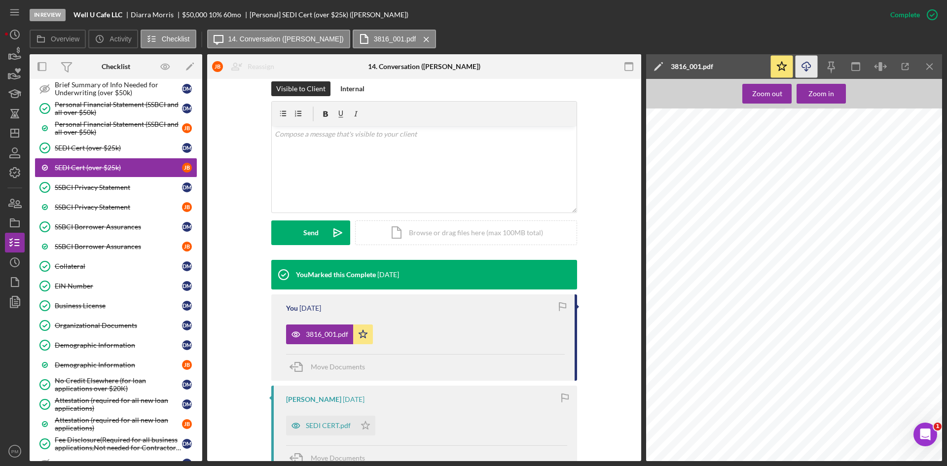
click at [801, 59] on icon "Icon/Download" at bounding box center [806, 67] width 22 height 22
drag, startPoint x: 230, startPoint y: 222, endPoint x: 173, endPoint y: 226, distance: 56.8
click at [230, 222] on div "Visible to Client Internal v Color teal Color pink Remove color Add row above A…" at bounding box center [424, 170] width 404 height 178
drag, startPoint x: 90, startPoint y: 193, endPoint x: 101, endPoint y: 193, distance: 10.9
click at [90, 193] on link "SSBCI Privacy Statement SSBCI Privacy Statement [PERSON_NAME]" at bounding box center [116, 187] width 163 height 20
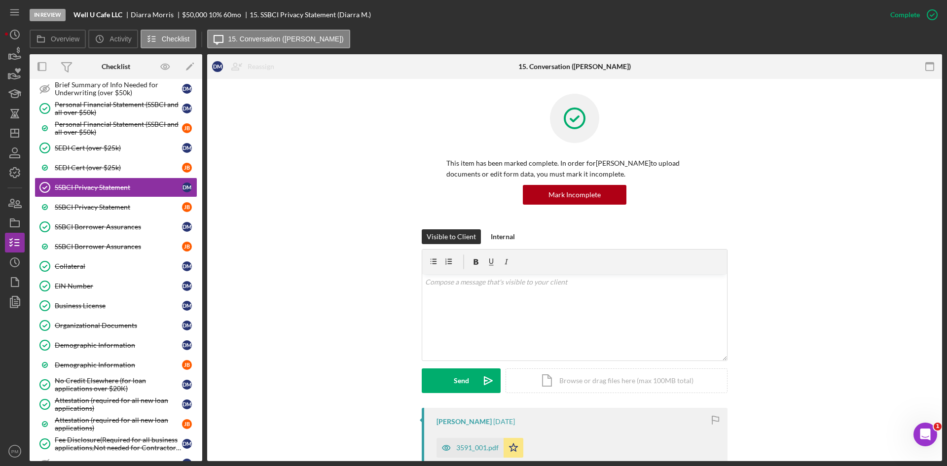
scroll to position [148, 0]
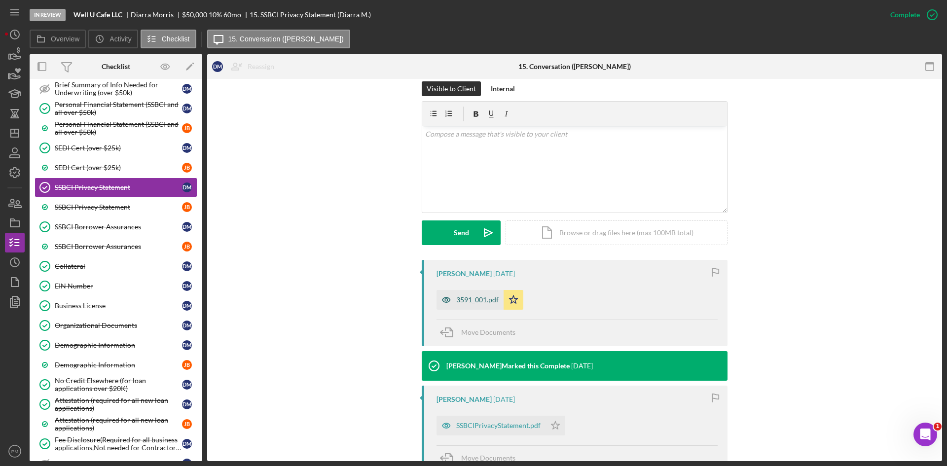
click at [468, 298] on div "3591_001.pdf" at bounding box center [477, 300] width 42 height 8
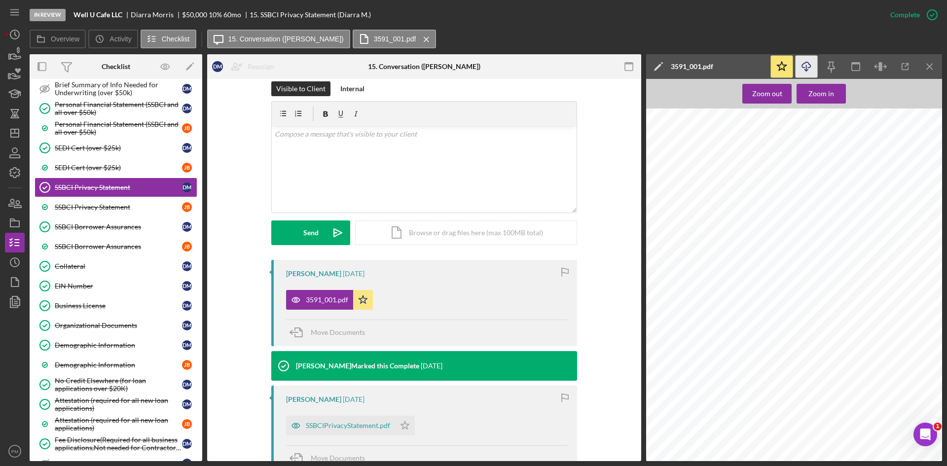
click at [806, 68] on line "button" at bounding box center [806, 67] width 0 height 5
click at [130, 211] on div "SSBCI Privacy Statement" at bounding box center [118, 207] width 127 height 8
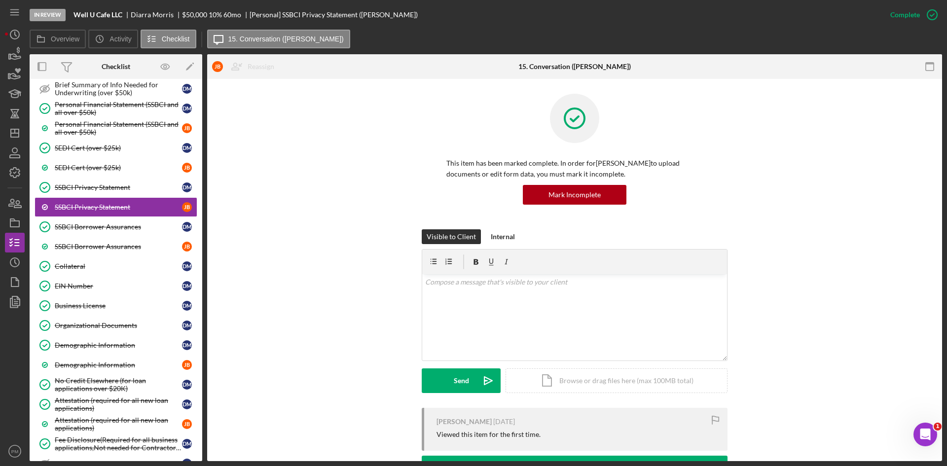
scroll to position [197, 0]
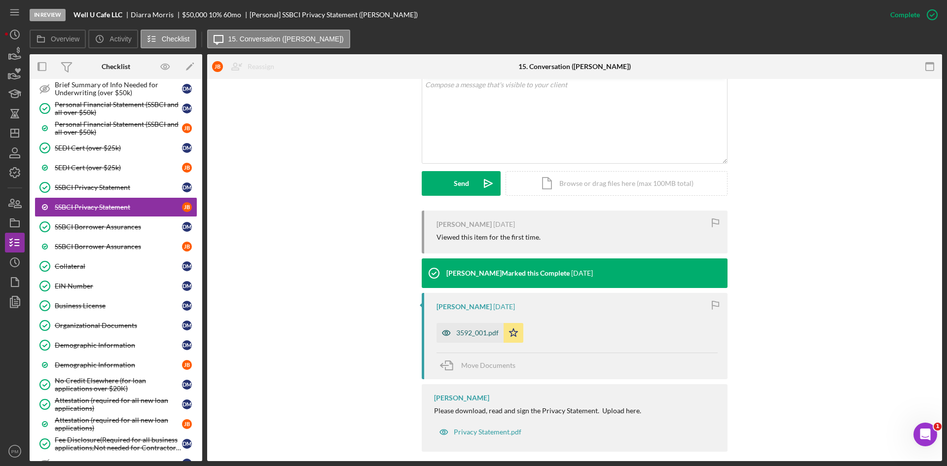
click at [477, 331] on div "3592_001.pdf" at bounding box center [477, 333] width 42 height 8
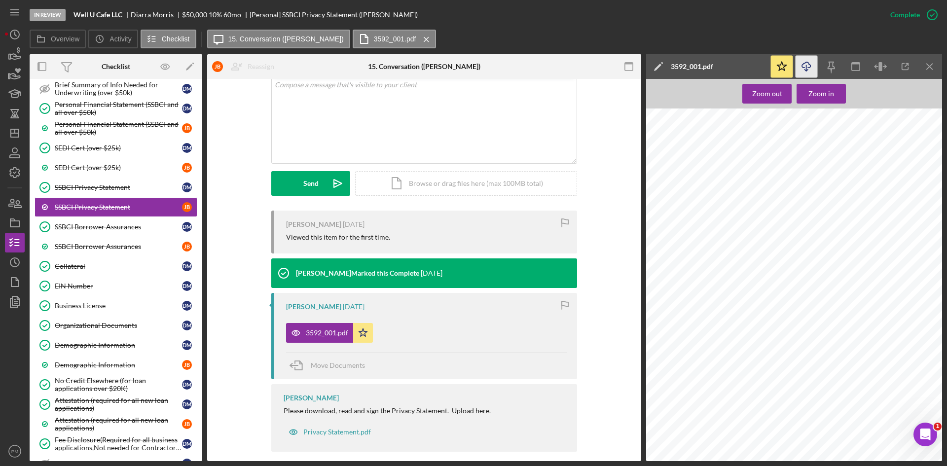
click at [806, 69] on line "button" at bounding box center [806, 67] width 0 height 5
click at [927, 61] on icon "Icon/Menu Close" at bounding box center [929, 67] width 22 height 22
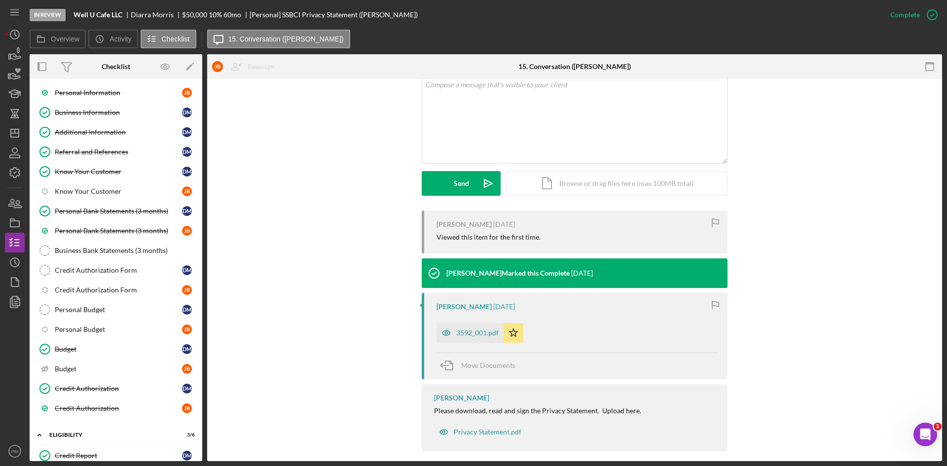
scroll to position [0, 0]
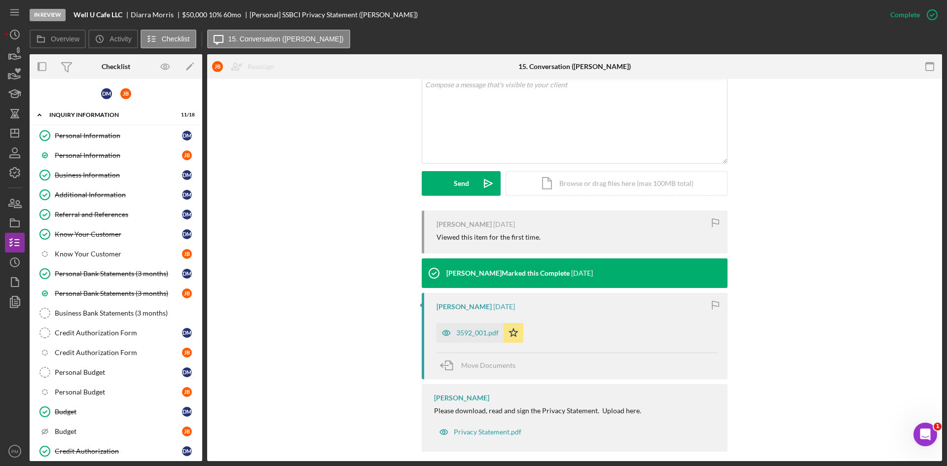
click at [283, 179] on div "Visible to Client Internal v Color teal Color pink Remove color Add row above A…" at bounding box center [574, 121] width 705 height 178
click at [18, 137] on polygon "button" at bounding box center [15, 133] width 8 height 8
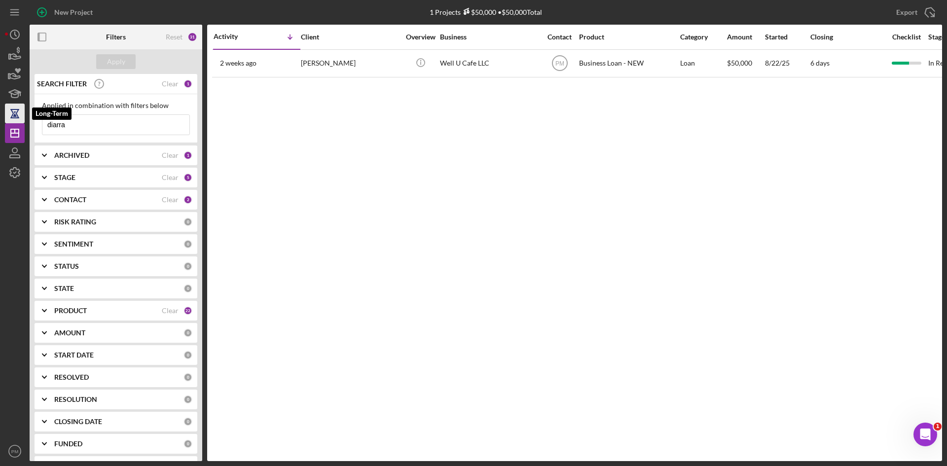
drag, startPoint x: 91, startPoint y: 127, endPoint x: 14, endPoint y: 122, distance: 77.1
click at [14, 122] on div "New Project 1 Projects $50,000 • $50,000 Total diarra Export Icon/Export Filter…" at bounding box center [473, 230] width 937 height 461
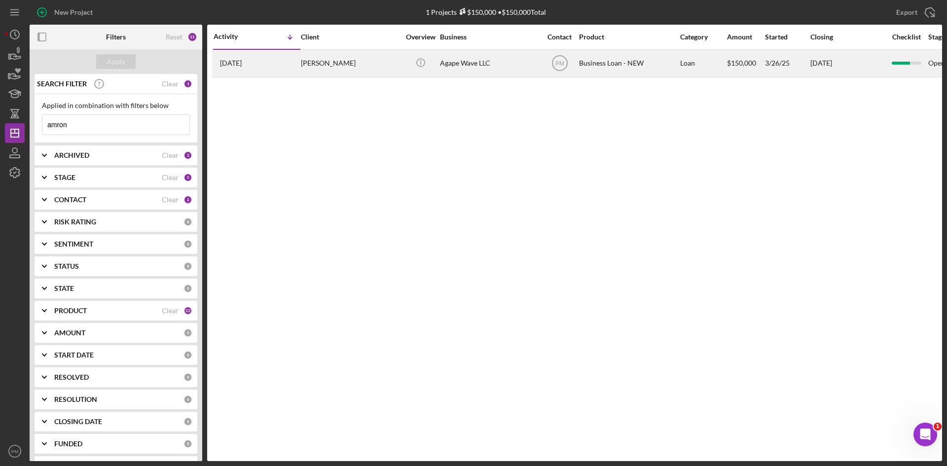
type input "amron"
click at [325, 67] on div "[PERSON_NAME]" at bounding box center [350, 63] width 99 height 26
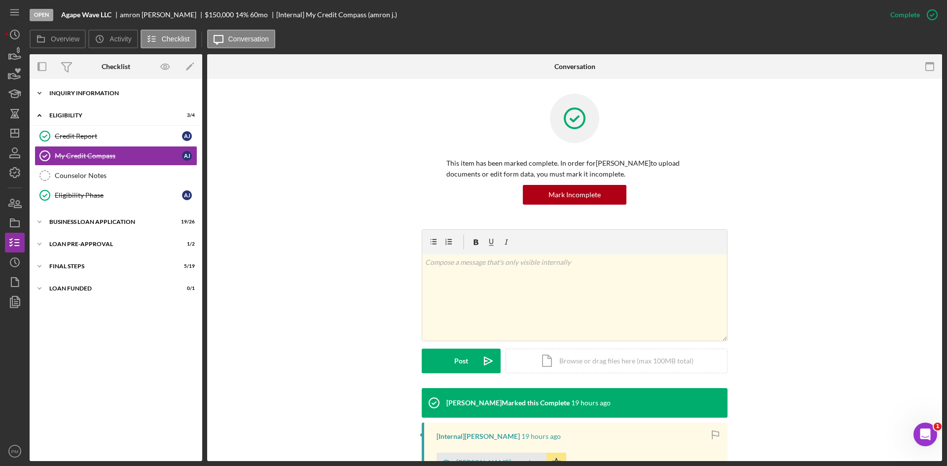
click at [88, 89] on div "Icon/Expander INQUIRY INFORMATION 11 / 11" at bounding box center [116, 93] width 173 height 20
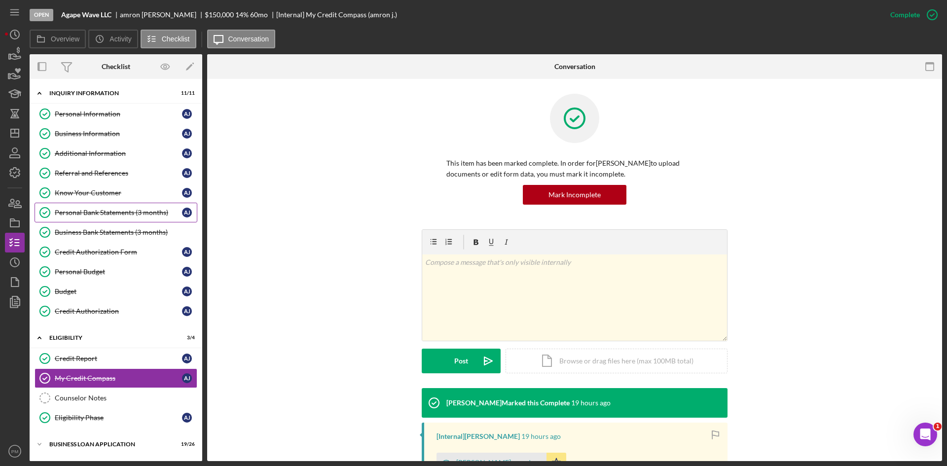
click at [120, 219] on link "Personal Bank Statements (3 months) Personal Bank Statements (3 months) a j" at bounding box center [116, 213] width 163 height 20
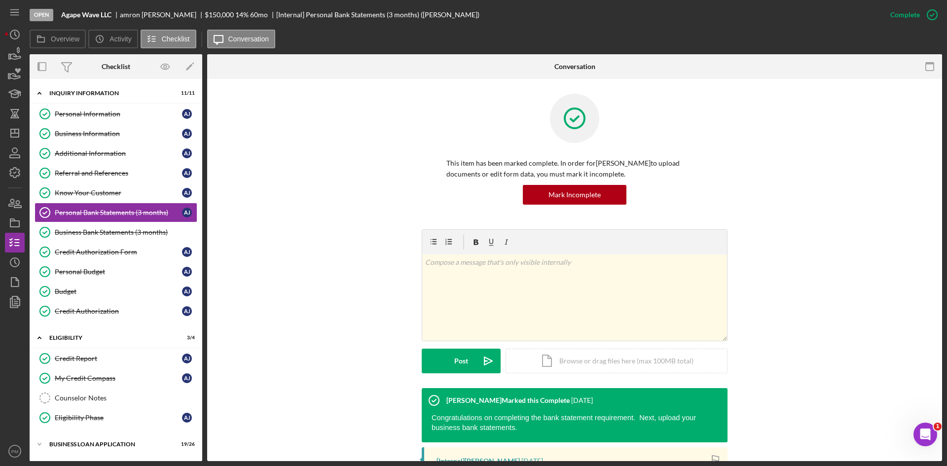
scroll to position [150, 0]
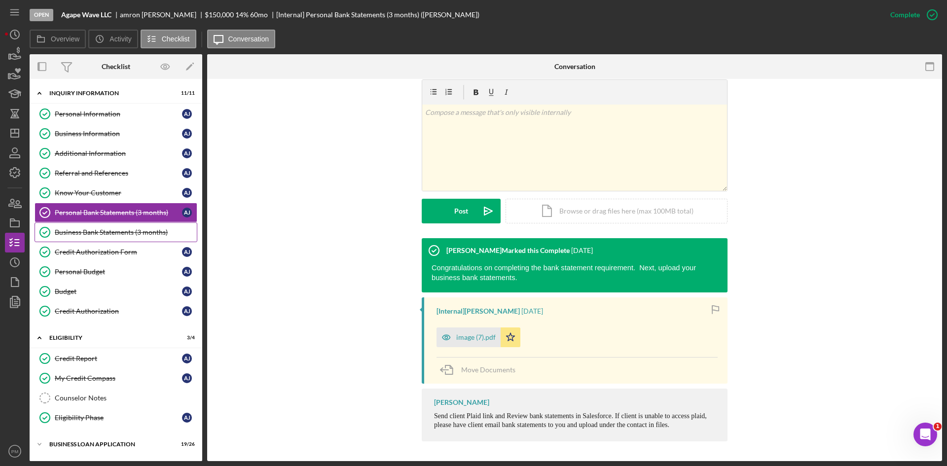
click at [111, 235] on div "Business Bank Statements (3 months)" at bounding box center [126, 232] width 142 height 8
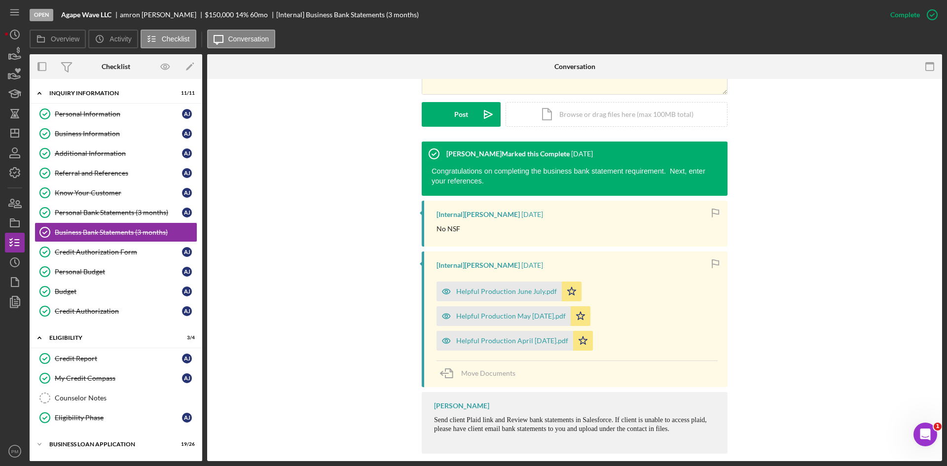
scroll to position [148, 0]
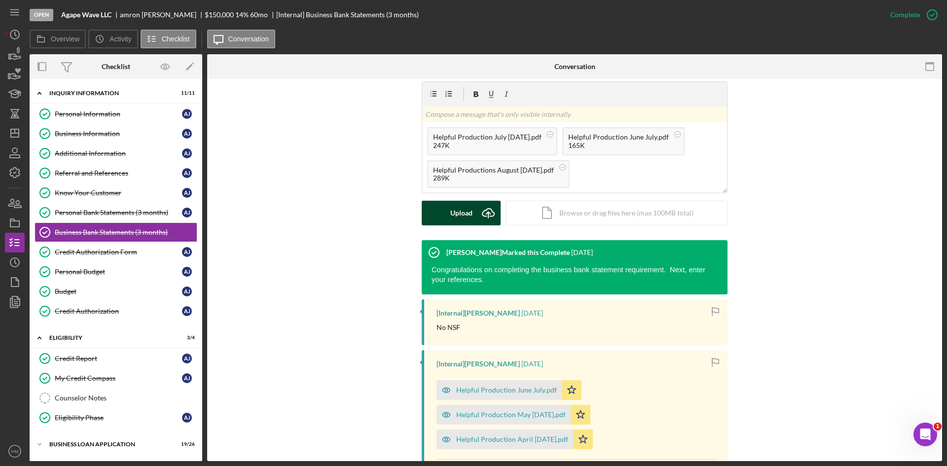
click at [469, 218] on div "Upload" at bounding box center [461, 213] width 22 height 25
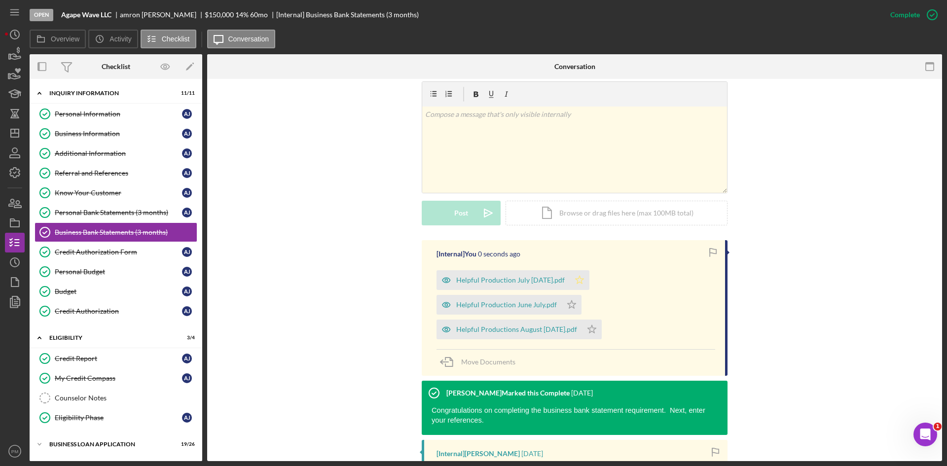
click at [589, 281] on icon "Icon/Star" at bounding box center [579, 280] width 20 height 20
click at [568, 303] on polygon "button" at bounding box center [571, 304] width 8 height 8
click at [601, 327] on icon "Icon/Star" at bounding box center [592, 329] width 20 height 20
click at [516, 284] on div "Helpful Production July [DATE].pdf" at bounding box center [502, 280] width 133 height 20
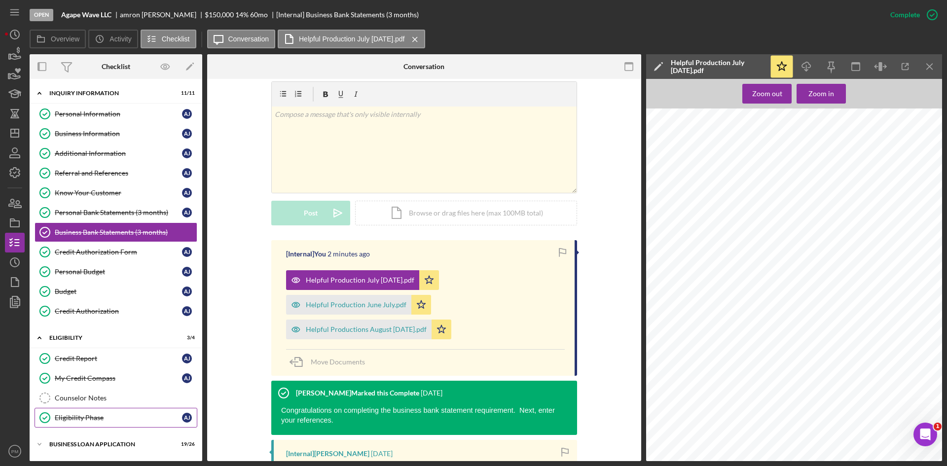
scroll to position [65, 0]
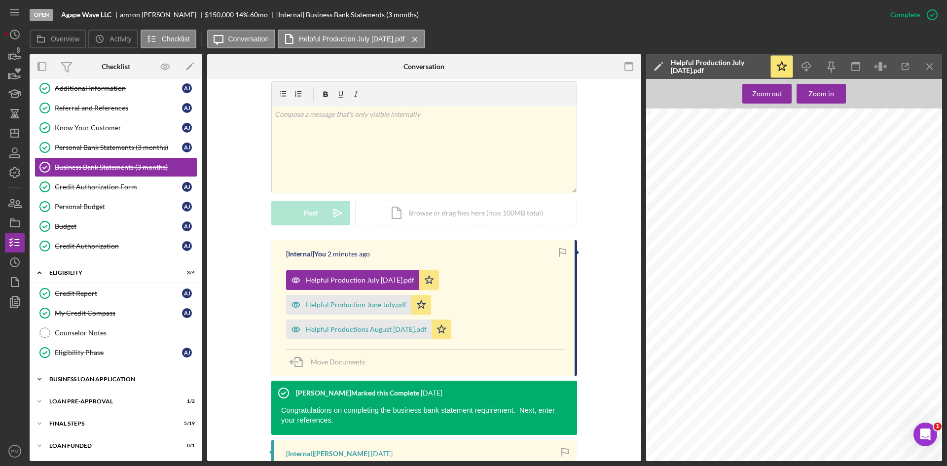
click at [76, 387] on div "Icon/Expander BUSINESS LOAN APPLICATION 19 / 26" at bounding box center [116, 379] width 173 height 20
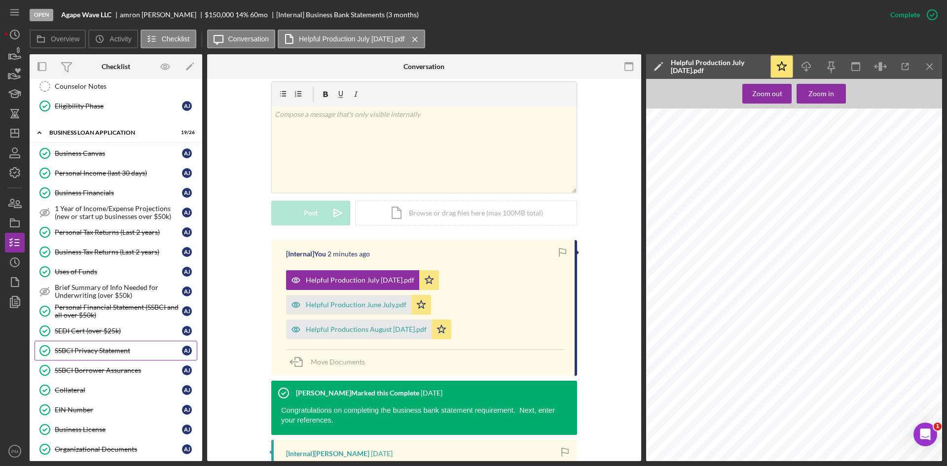
click at [95, 356] on link "SSBCI Privacy Statement SSBCI Privacy Statement a j" at bounding box center [116, 351] width 163 height 20
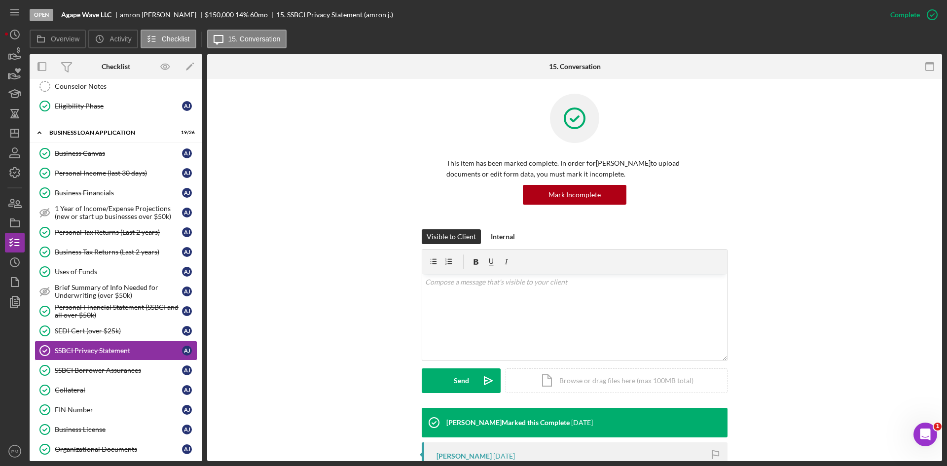
scroll to position [148, 0]
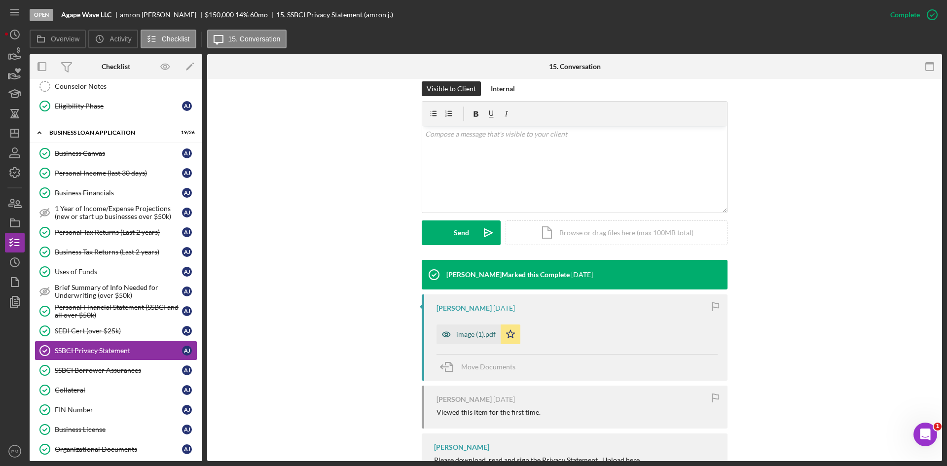
click at [482, 337] on div "image (1).pdf" at bounding box center [475, 334] width 39 height 8
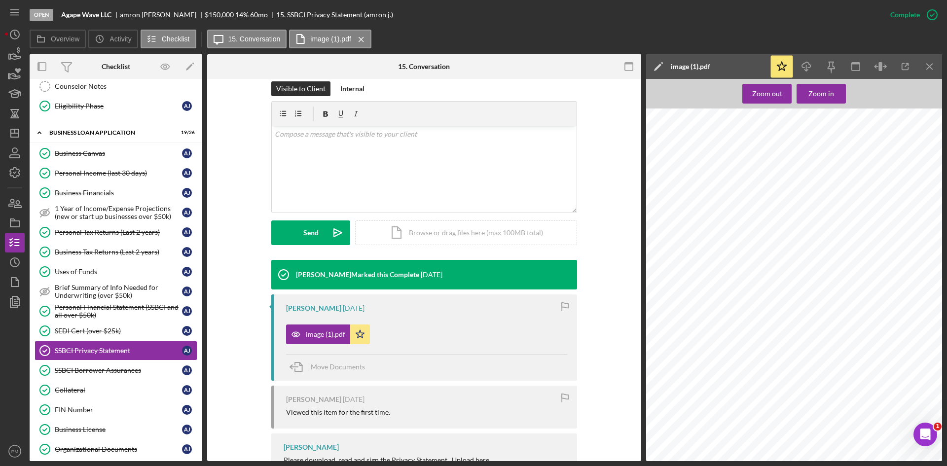
scroll to position [49, 0]
click at [87, 311] on div "Personal Financial Statement (SSBCI and all over $50k)" at bounding box center [118, 311] width 127 height 16
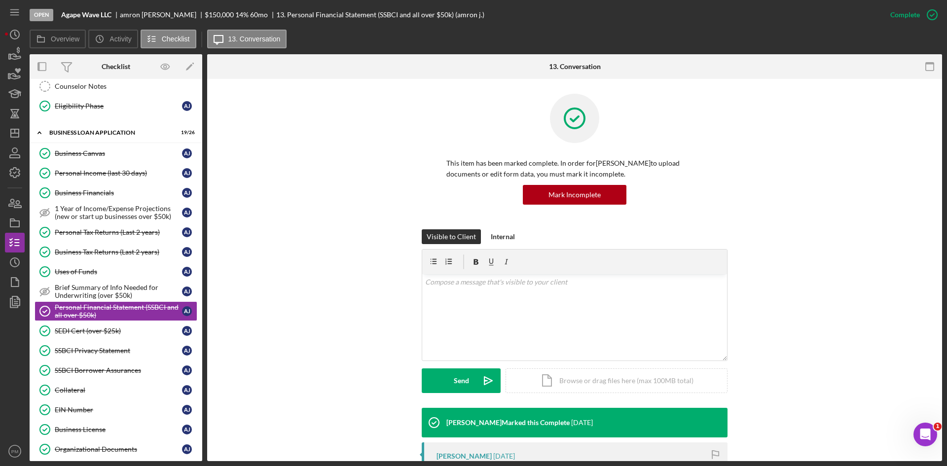
scroll to position [148, 0]
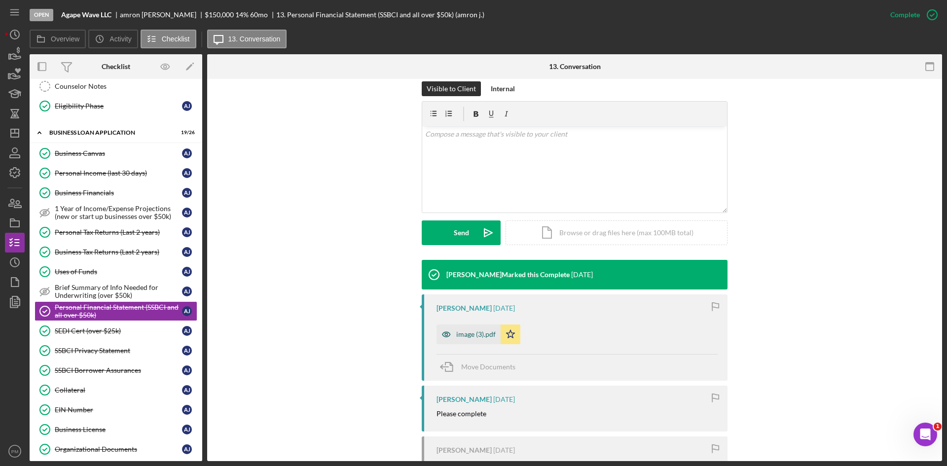
click at [456, 335] on div "image (3).pdf" at bounding box center [475, 334] width 39 height 8
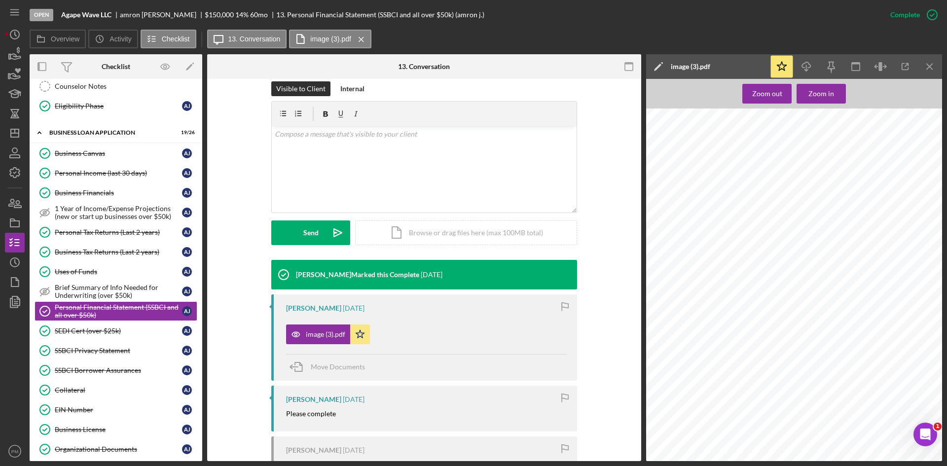
scroll to position [0, 0]
click at [98, 154] on div "Business Canvas" at bounding box center [118, 153] width 127 height 8
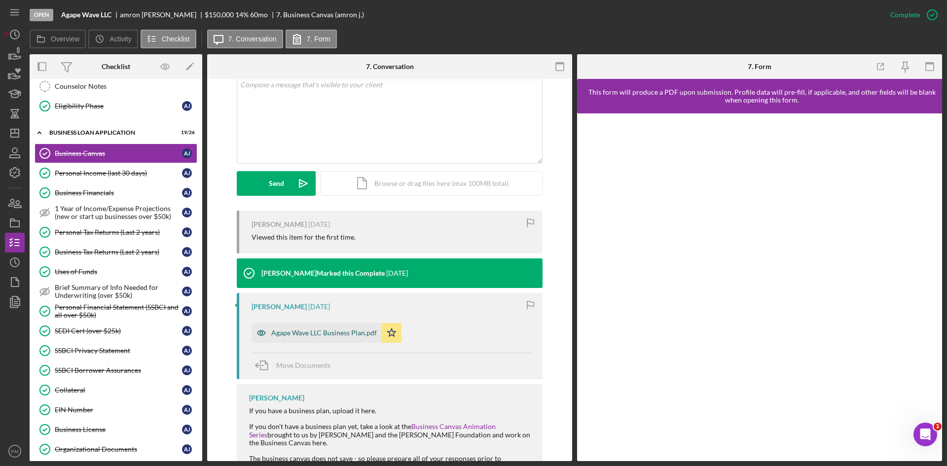
click at [295, 336] on div "Agape Wave LLC Business Plan.pdf" at bounding box center [324, 333] width 106 height 8
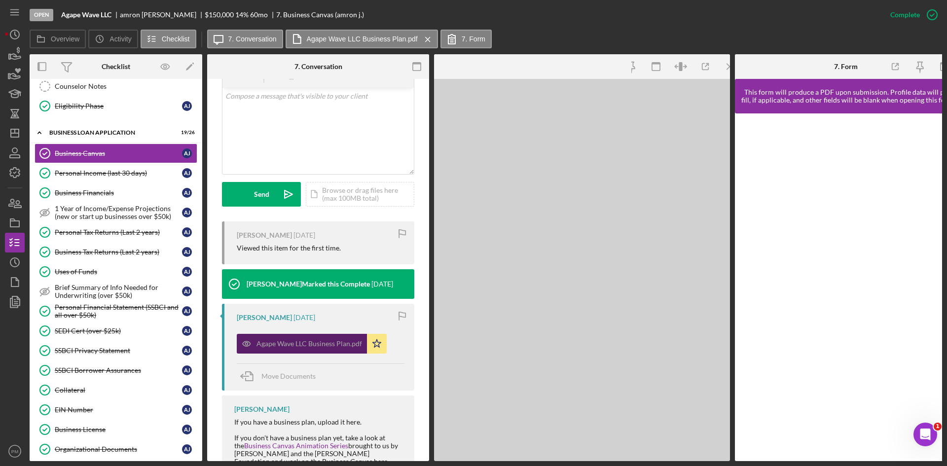
scroll to position [209, 0]
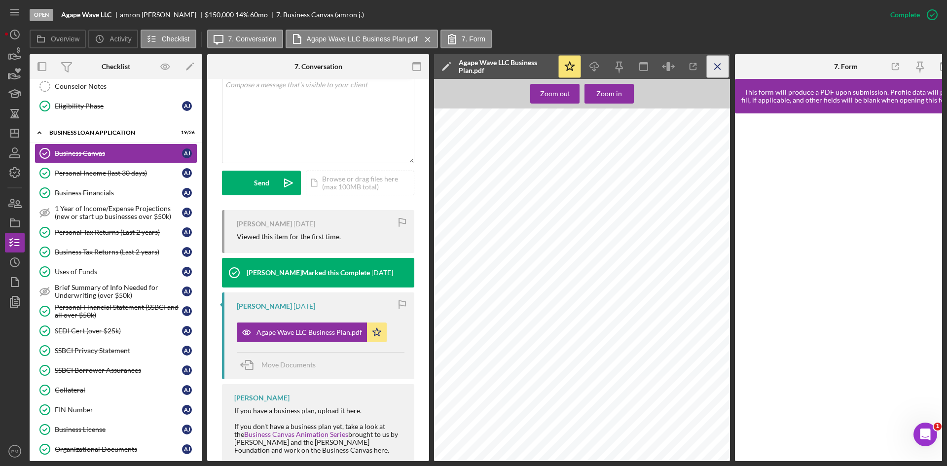
click at [720, 70] on icon "Icon/Menu Close" at bounding box center [717, 67] width 22 height 22
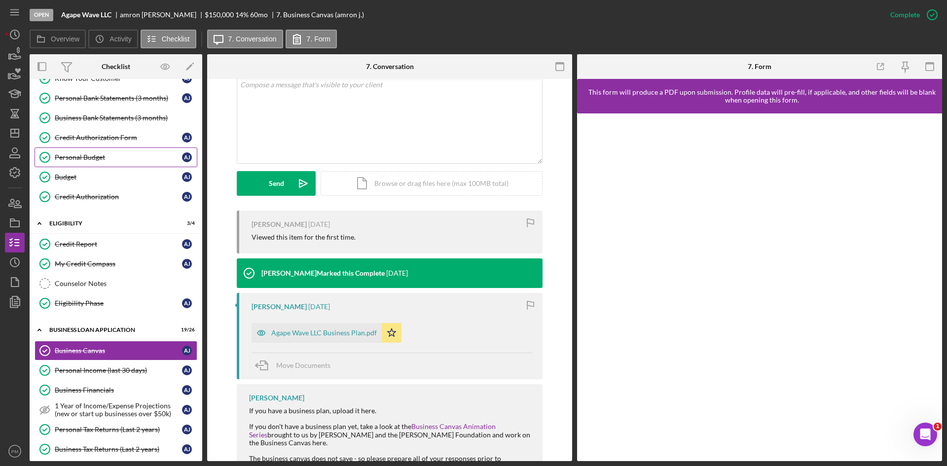
scroll to position [0, 0]
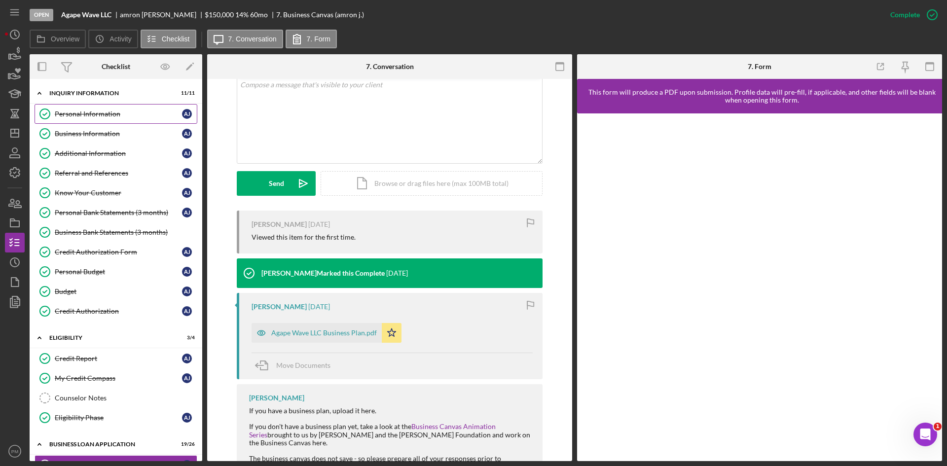
click at [73, 115] on div "Personal Information" at bounding box center [118, 114] width 127 height 8
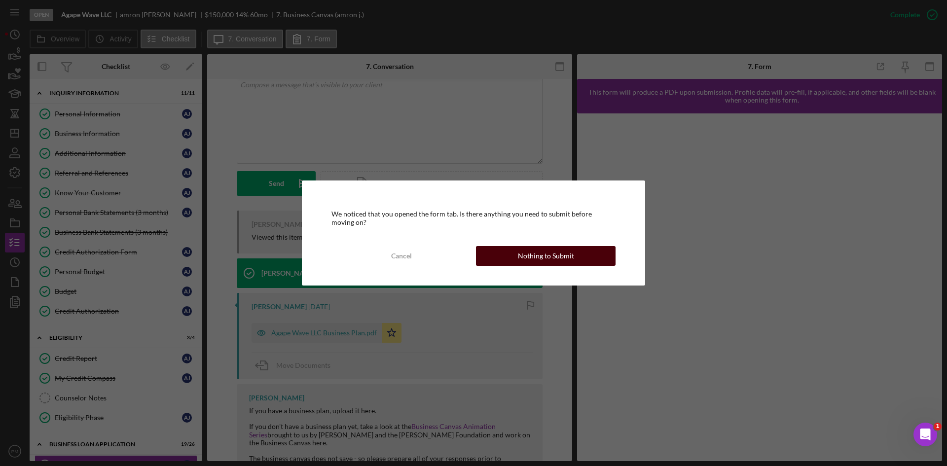
click at [522, 252] on div "Nothing to Submit" at bounding box center [546, 256] width 56 height 20
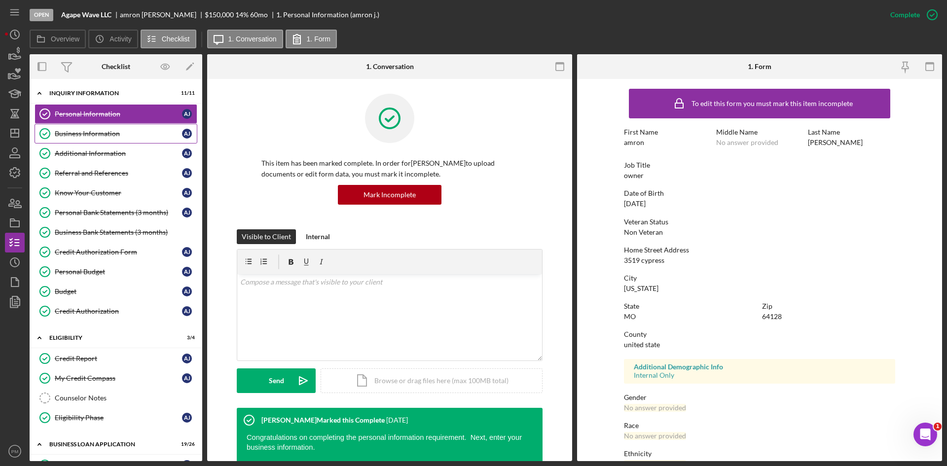
click at [126, 140] on link "Business Information Business Information a j" at bounding box center [116, 134] width 163 height 20
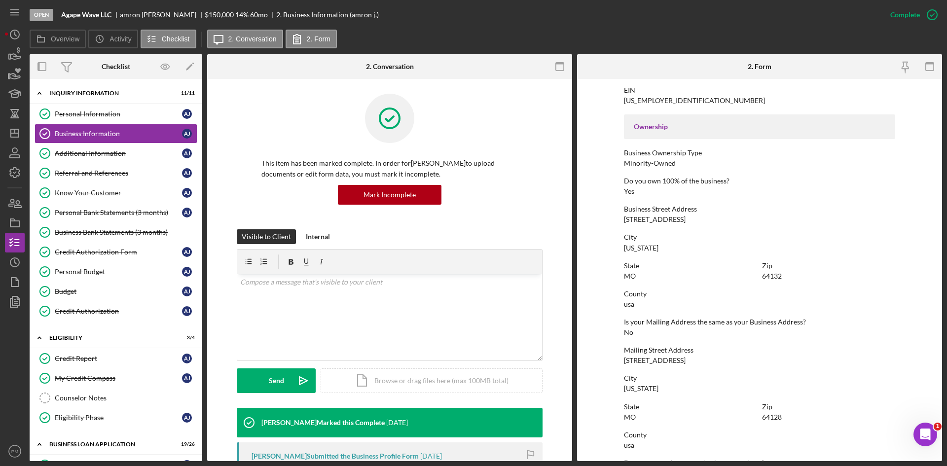
scroll to position [474, 0]
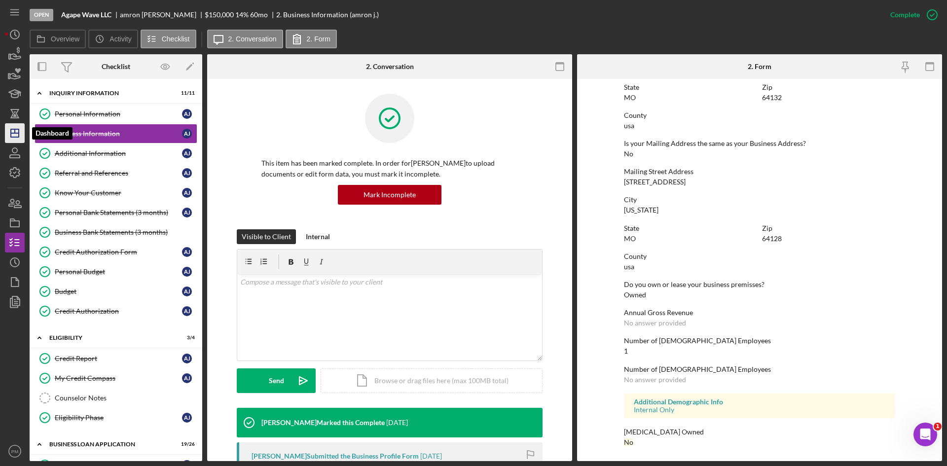
click at [16, 133] on line "button" at bounding box center [15, 133] width 8 height 0
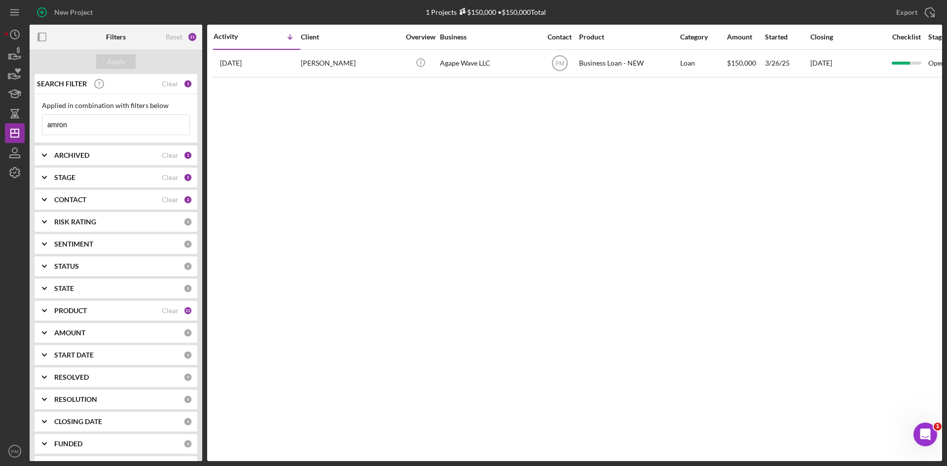
drag, startPoint x: 96, startPoint y: 123, endPoint x: 30, endPoint y: 123, distance: 65.6
click at [30, 123] on div "SEARCH FILTER Clear 1 Applied in combination with filters below amron Icon/Menu…" at bounding box center [116, 267] width 173 height 387
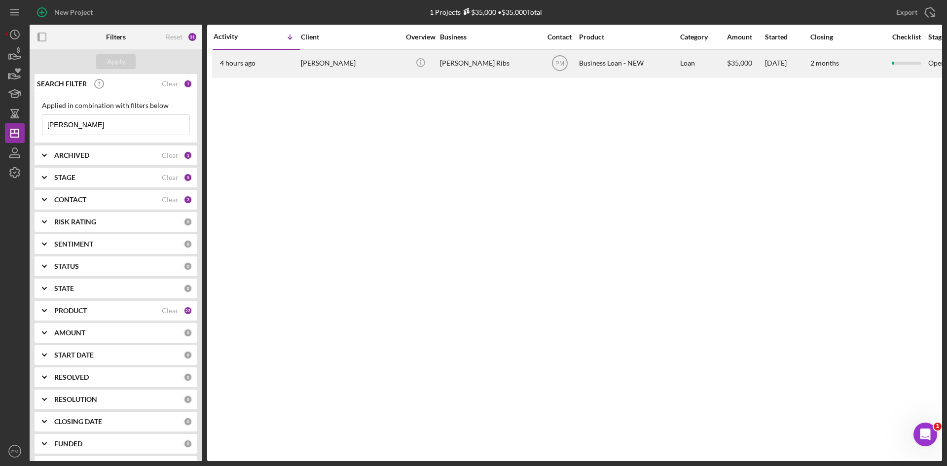
type input "[PERSON_NAME]"
click at [262, 62] on div "4 hours ago [PERSON_NAME]" at bounding box center [256, 63] width 86 height 26
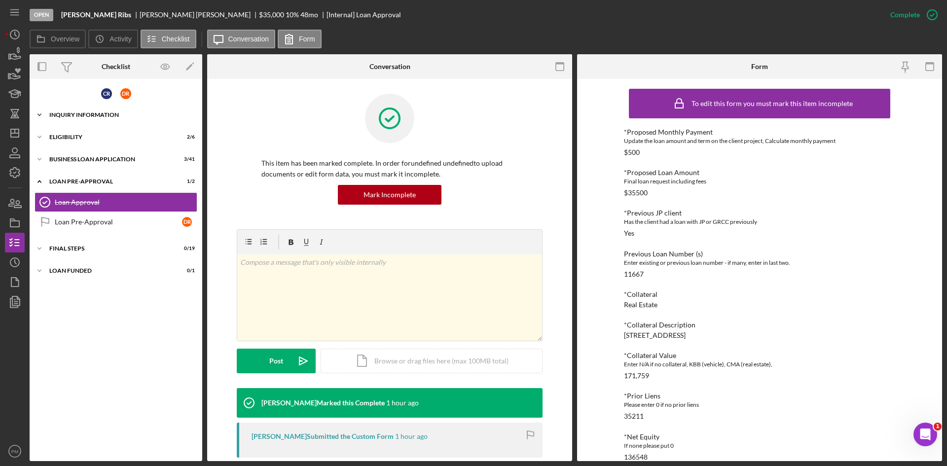
click at [105, 124] on div "Icon/Expander INQUIRY INFORMATION 0 / 18" at bounding box center [116, 115] width 173 height 20
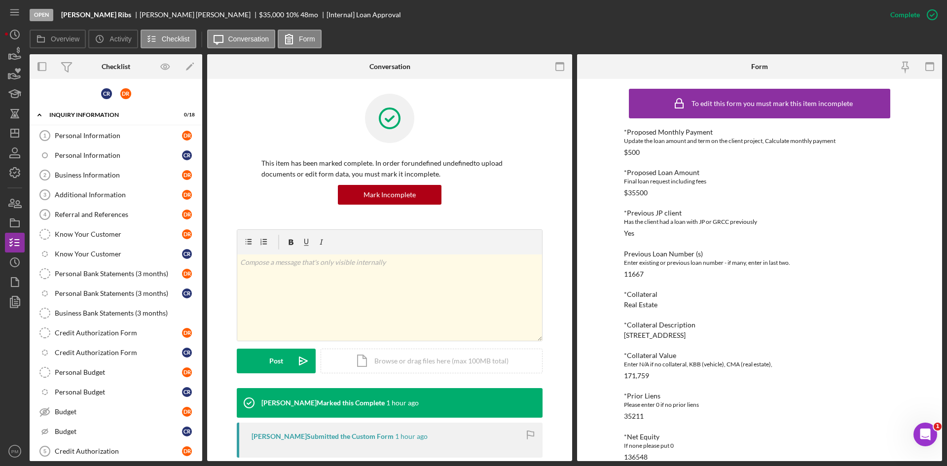
scroll to position [185, 0]
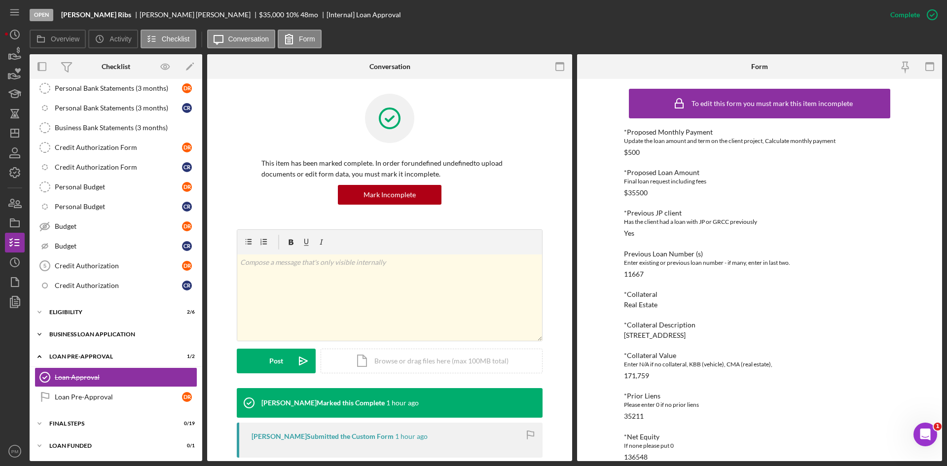
click at [69, 335] on div "BUSINESS LOAN APPLICATION" at bounding box center [119, 334] width 141 height 6
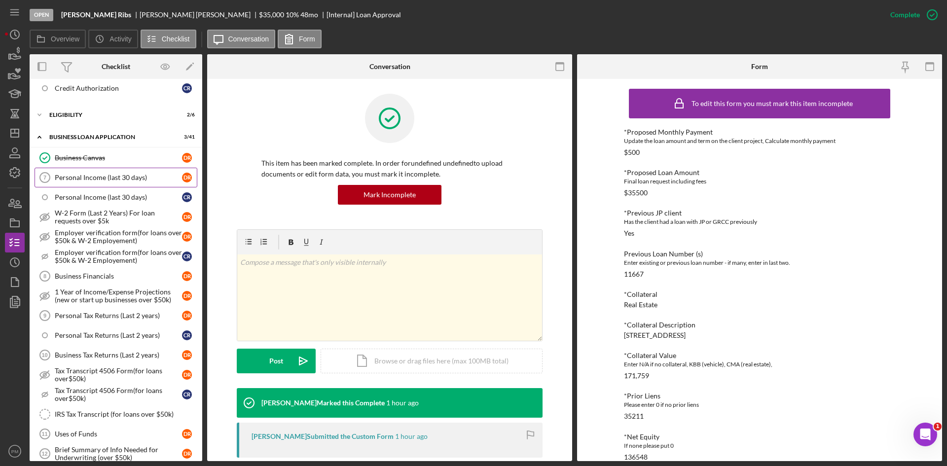
scroll to position [432, 0]
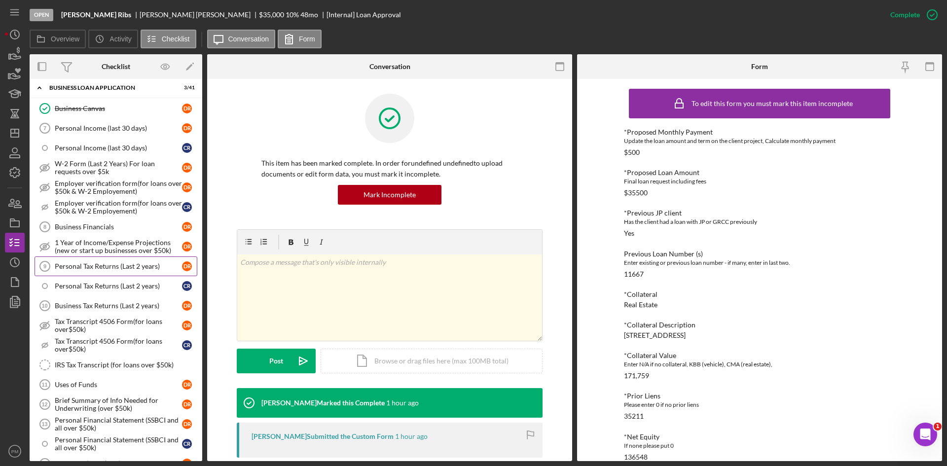
click at [89, 271] on link "Personal Tax Returns (Last 2 years) 9 Personal Tax Returns (Last 2 years) D R" at bounding box center [116, 266] width 163 height 20
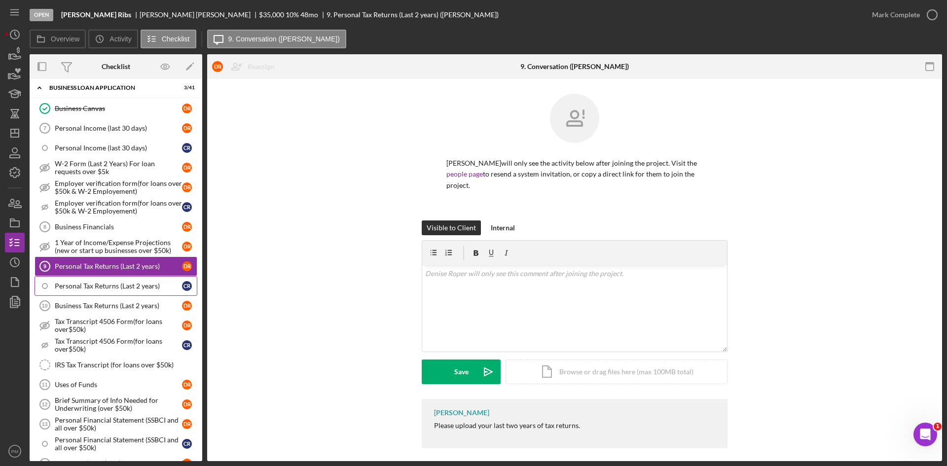
click at [104, 295] on link "Personal Tax Returns (Last 2 years) C R" at bounding box center [116, 286] width 163 height 20
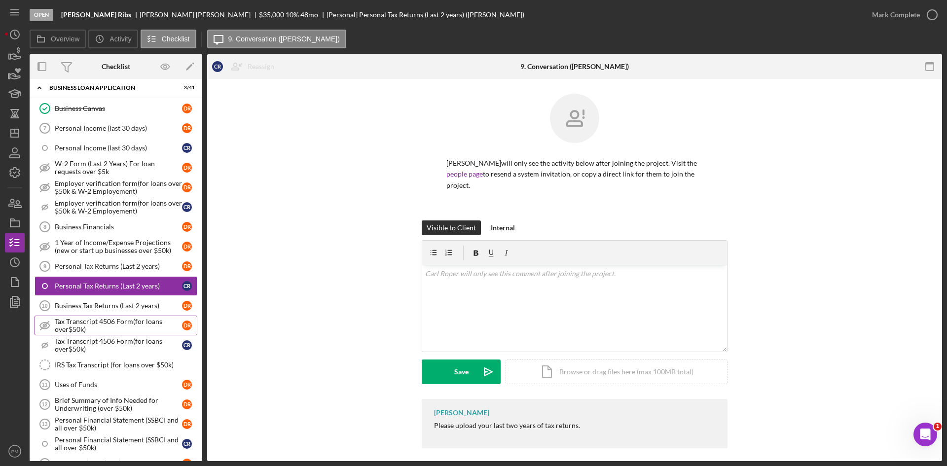
click at [103, 316] on link "Tax Transcript 4506 Form(for loans over$50k) Tax Transcript 4506 Form(for loans…" at bounding box center [116, 326] width 163 height 20
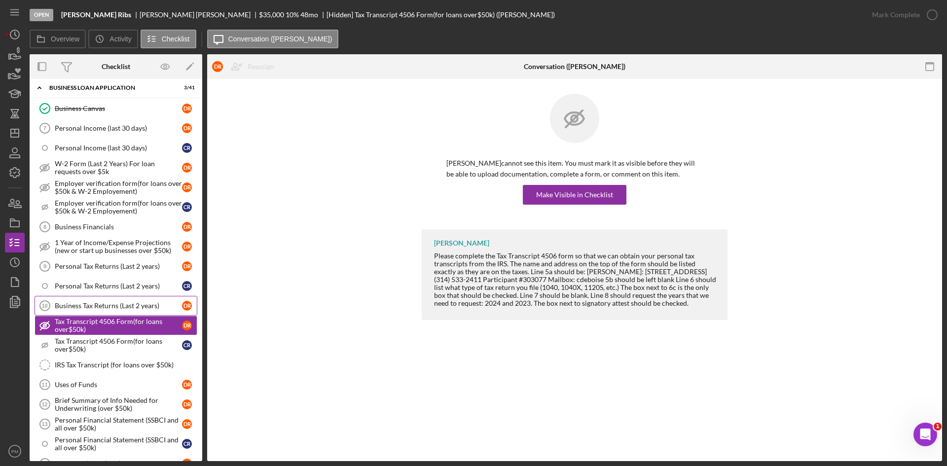
click at [106, 304] on div "Business Tax Returns (Last 2 years)" at bounding box center [118, 306] width 127 height 8
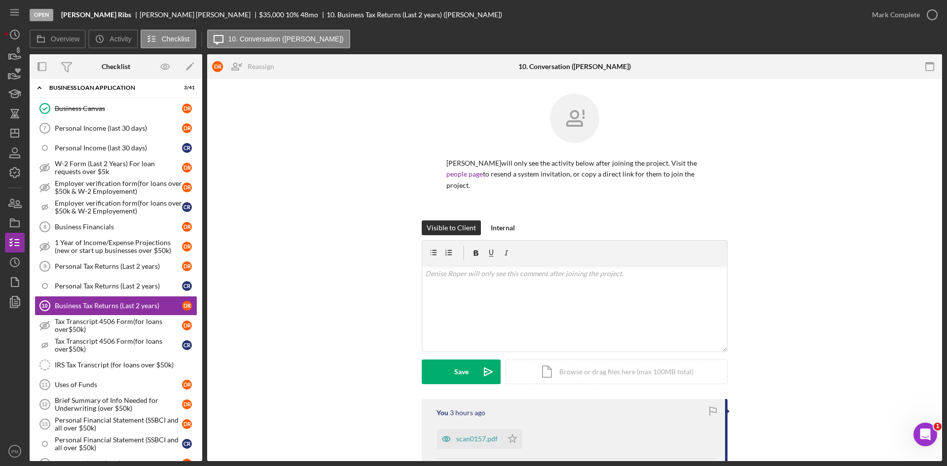
scroll to position [97, 0]
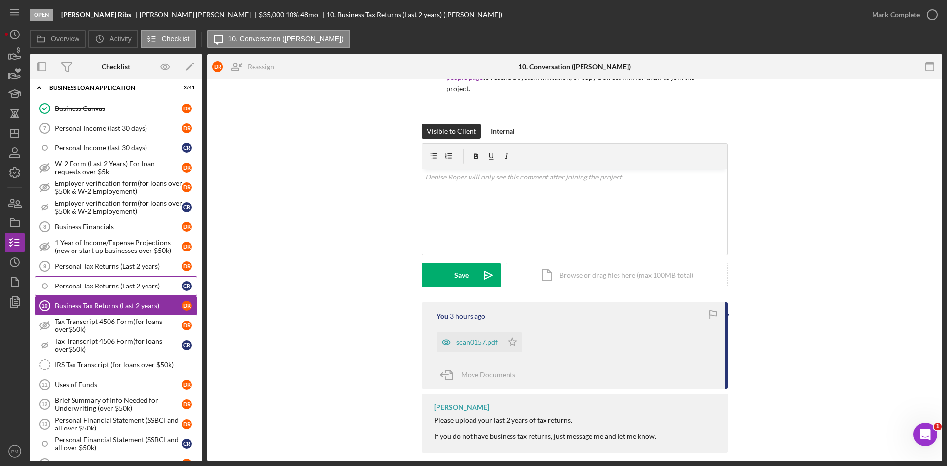
click at [104, 287] on div "Personal Tax Returns (Last 2 years)" at bounding box center [118, 286] width 127 height 8
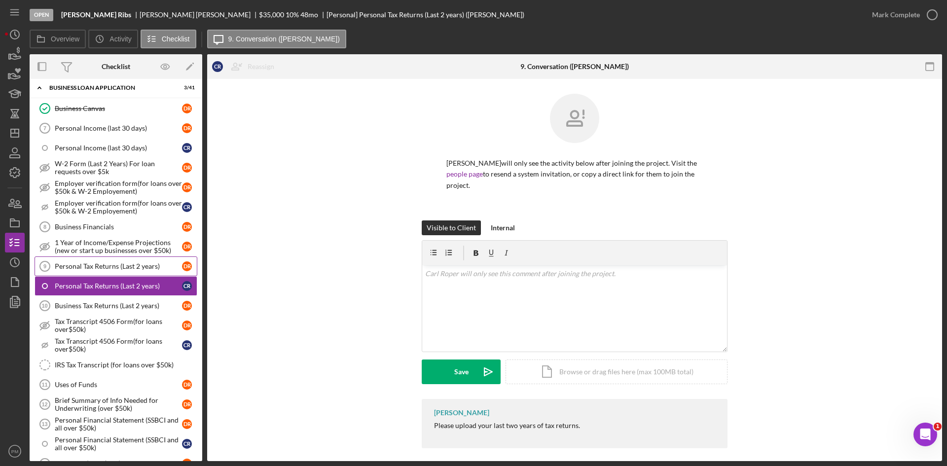
click at [115, 264] on div "Personal Tax Returns (Last 2 years)" at bounding box center [118, 266] width 127 height 8
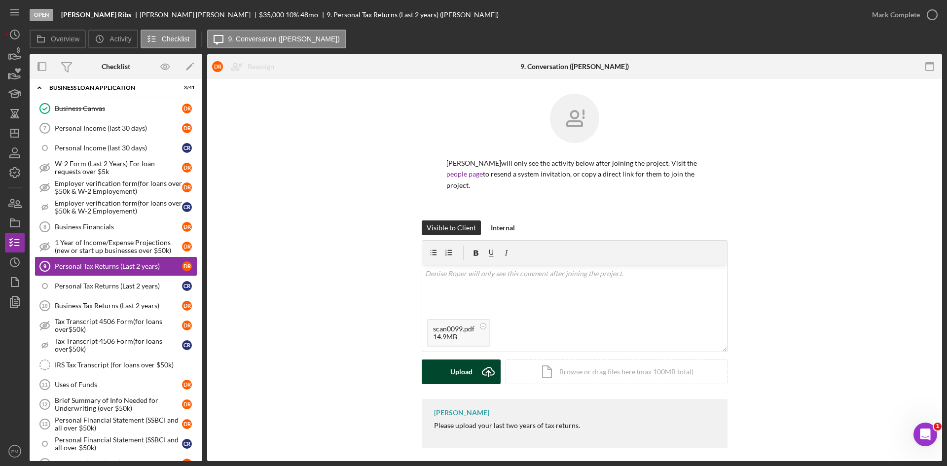
click at [456, 367] on div "Upload" at bounding box center [461, 371] width 22 height 25
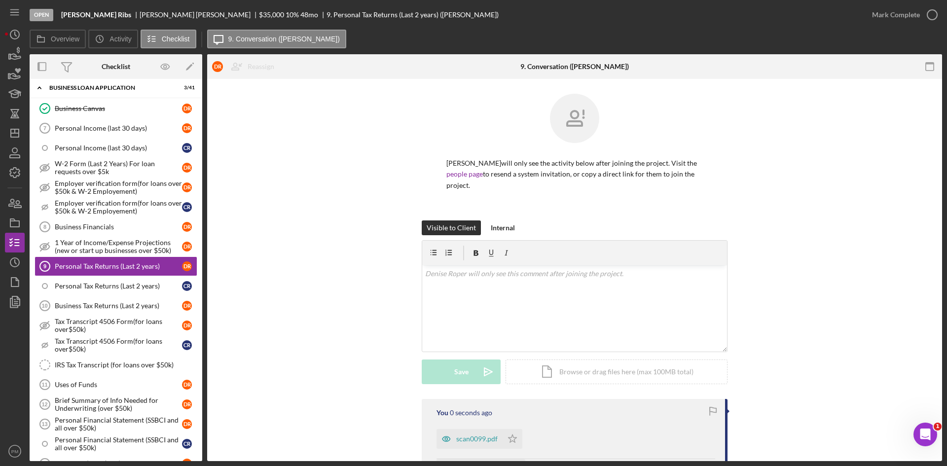
scroll to position [87, 0]
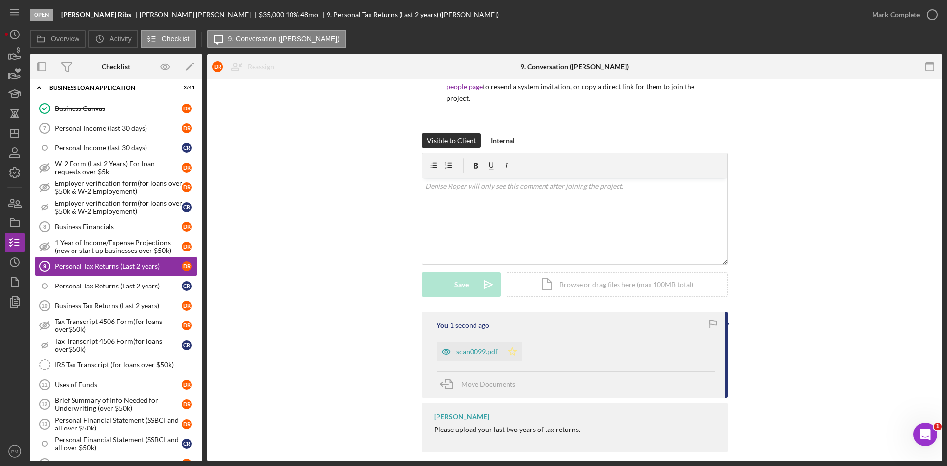
click at [517, 342] on icon "Icon/Star" at bounding box center [512, 352] width 20 height 20
click at [476, 348] on div "scan0099.pdf" at bounding box center [476, 352] width 41 height 8
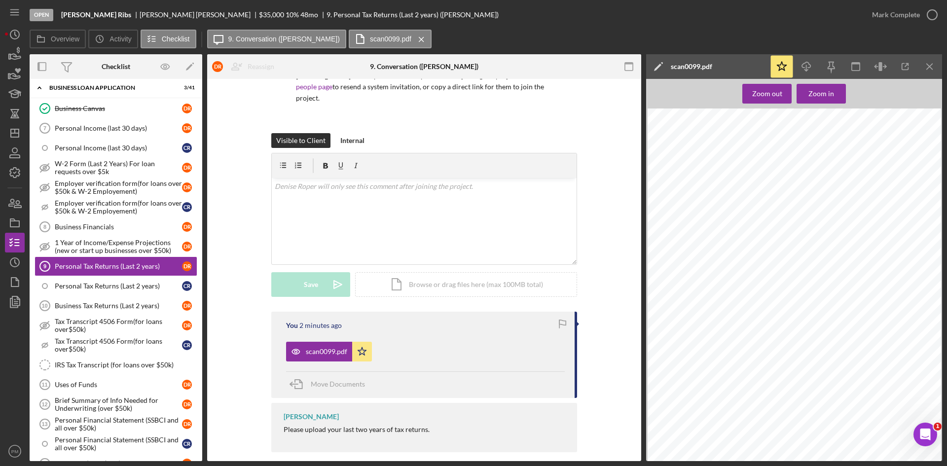
click at [84, 282] on div "Personal Tax Returns (Last 2 years)" at bounding box center [118, 286] width 127 height 8
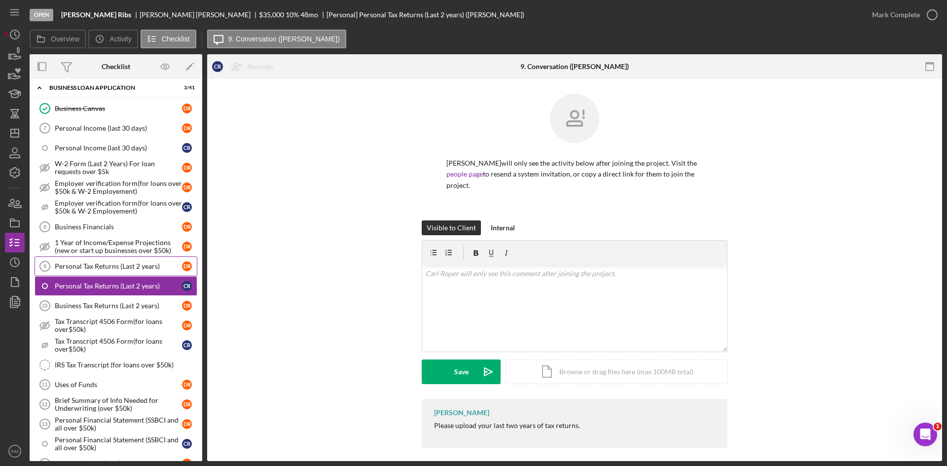
click at [85, 265] on div "Personal Tax Returns (Last 2 years)" at bounding box center [118, 266] width 127 height 8
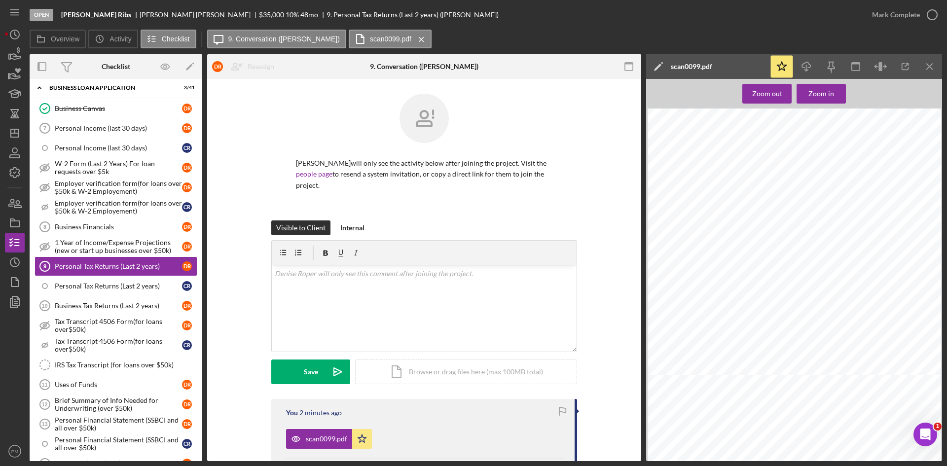
scroll to position [247, 0]
click at [80, 304] on div "Business Tax Returns (Last 2 years)" at bounding box center [118, 306] width 127 height 8
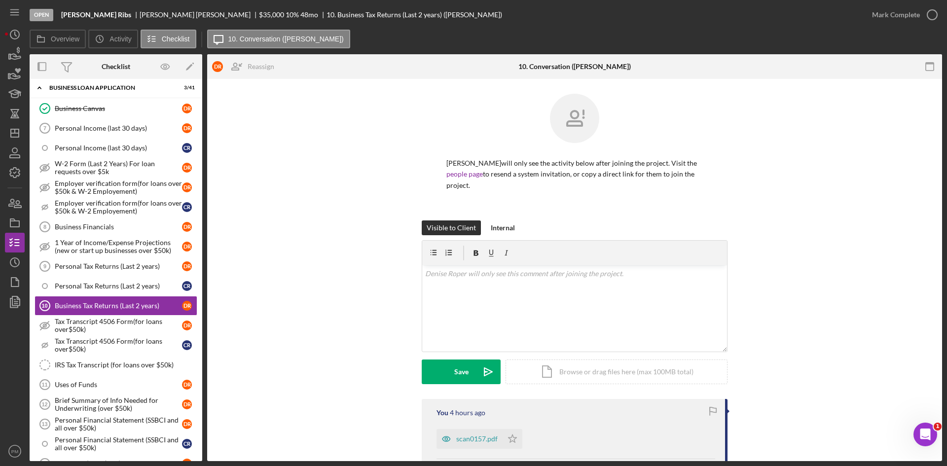
scroll to position [97, 0]
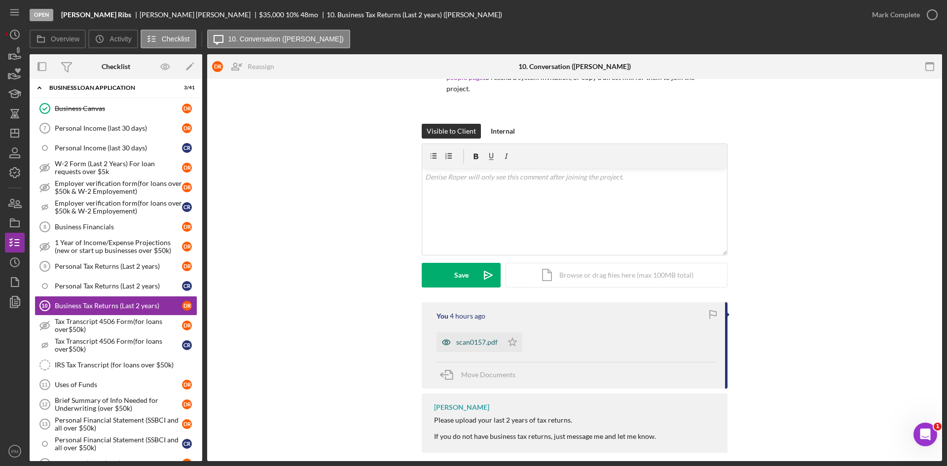
click at [486, 336] on div "scan0157.pdf" at bounding box center [469, 342] width 66 height 20
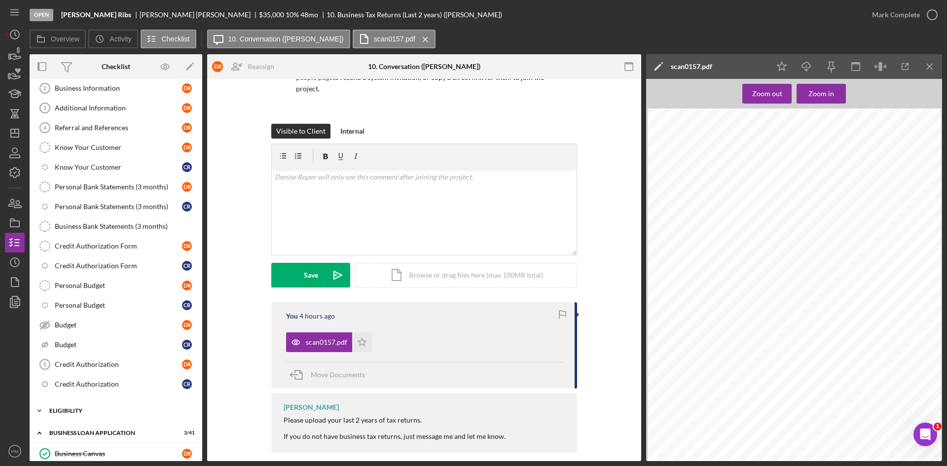
scroll to position [0, 0]
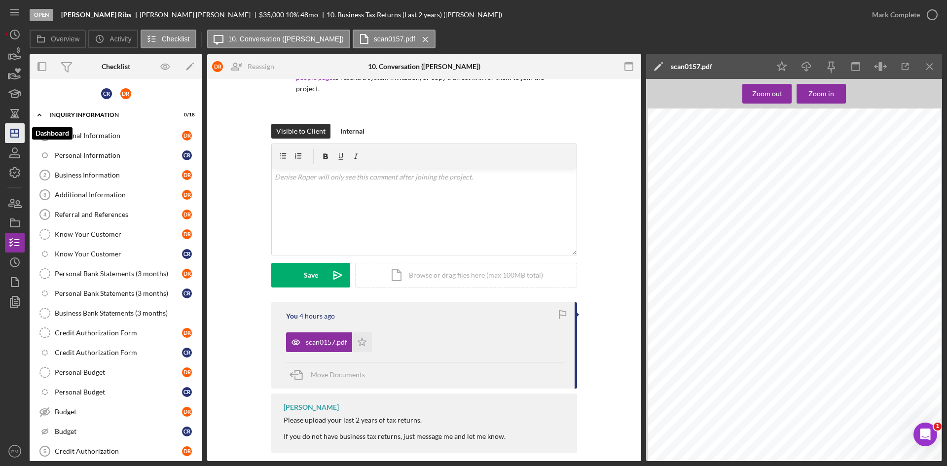
click at [14, 137] on icon "Icon/Dashboard" at bounding box center [14, 133] width 25 height 25
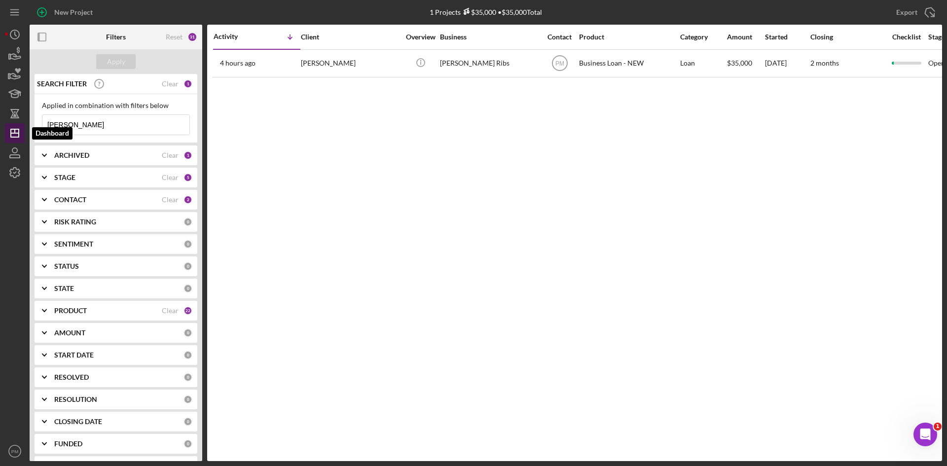
drag, startPoint x: 72, startPoint y: 123, endPoint x: 19, endPoint y: 126, distance: 53.8
click at [19, 126] on div "New Project 1 Projects $35,000 • $35,000 Total [PERSON_NAME] Export Icon/Export…" at bounding box center [473, 230] width 937 height 461
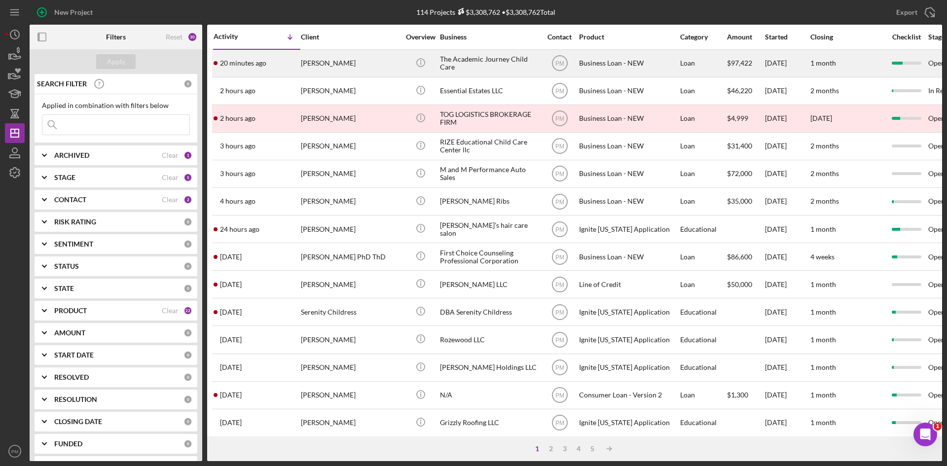
click at [291, 70] on div "20 minutes ago [PERSON_NAME]" at bounding box center [256, 63] width 86 height 26
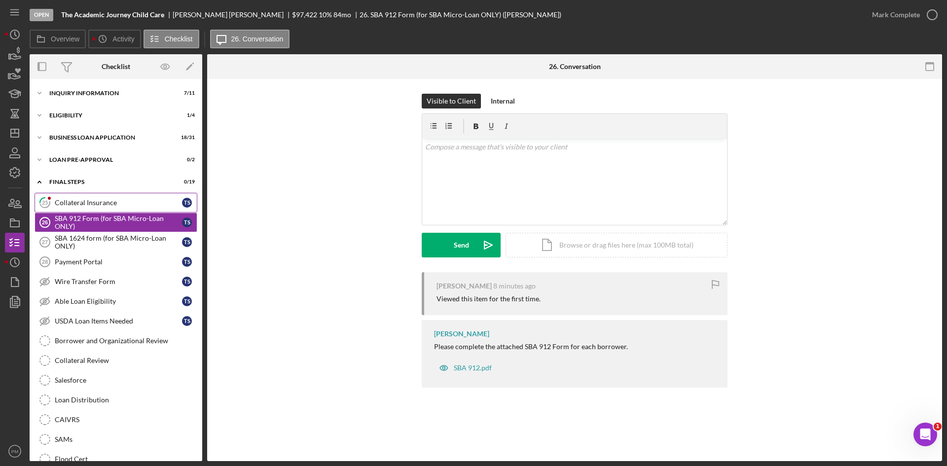
click at [86, 202] on div "Collateral Insurance" at bounding box center [118, 203] width 127 height 8
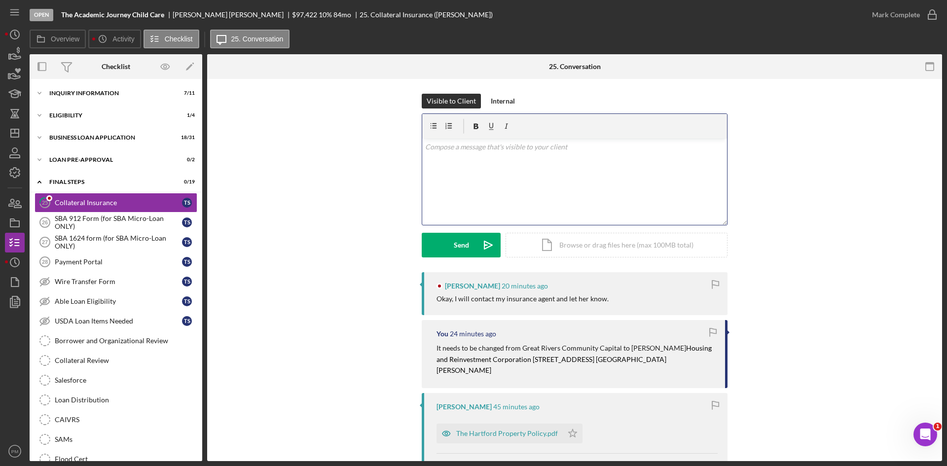
click at [461, 181] on div "v Color teal Color pink Remove color Add row above Add row below Add column bef…" at bounding box center [574, 182] width 305 height 86
click at [480, 247] on icon "Icon/icon-invite-send" at bounding box center [488, 245] width 25 height 25
